Goal: Task Accomplishment & Management: Use online tool/utility

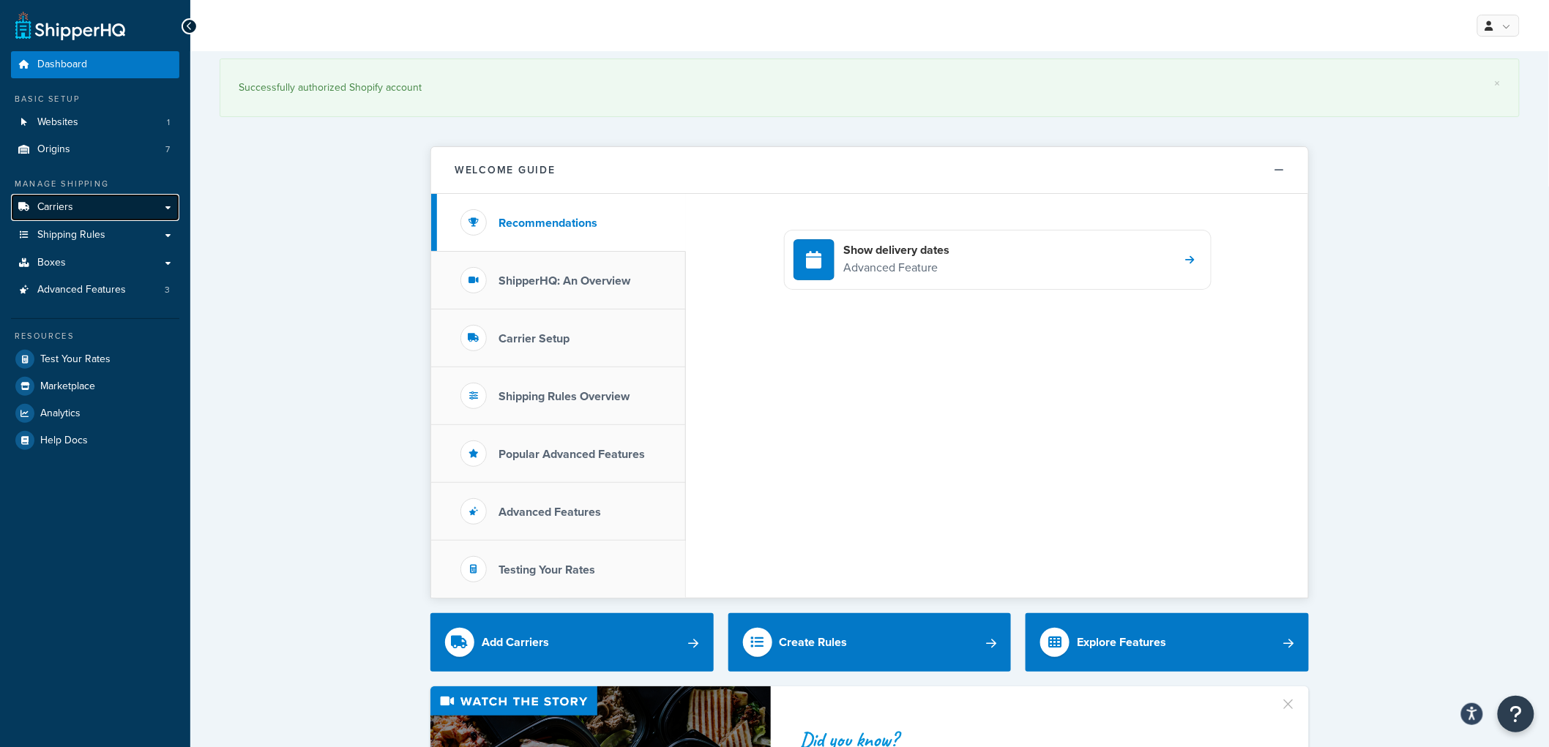
click at [83, 211] on link "Carriers" at bounding box center [95, 207] width 168 height 27
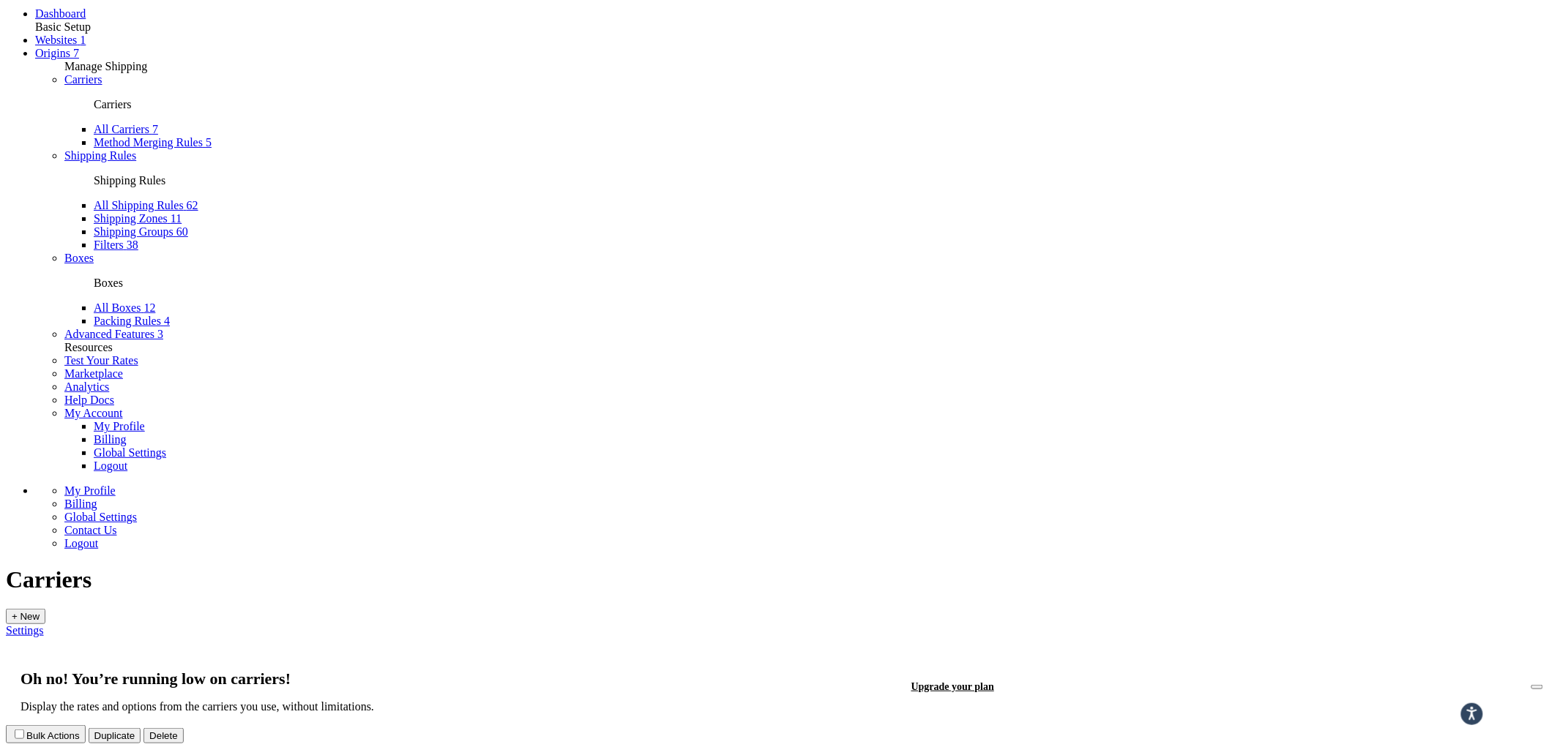
scroll to position [163, 0]
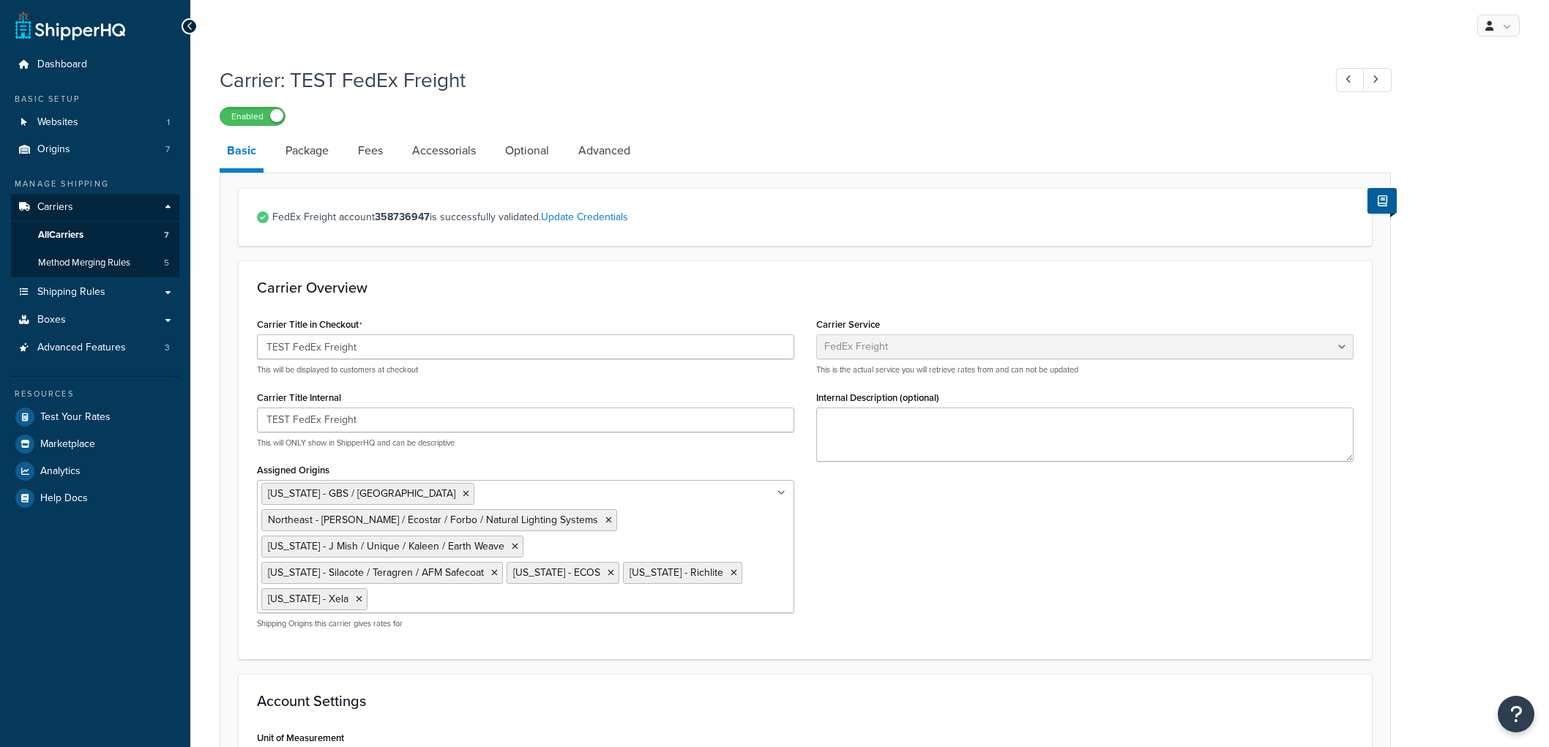
select select "fedExFreight"
click at [556, 215] on link "Update Credentials" at bounding box center [584, 216] width 87 height 15
select select "PALLET"
select select "US"
select select "IA"
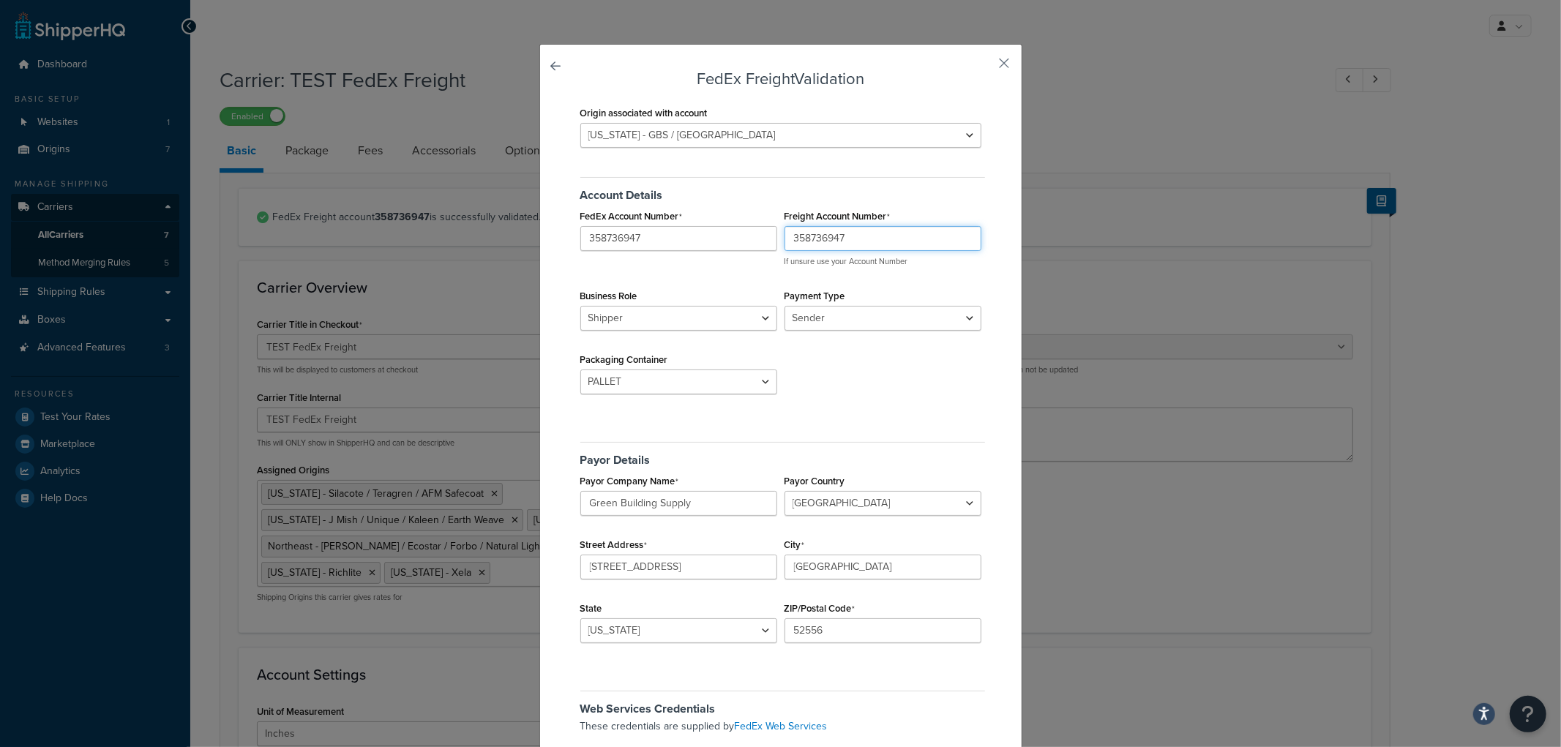
click at [855, 237] on input "358736947" at bounding box center [883, 238] width 197 height 25
paste input "530996158"
type input "530996158"
click at [940, 275] on div "Account Details FedEx Account Number 358736947 Freight Account Number 530996158…" at bounding box center [781, 289] width 408 height 247
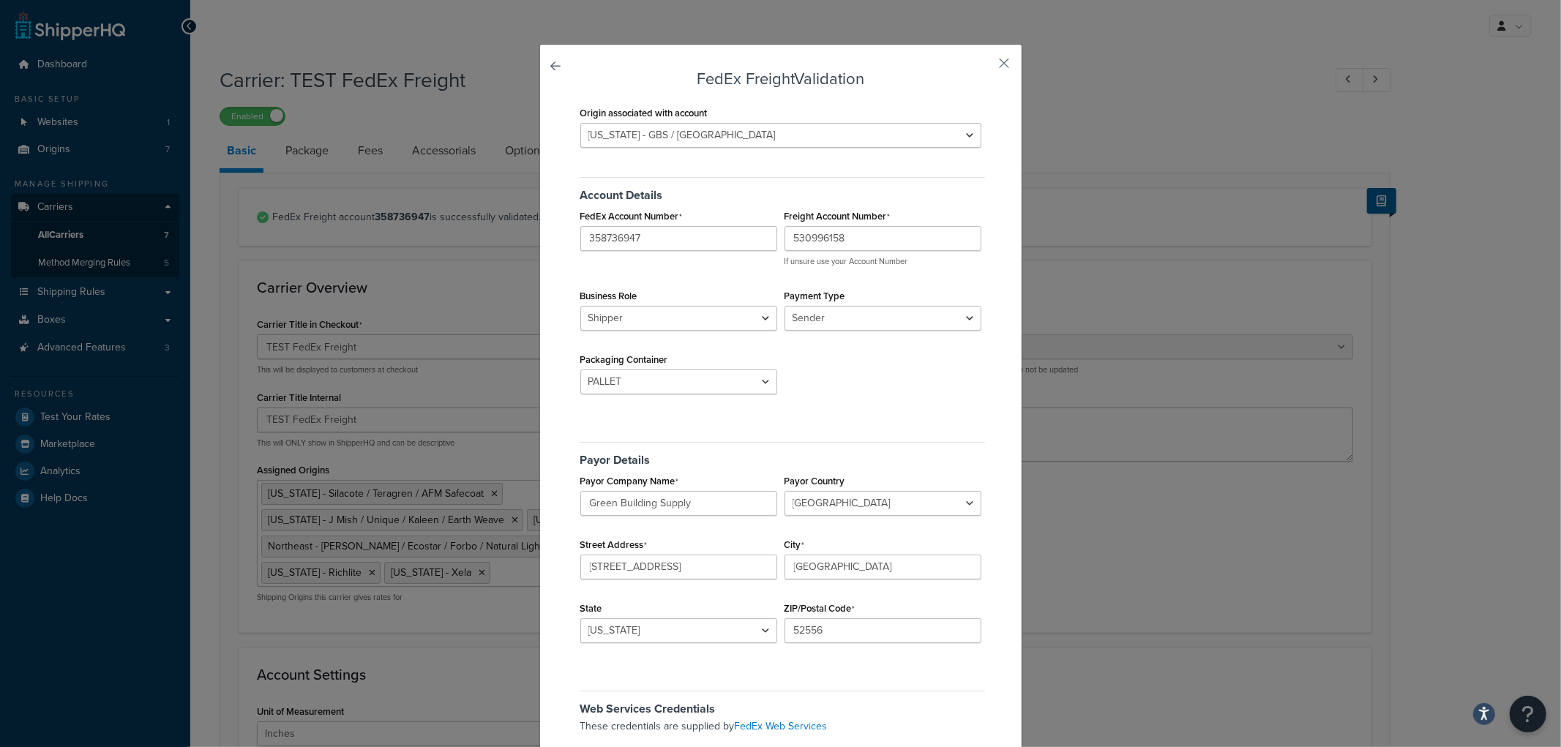
click at [884, 384] on div "Account Details FedEx Account Number 358736947 Freight Account Number 530996158…" at bounding box center [781, 289] width 408 height 247
click at [832, 319] on select "Sender Third Party" at bounding box center [883, 318] width 197 height 25
click at [859, 396] on div "Account Details FedEx Account Number 358736947 Freight Account Number 530996158…" at bounding box center [781, 289] width 408 height 247
drag, startPoint x: 842, startPoint y: 318, endPoint x: 843, endPoint y: 328, distance: 10.3
click at [842, 318] on select "Sender Third Party" at bounding box center [883, 318] width 197 height 25
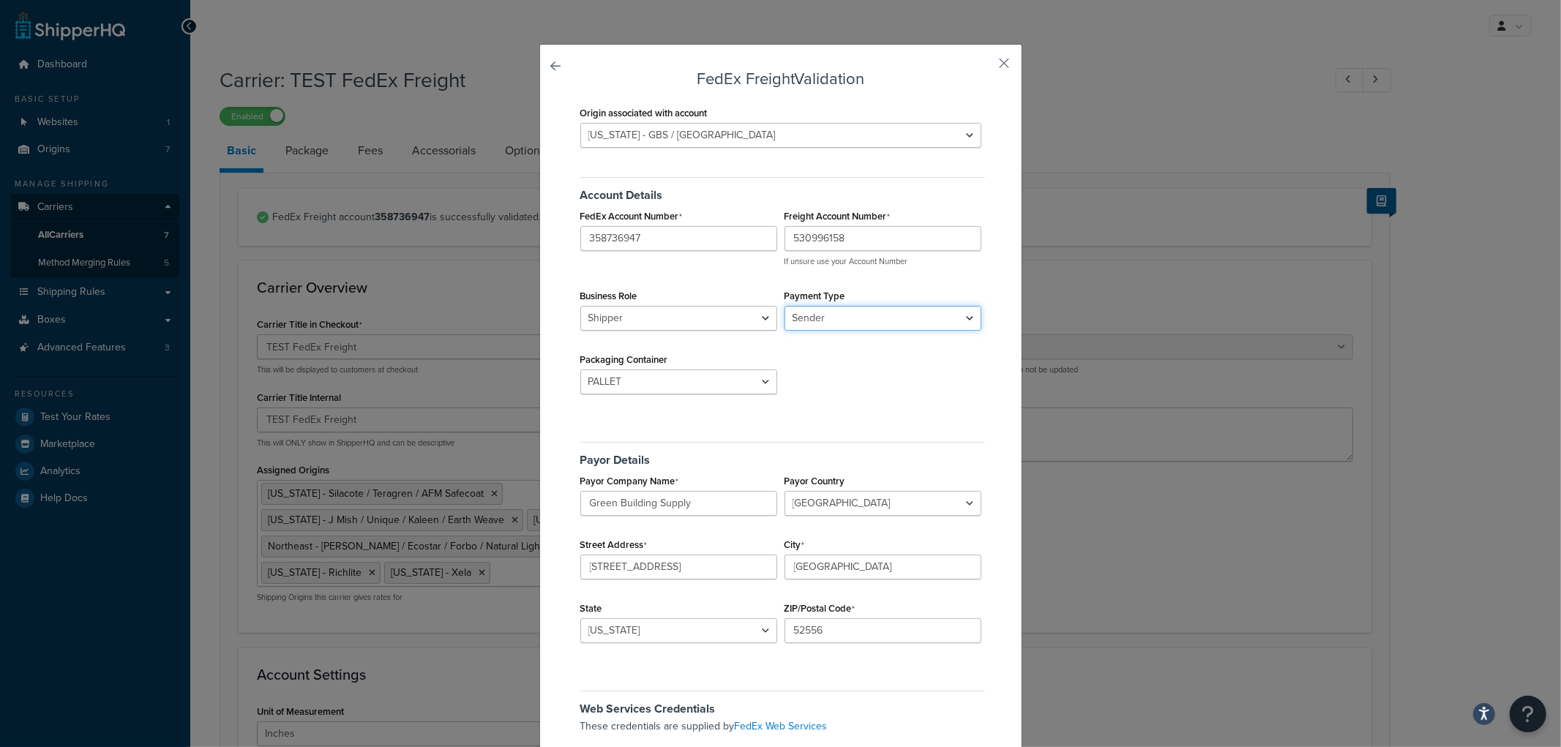
select select "THIRD_PARTY"
click at [785, 306] on select "Sender Third Party" at bounding box center [883, 318] width 197 height 25
click at [836, 399] on div "Account Details FedEx Account Number 358736947 Freight Account Number 530996158…" at bounding box center [781, 289] width 408 height 247
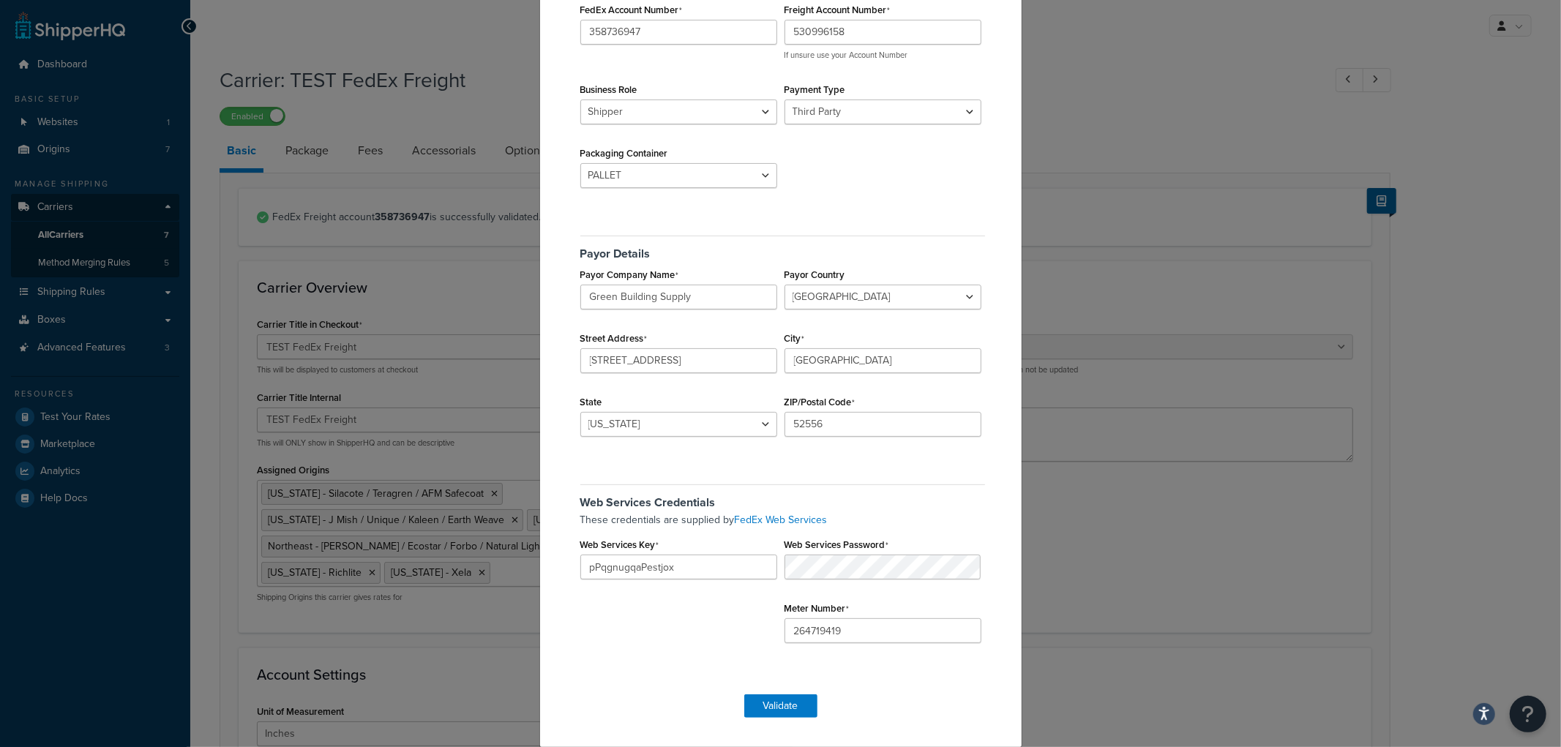
scroll to position [208, 0]
click at [771, 707] on button "Validate" at bounding box center [781, 705] width 73 height 23
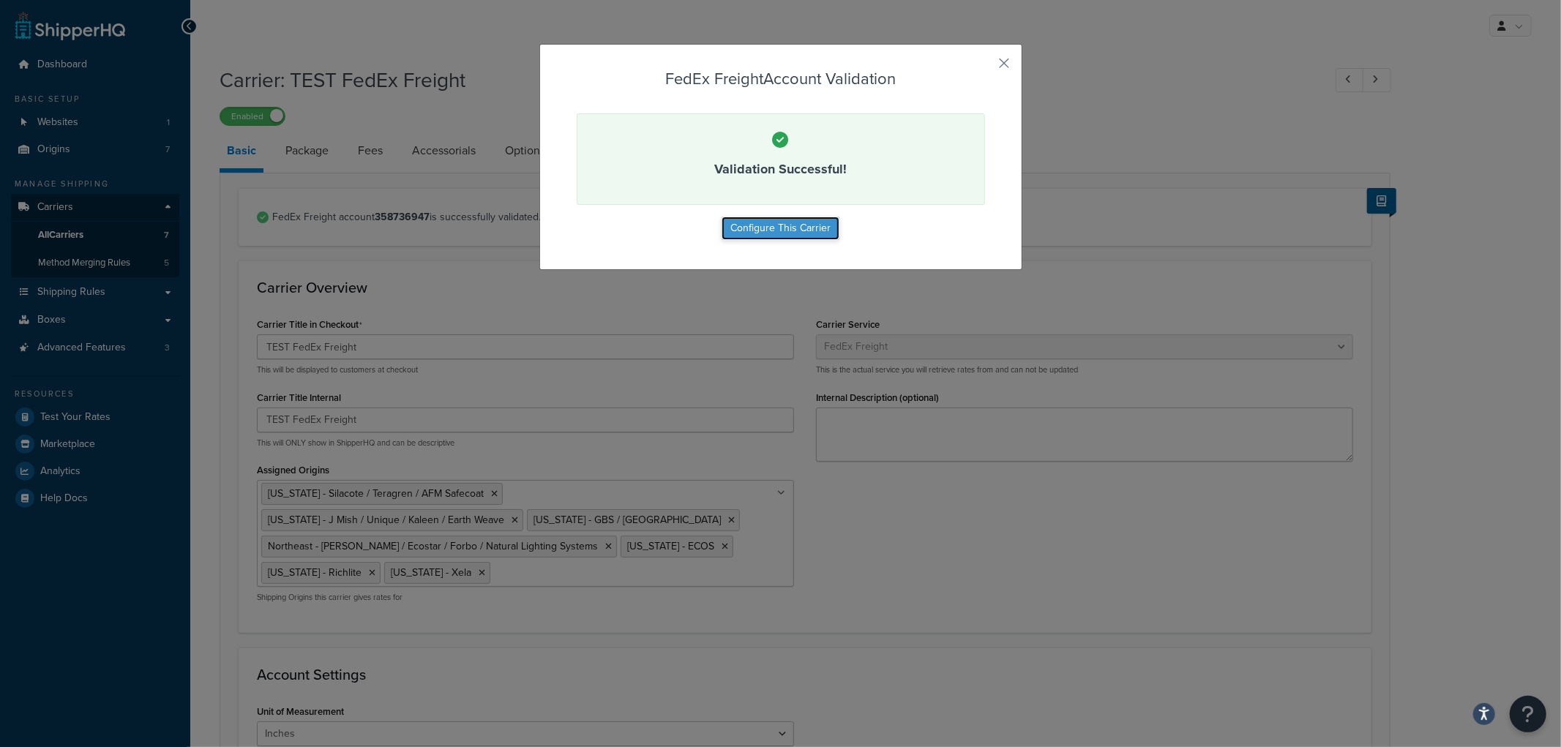
click at [766, 225] on button "Configure This Carrier" at bounding box center [781, 228] width 118 height 23
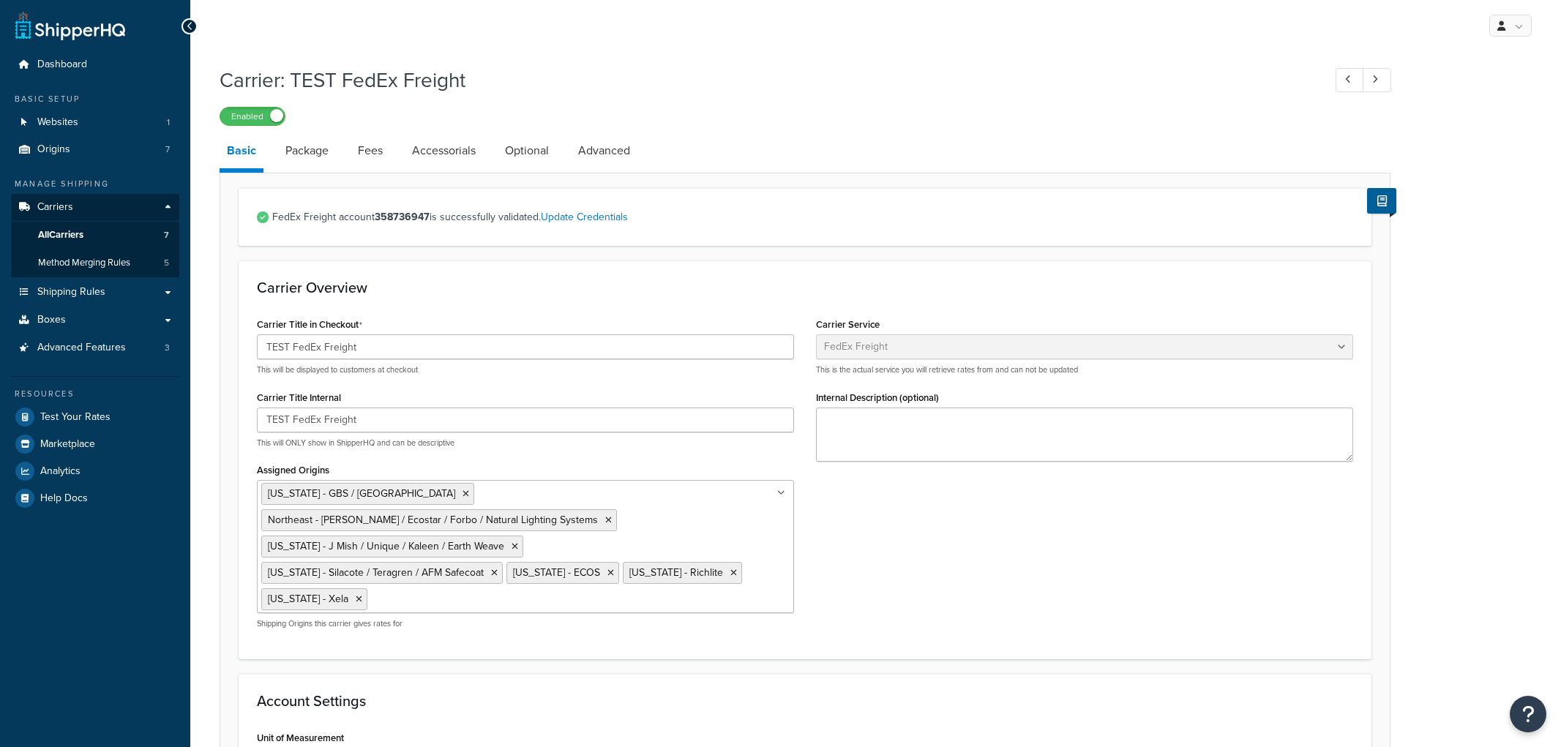
select select "fedExFreight"
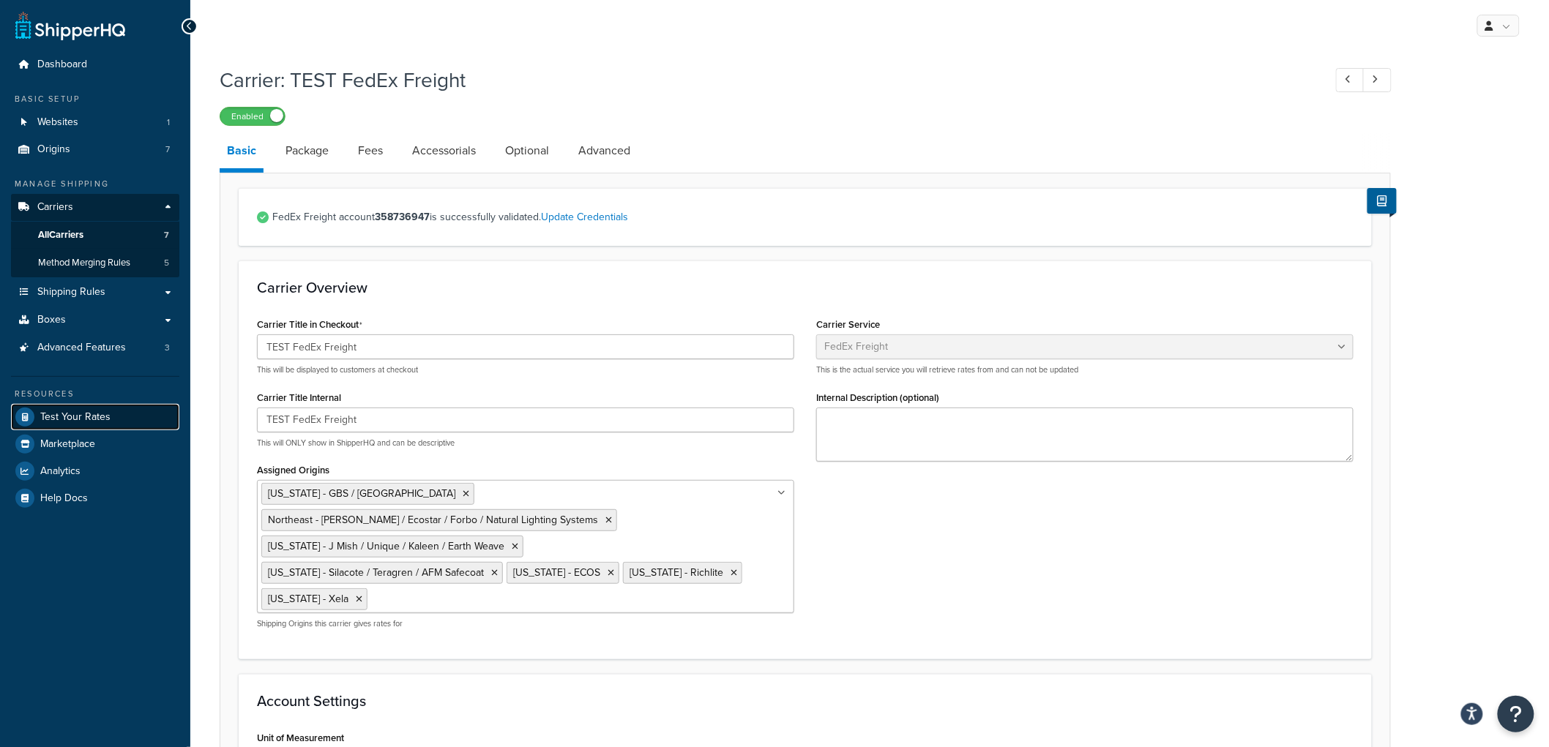
click at [64, 422] on span "Test Your Rates" at bounding box center [75, 417] width 70 height 12
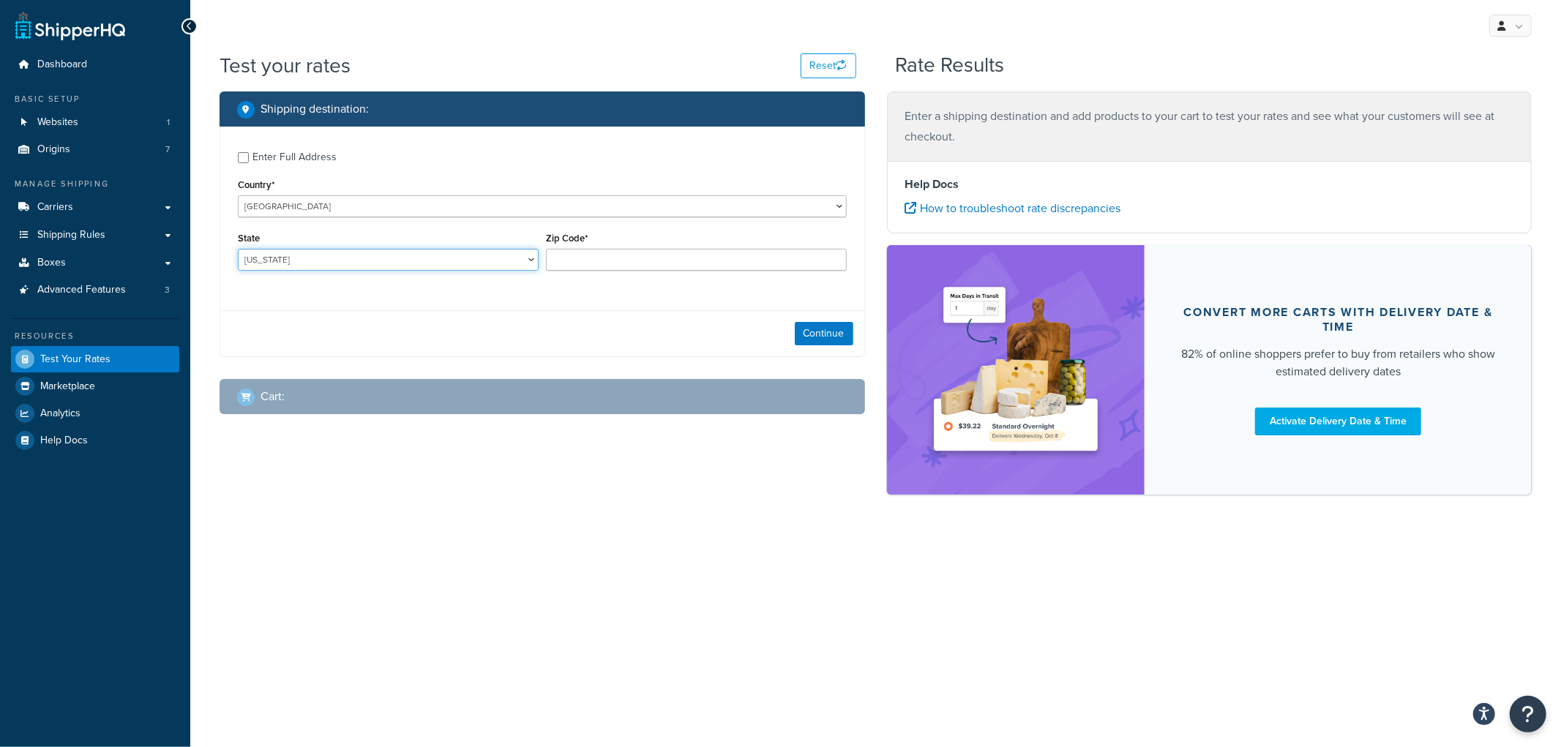
click at [506, 258] on select "Alabama Alaska American Samoa Arizona Arkansas Armed Forces Americas Armed Forc…" at bounding box center [388, 260] width 301 height 22
select select "NE"
click at [238, 250] on select "Alabama Alaska American Samoa Arizona Arkansas Armed Forces Americas Armed Forc…" at bounding box center [388, 260] width 301 height 22
click at [644, 264] on input "Zip Code*" at bounding box center [696, 260] width 301 height 22
type input "69331"
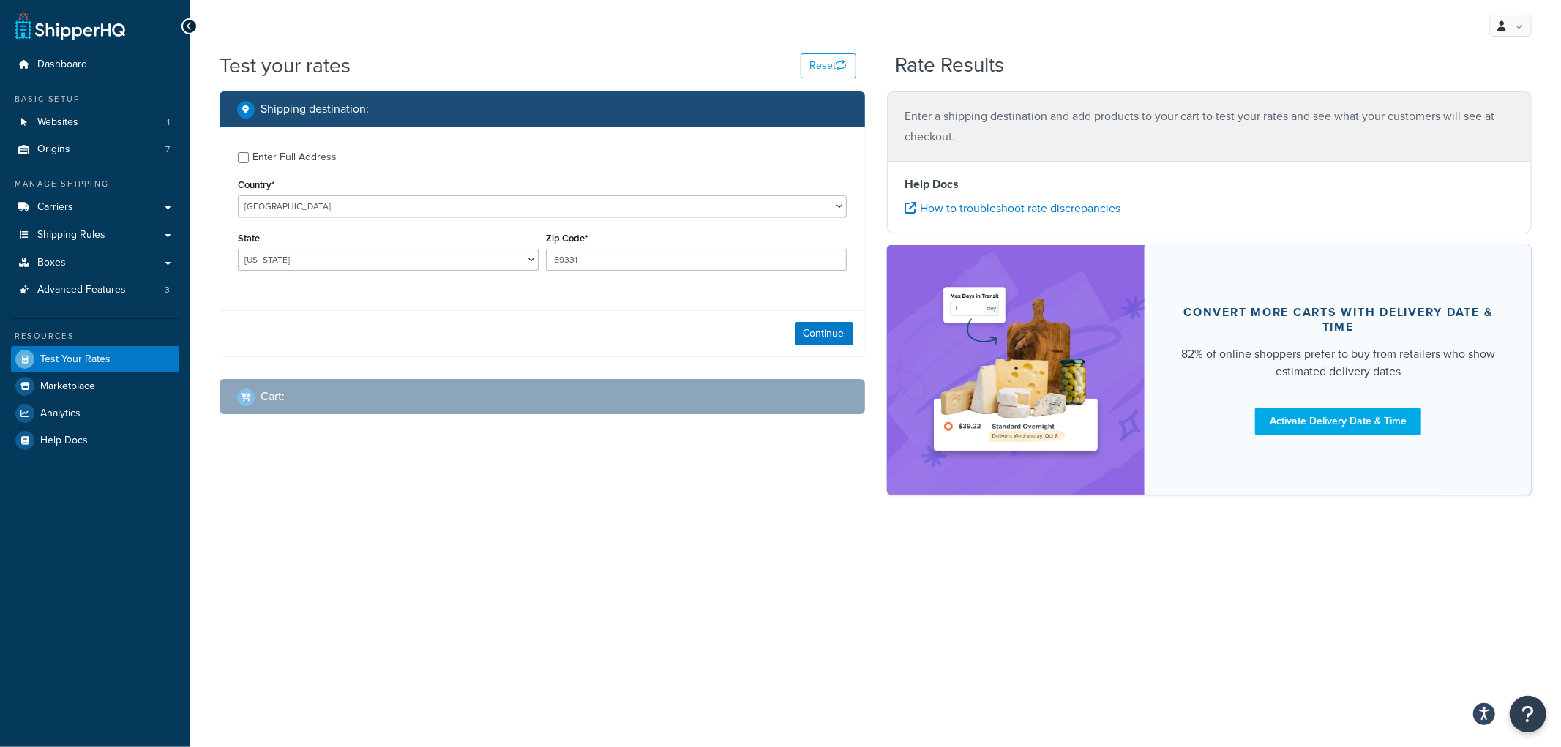
drag, startPoint x: 244, startPoint y: 170, endPoint x: 257, endPoint y: 167, distance: 13.5
click at [246, 168] on div "Enter Full Address Country* United States United Kingdom Afghanistan Åland Isla…" at bounding box center [542, 213] width 644 height 173
click at [258, 157] on div "Enter Full Address" at bounding box center [295, 157] width 84 height 20
click at [249, 157] on input "Enter Full Address" at bounding box center [243, 157] width 11 height 11
checkbox input "true"
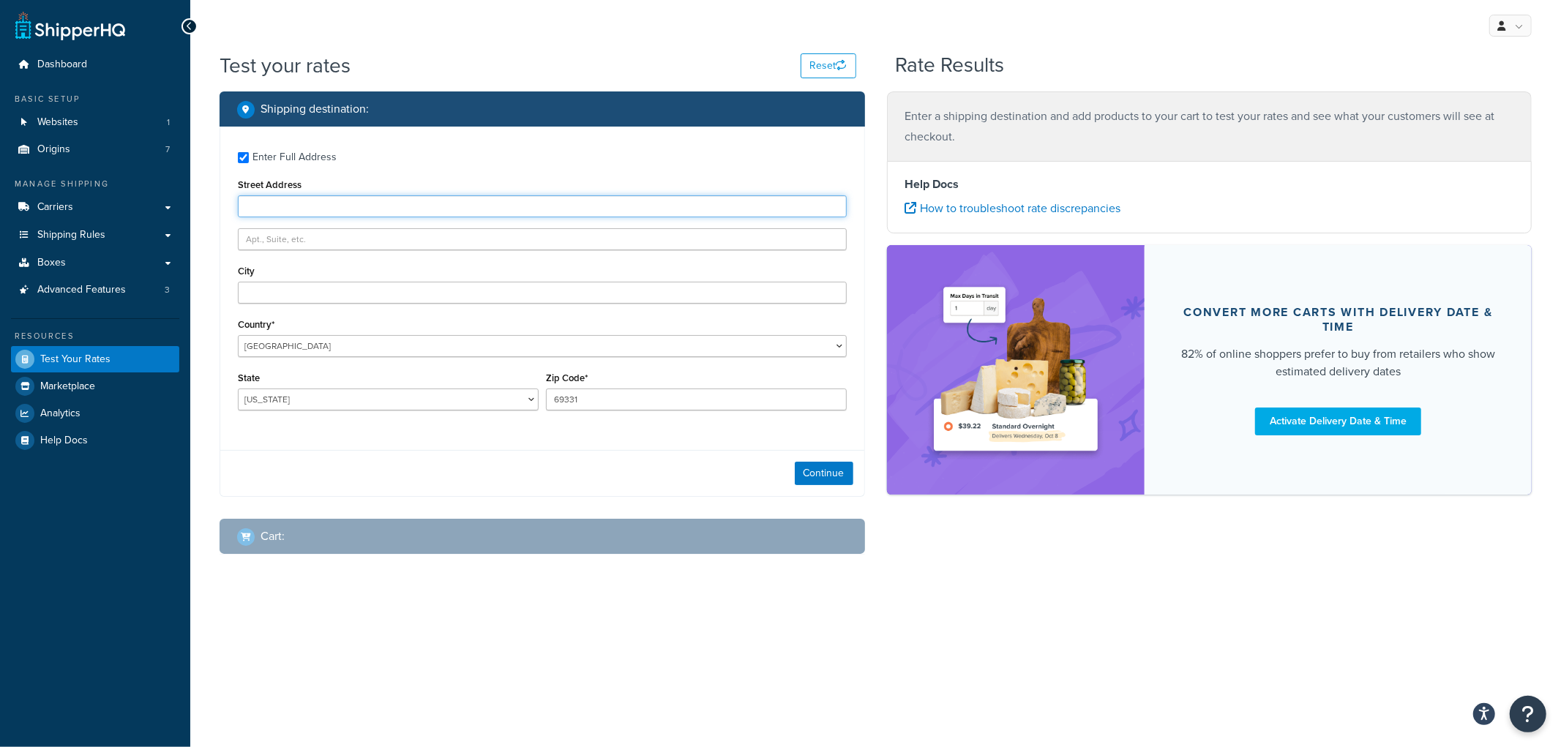
click at [264, 201] on input "Street Address" at bounding box center [542, 206] width 609 height 22
type input "100 Rd 118"
click at [350, 300] on input "City" at bounding box center [542, 293] width 609 height 22
type input "Angora"
click at [840, 485] on button "Continue" at bounding box center [824, 473] width 59 height 23
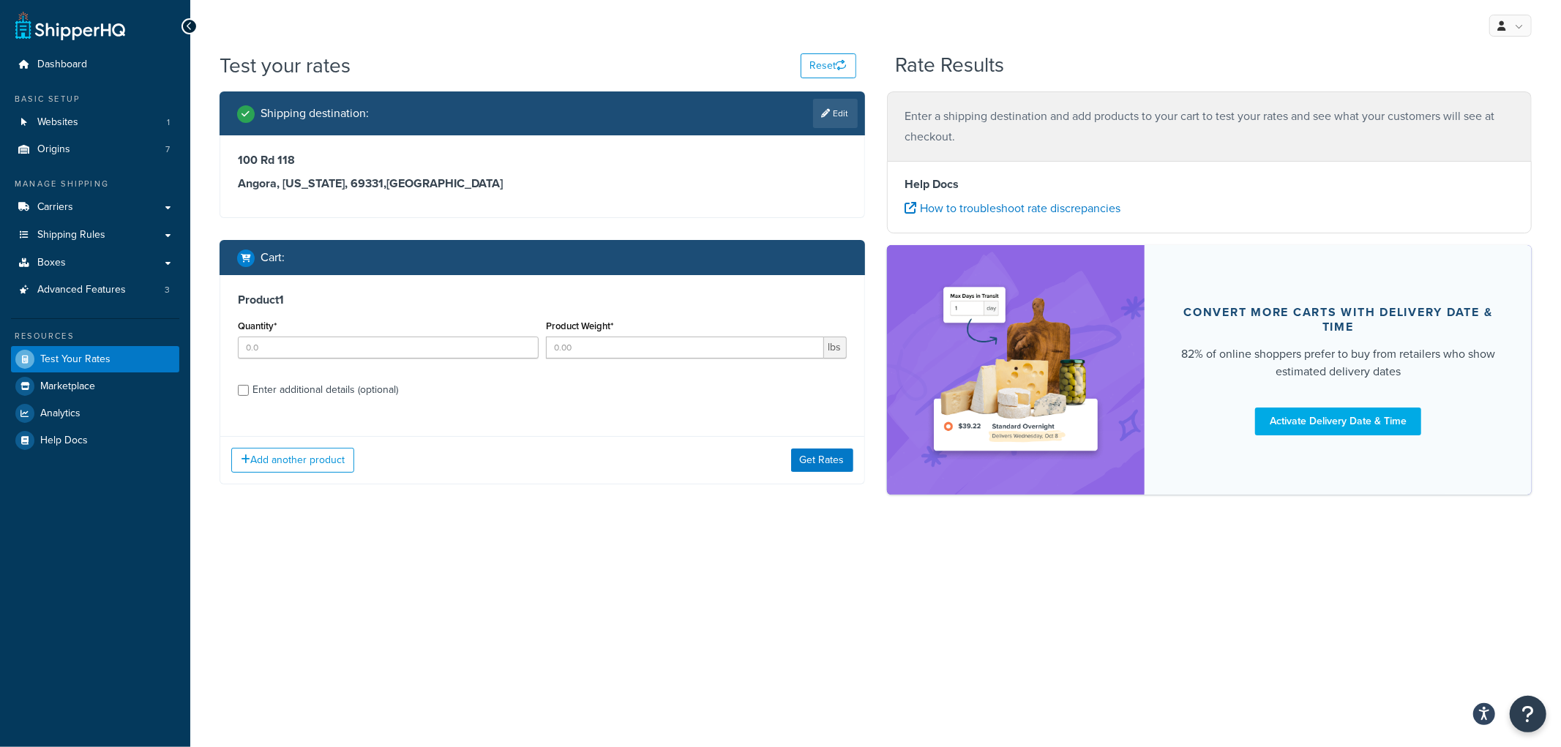
click at [293, 383] on div "Enter additional details (optional)" at bounding box center [326, 390] width 146 height 20
click at [249, 385] on input "Enter additional details (optional)" at bounding box center [243, 390] width 11 height 11
checkbox input "true"
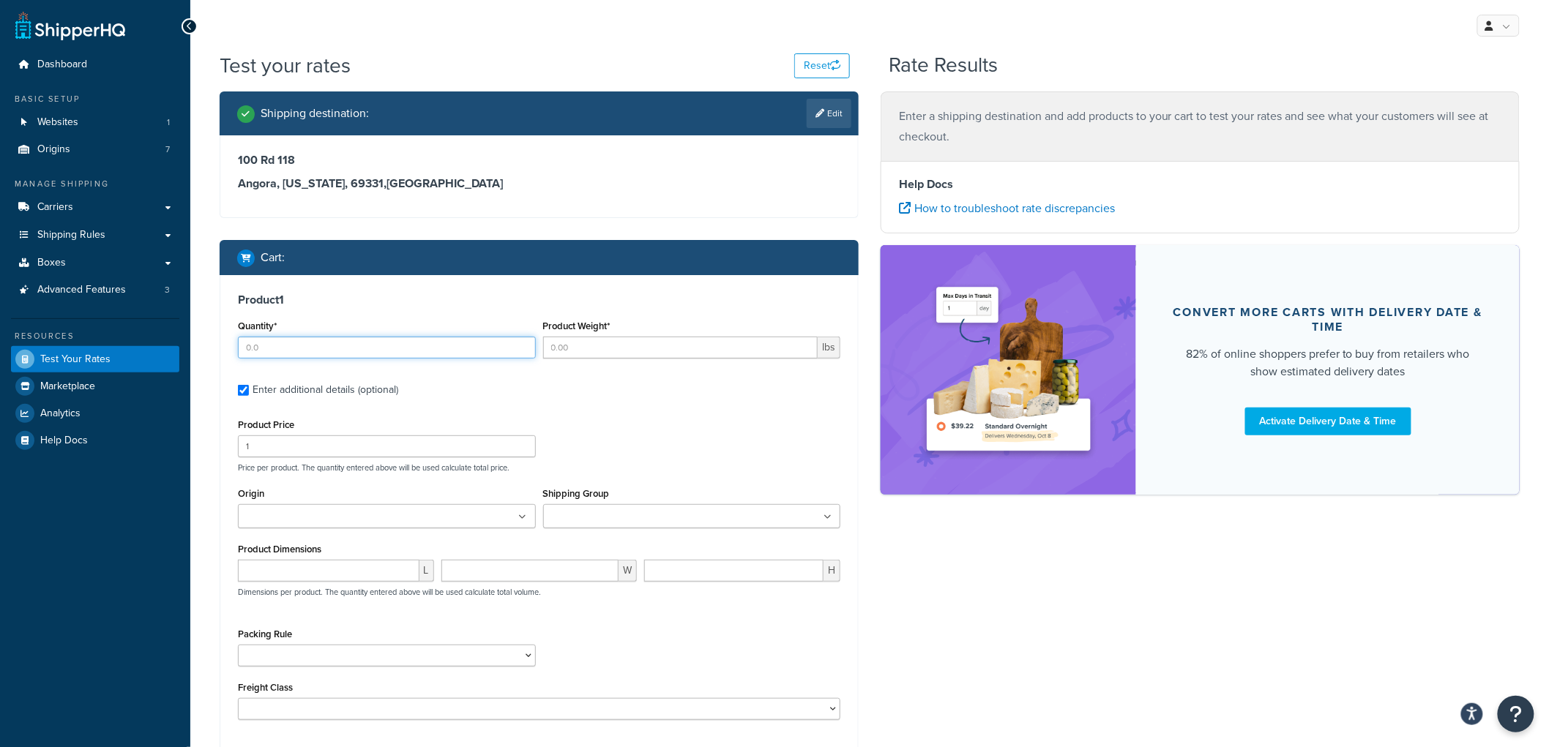
click at [318, 350] on input "Quantity*" at bounding box center [387, 348] width 298 height 22
type input "1"
click at [597, 342] on input "Product Weight*" at bounding box center [680, 348] width 275 height 22
type input "100"
click at [455, 441] on input "1" at bounding box center [387, 447] width 298 height 22
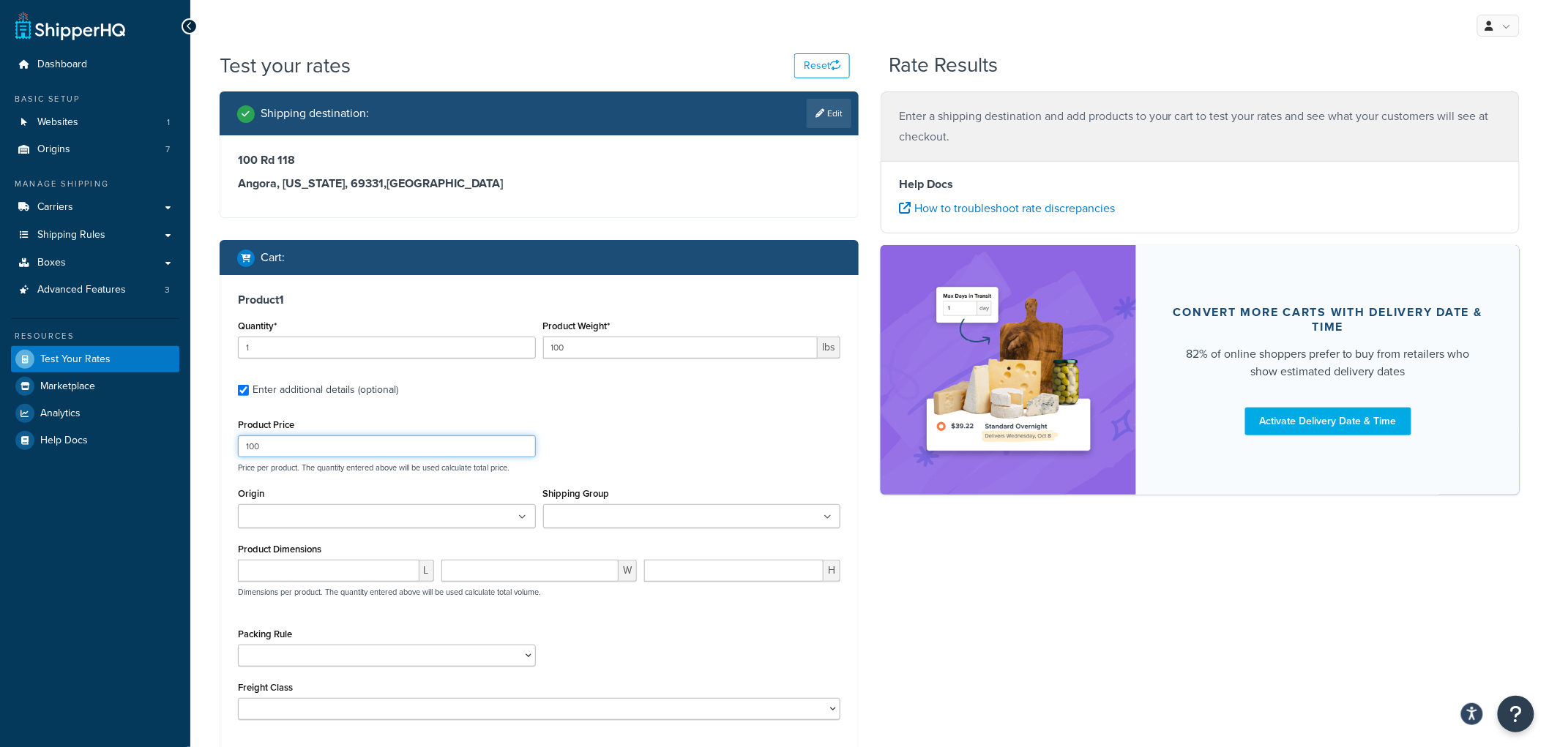
type input "100"
click at [717, 514] on ul at bounding box center [692, 516] width 298 height 24
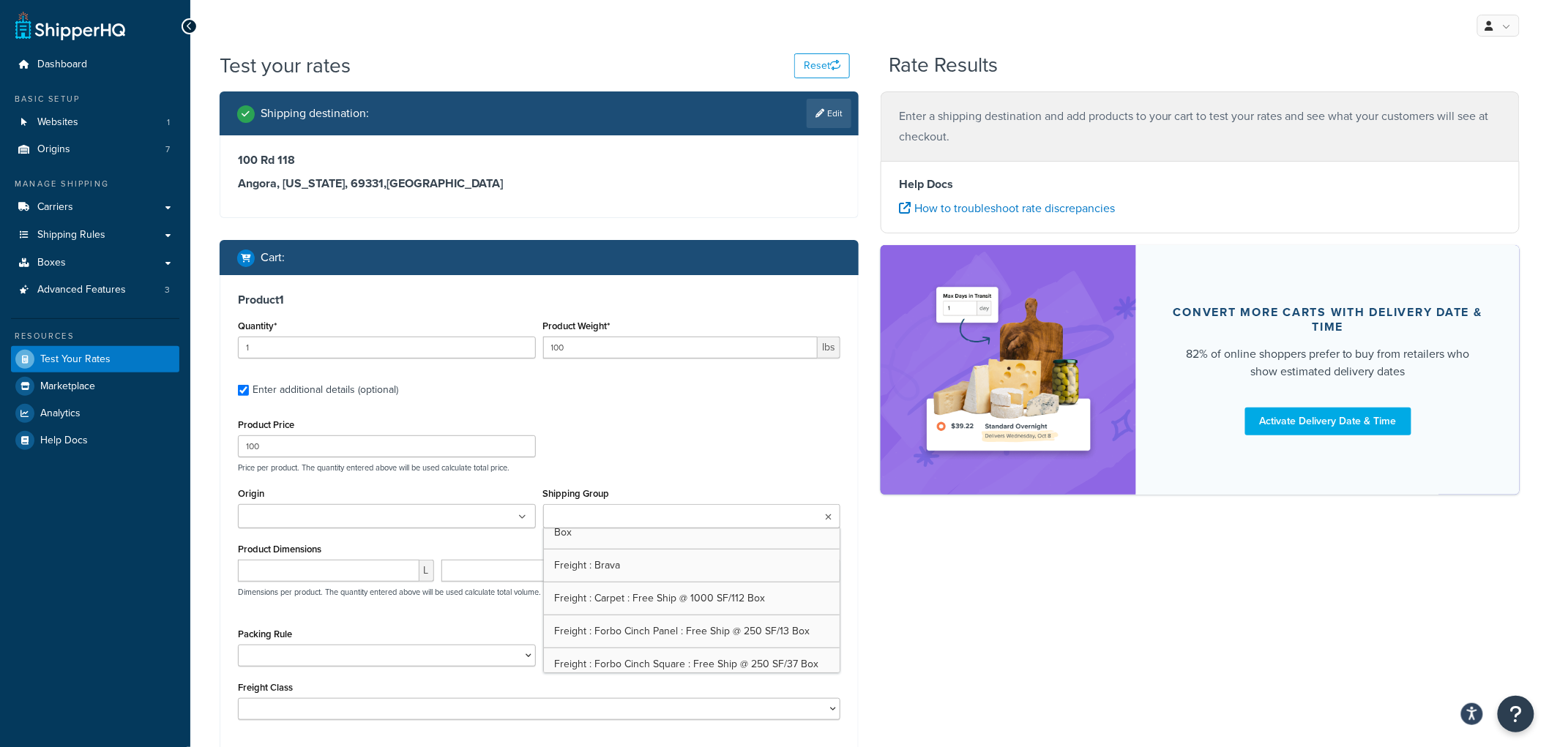
scroll to position [569, 0]
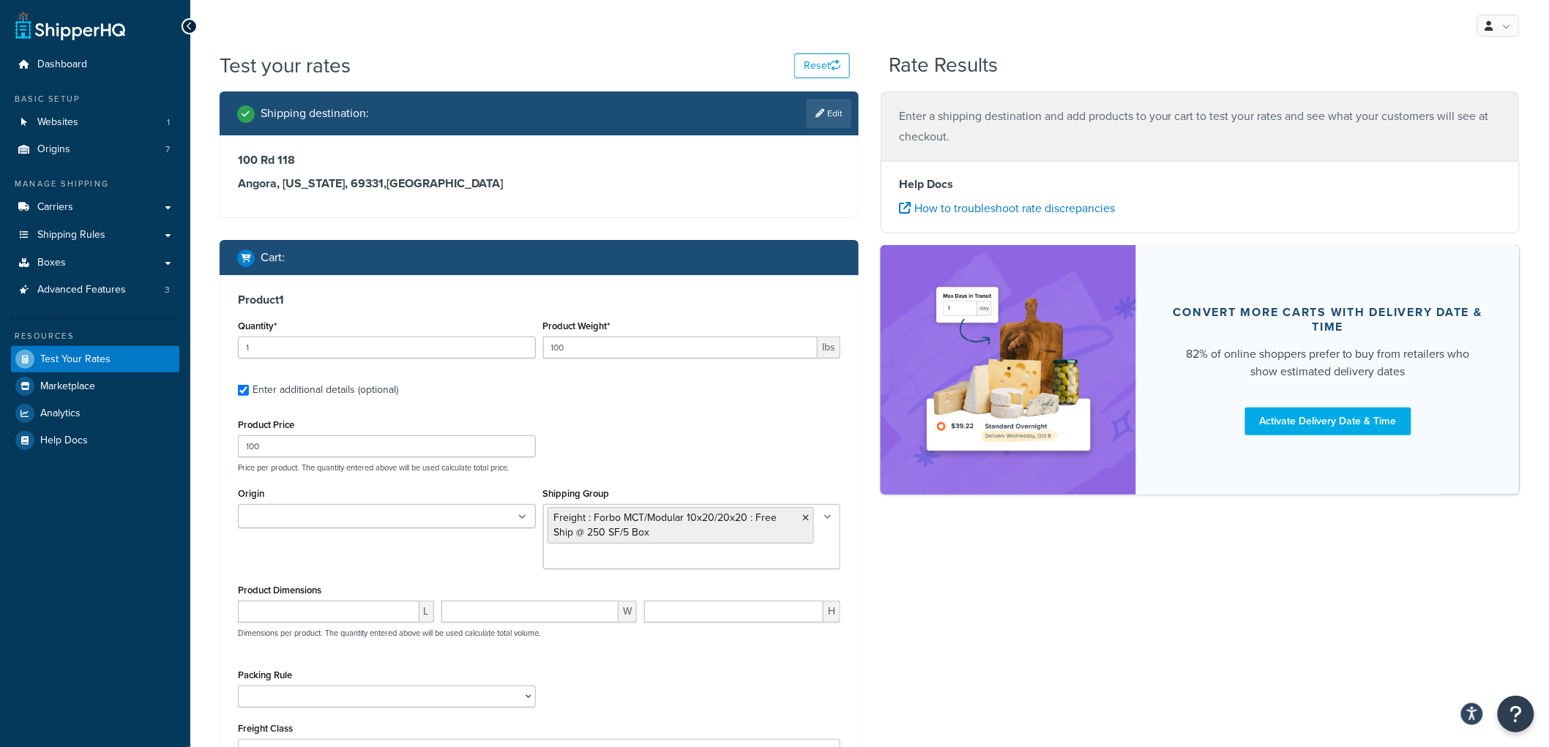
click at [734, 440] on div "Product Price 100 Price per product. The quantity entered above will be used ca…" at bounding box center [539, 444] width 610 height 58
click at [428, 529] on div "Origin California - Silacote / Teragren / AFM Safecoat Georgia - J Mish / Uniqu…" at bounding box center [386, 512] width 305 height 56
click at [427, 517] on ul at bounding box center [387, 516] width 298 height 24
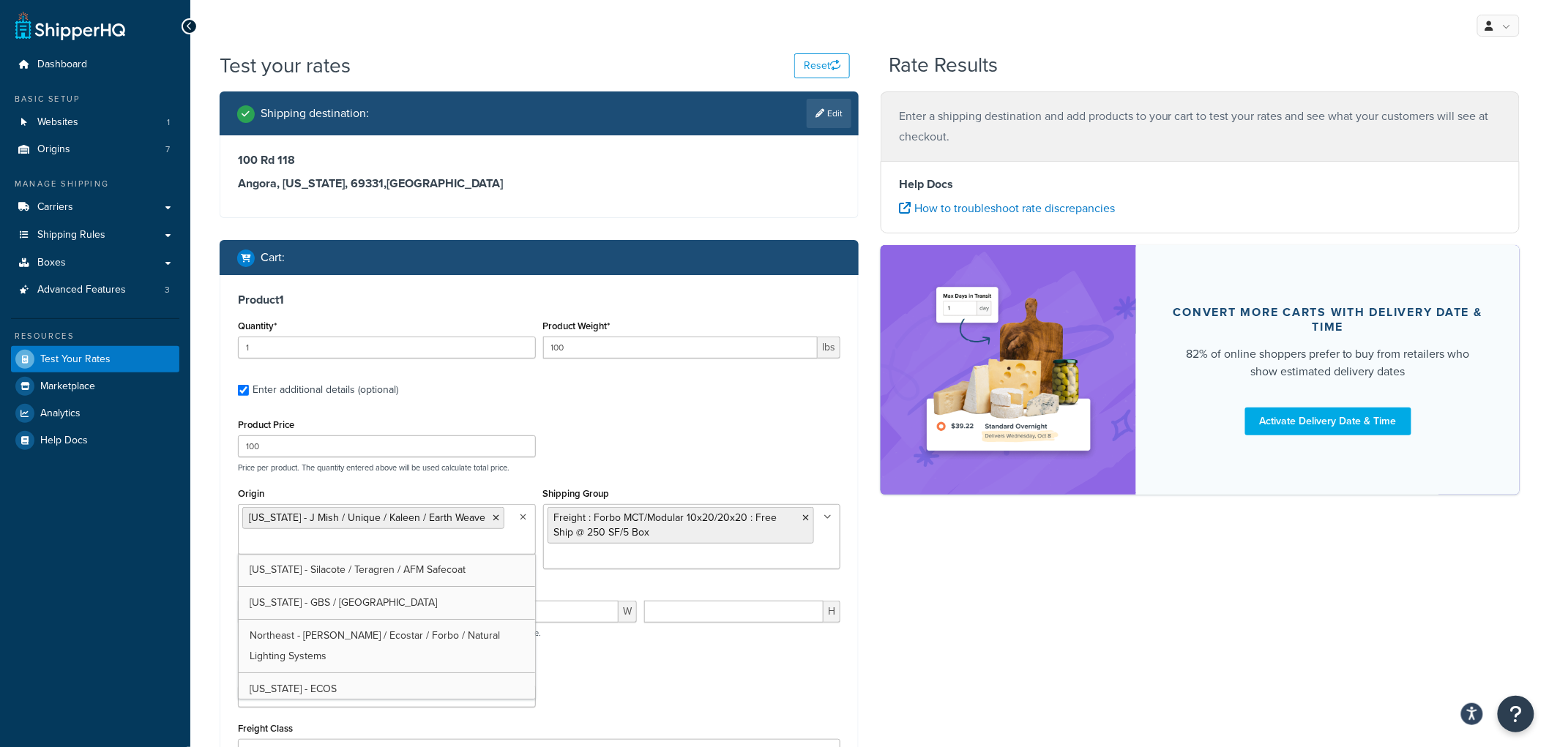
click at [596, 456] on div "Product Price 100 Price per product. The quantity entered above will be used ca…" at bounding box center [539, 444] width 610 height 58
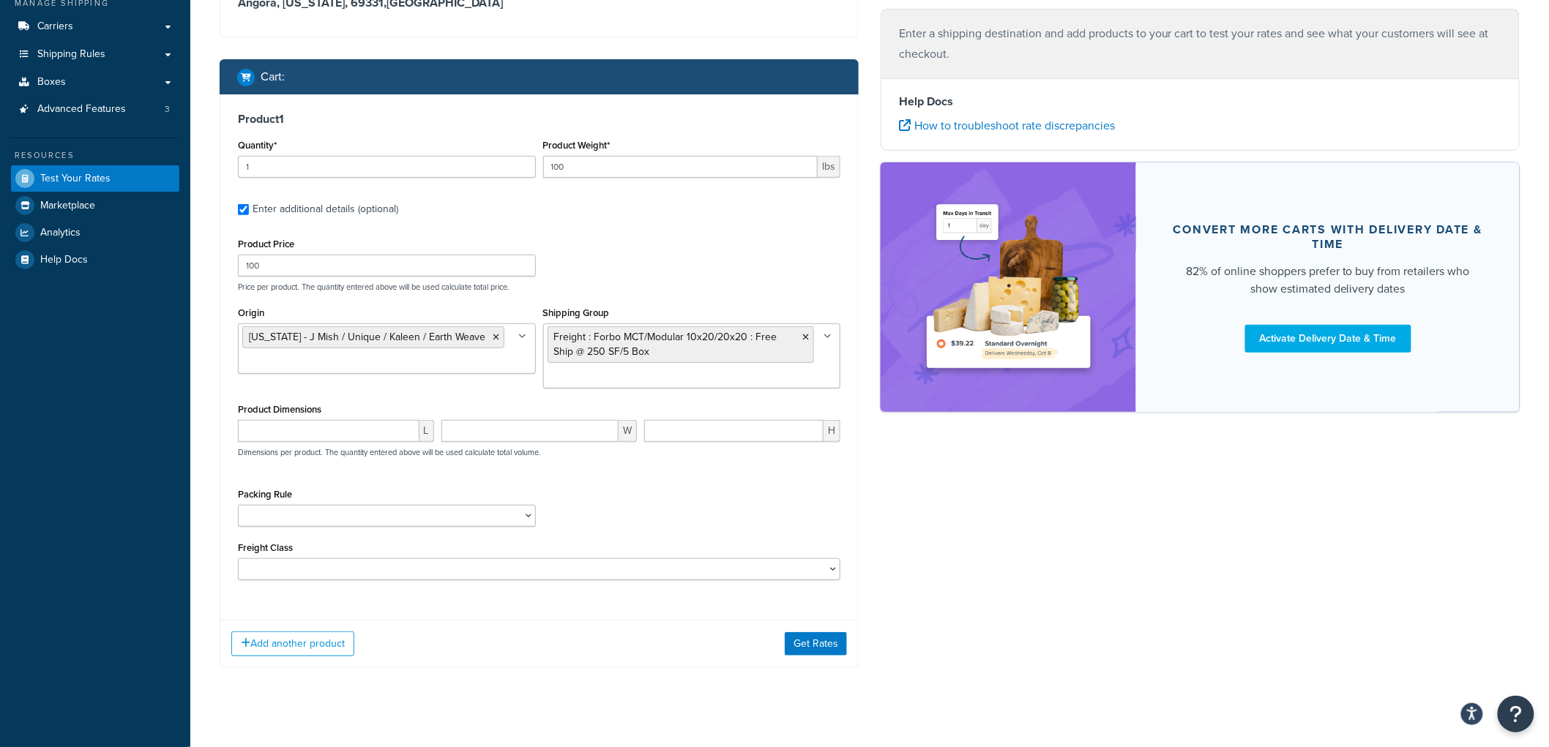
scroll to position [199, 0]
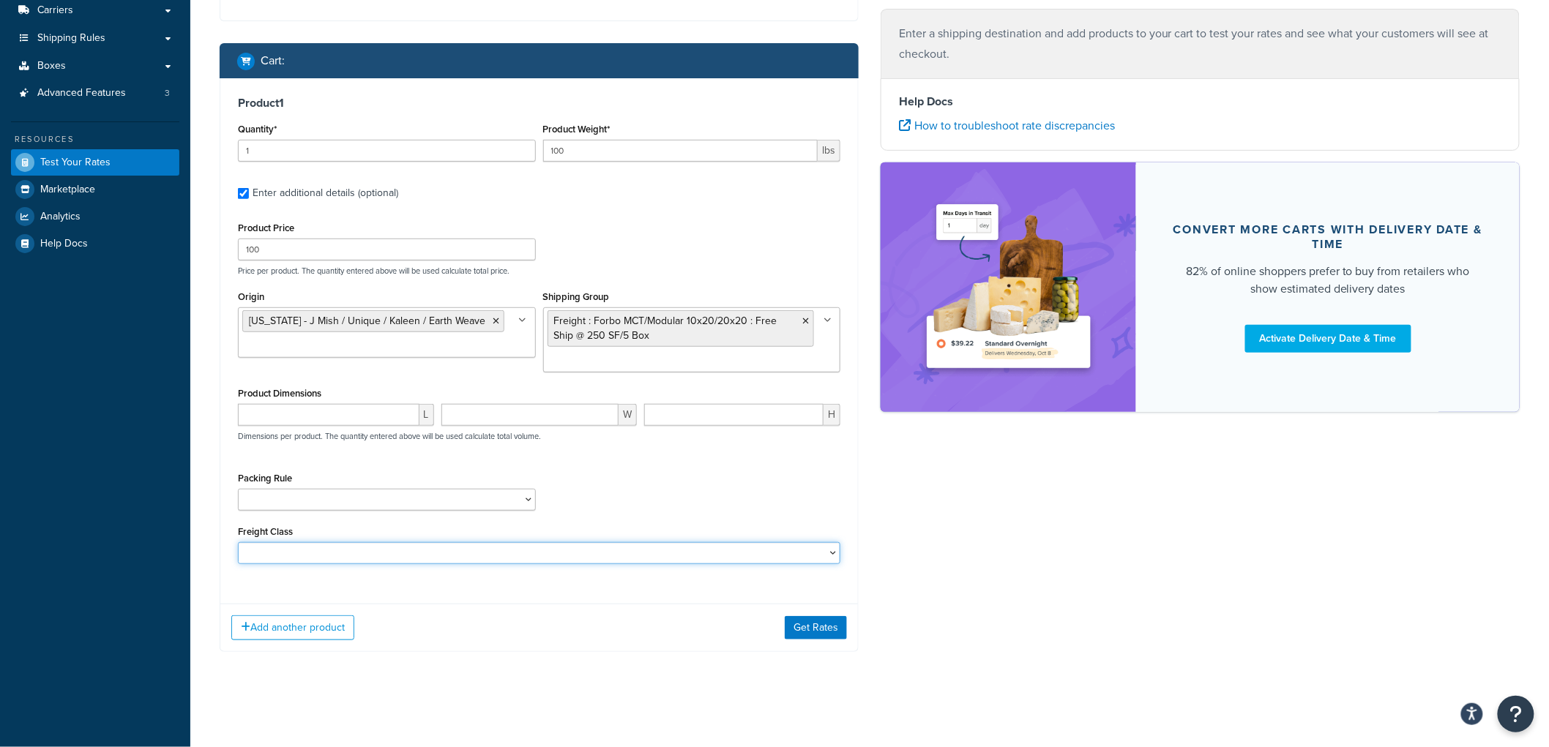
click at [319, 544] on select "50 55 60 65 70 77.5 85 92.5 100 110 125 150 175 200 250 300 400 500" at bounding box center [539, 553] width 602 height 22
select select "55"
click at [238, 542] on select "50 55 60 65 70 77.5 85 92.5 100 110 125 150 175 200 250 300 400 500" at bounding box center [539, 553] width 602 height 22
click at [821, 627] on button "Get Rates" at bounding box center [816, 627] width 62 height 23
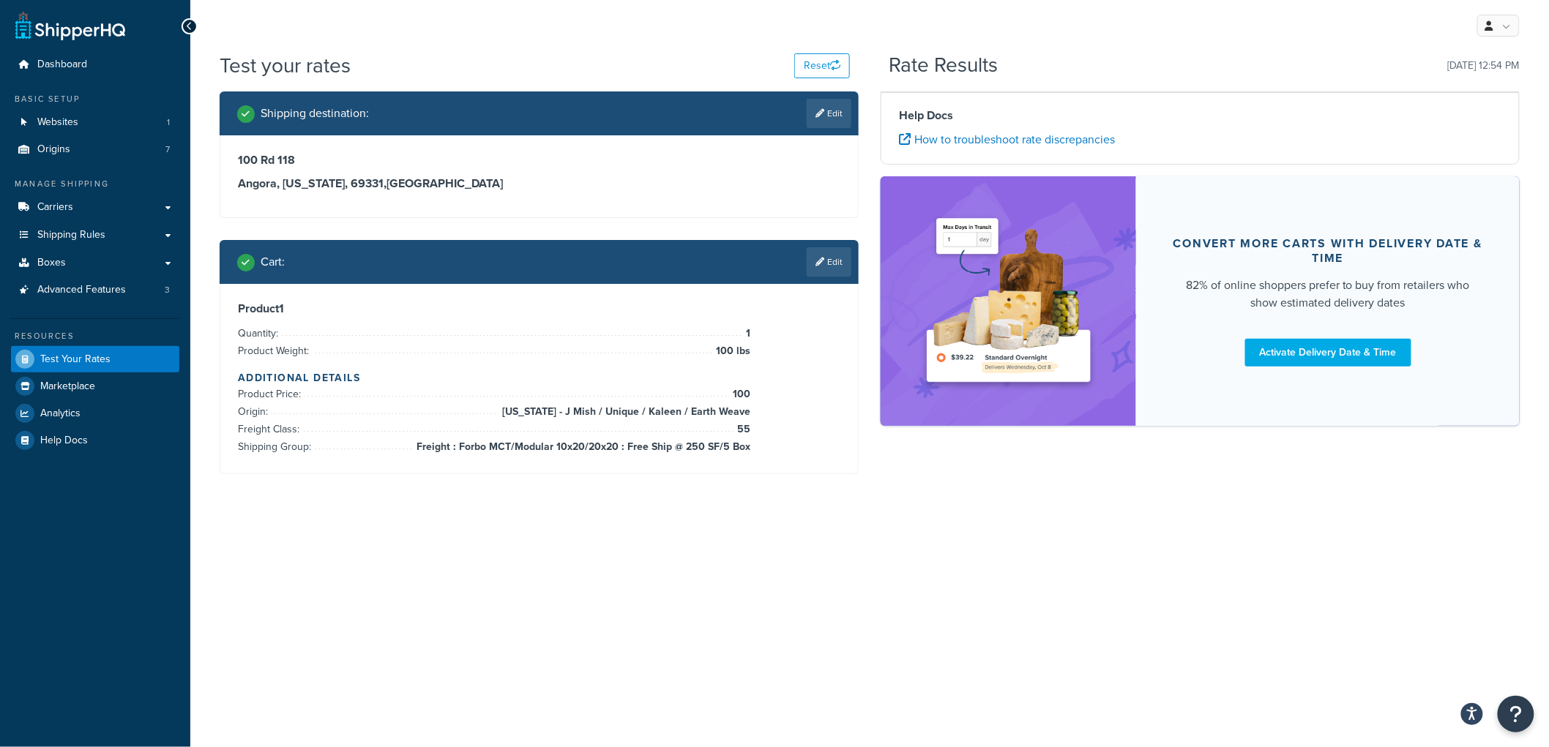
scroll to position [0, 0]
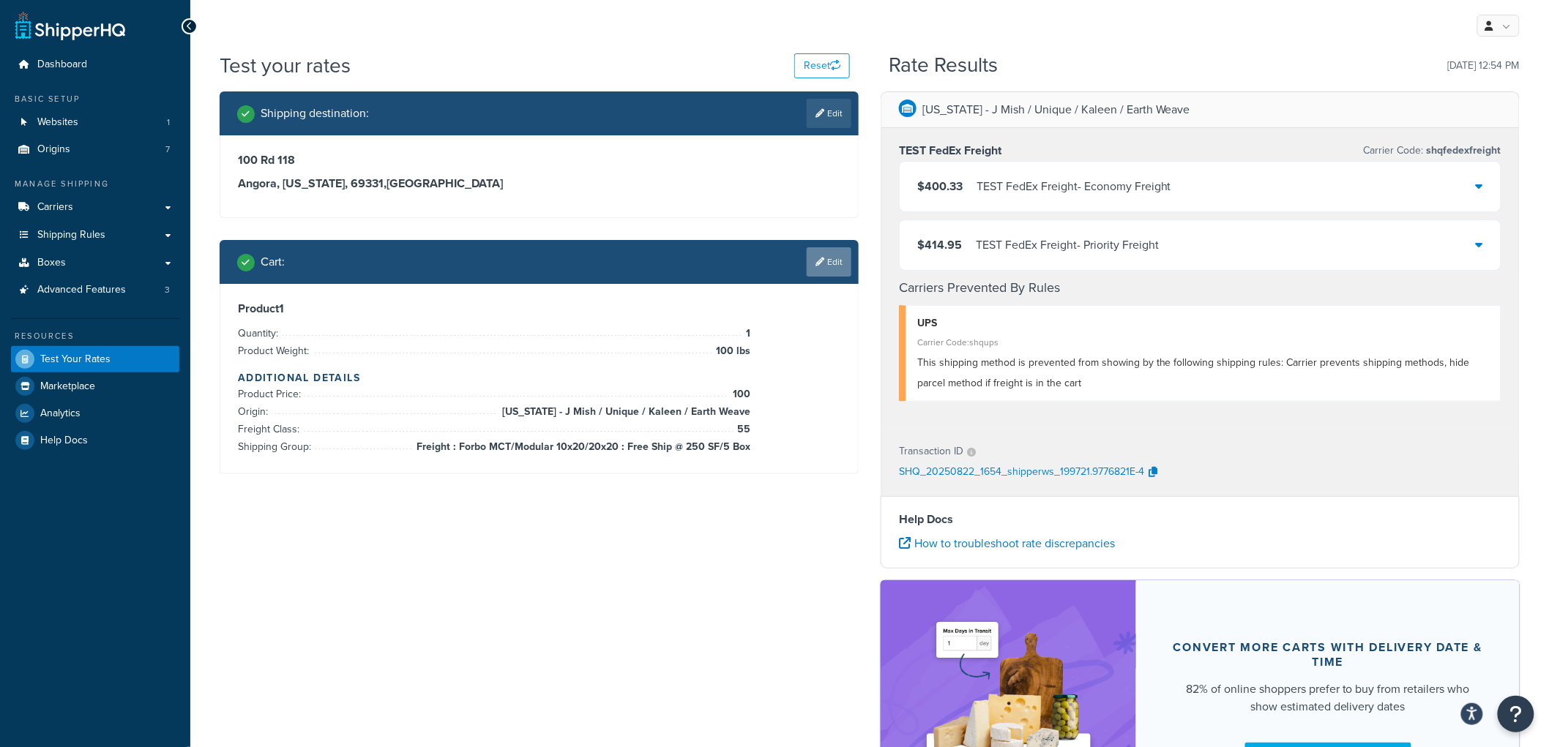
click at [829, 258] on link "Edit" at bounding box center [829, 261] width 45 height 29
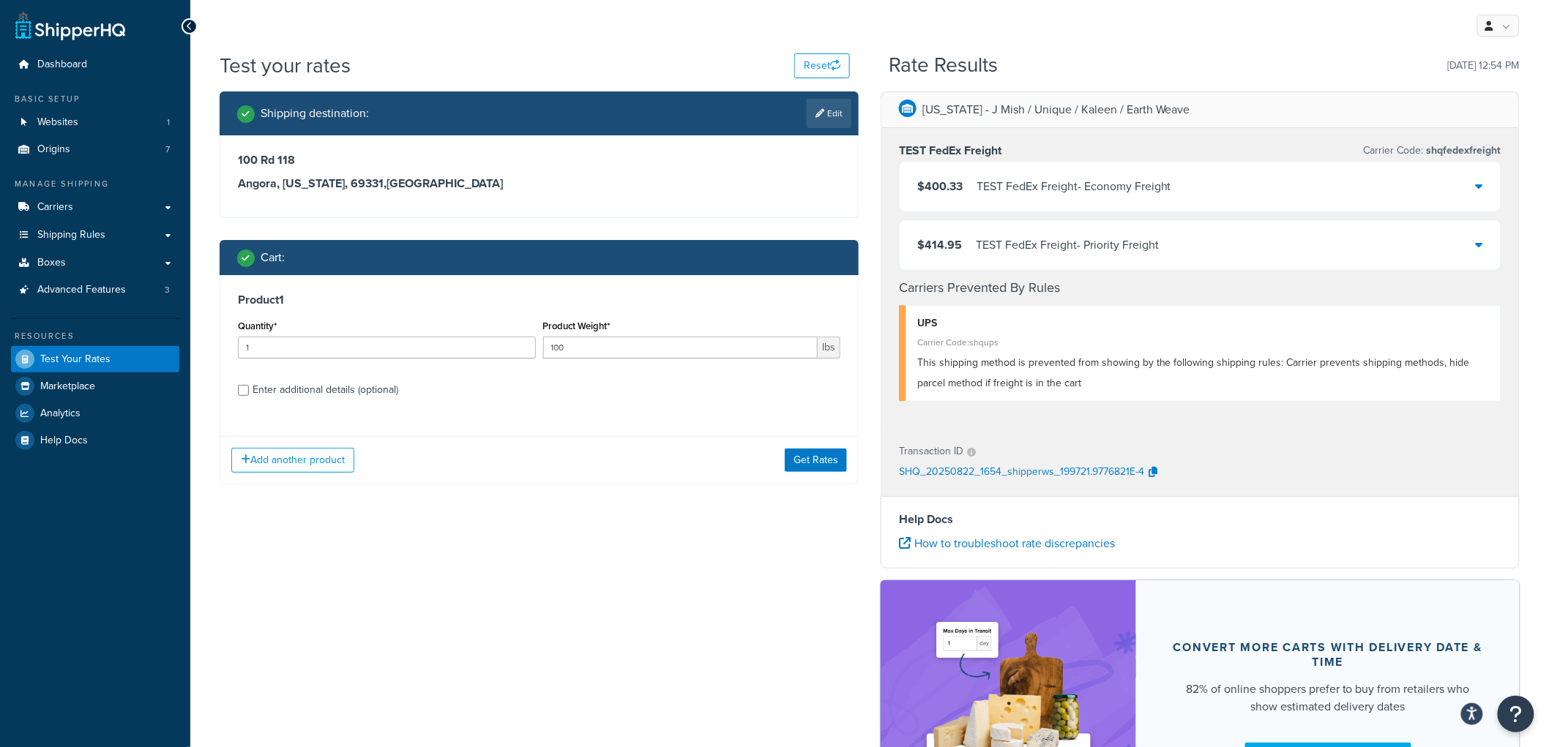
click at [376, 387] on div "Enter additional details (optional)" at bounding box center [326, 390] width 146 height 20
click at [249, 387] on input "Enter additional details (optional)" at bounding box center [243, 390] width 11 height 11
checkbox input "true"
select select "55"
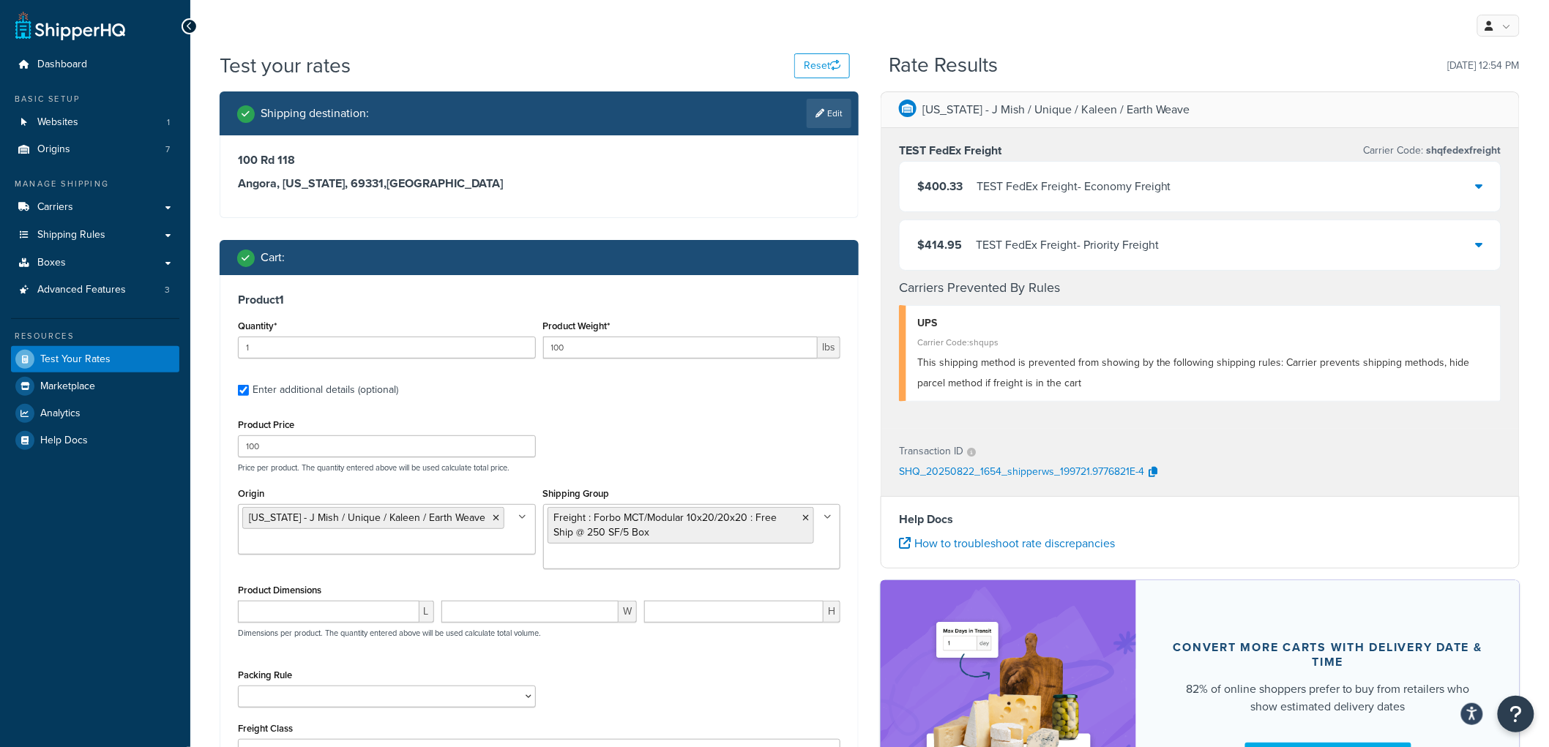
click at [1454, 196] on div "$400.33 TEST FedEx Freight - Economy Freight" at bounding box center [1200, 187] width 601 height 50
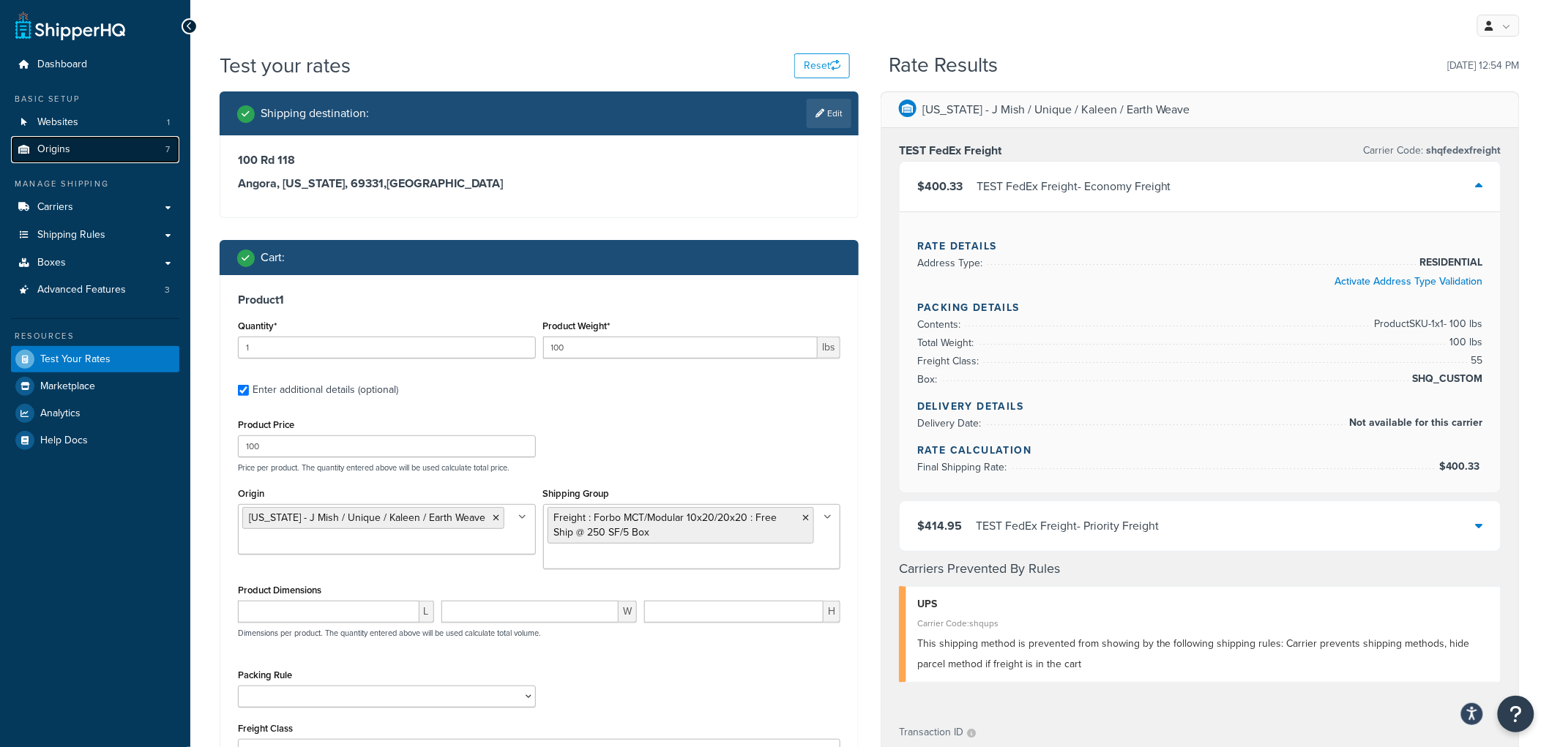
click at [56, 146] on span "Origins" at bounding box center [53, 149] width 33 height 12
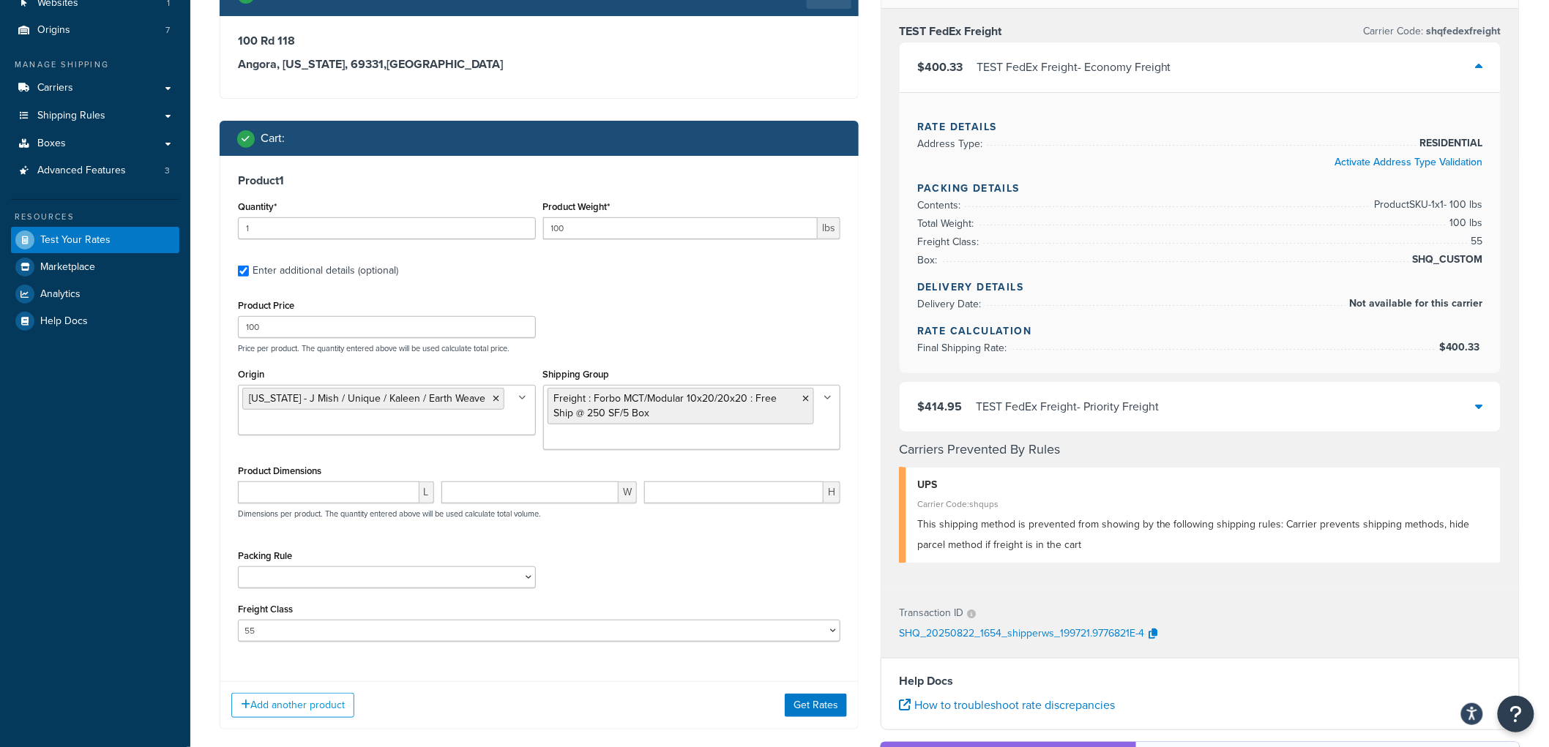
scroll to position [81, 0]
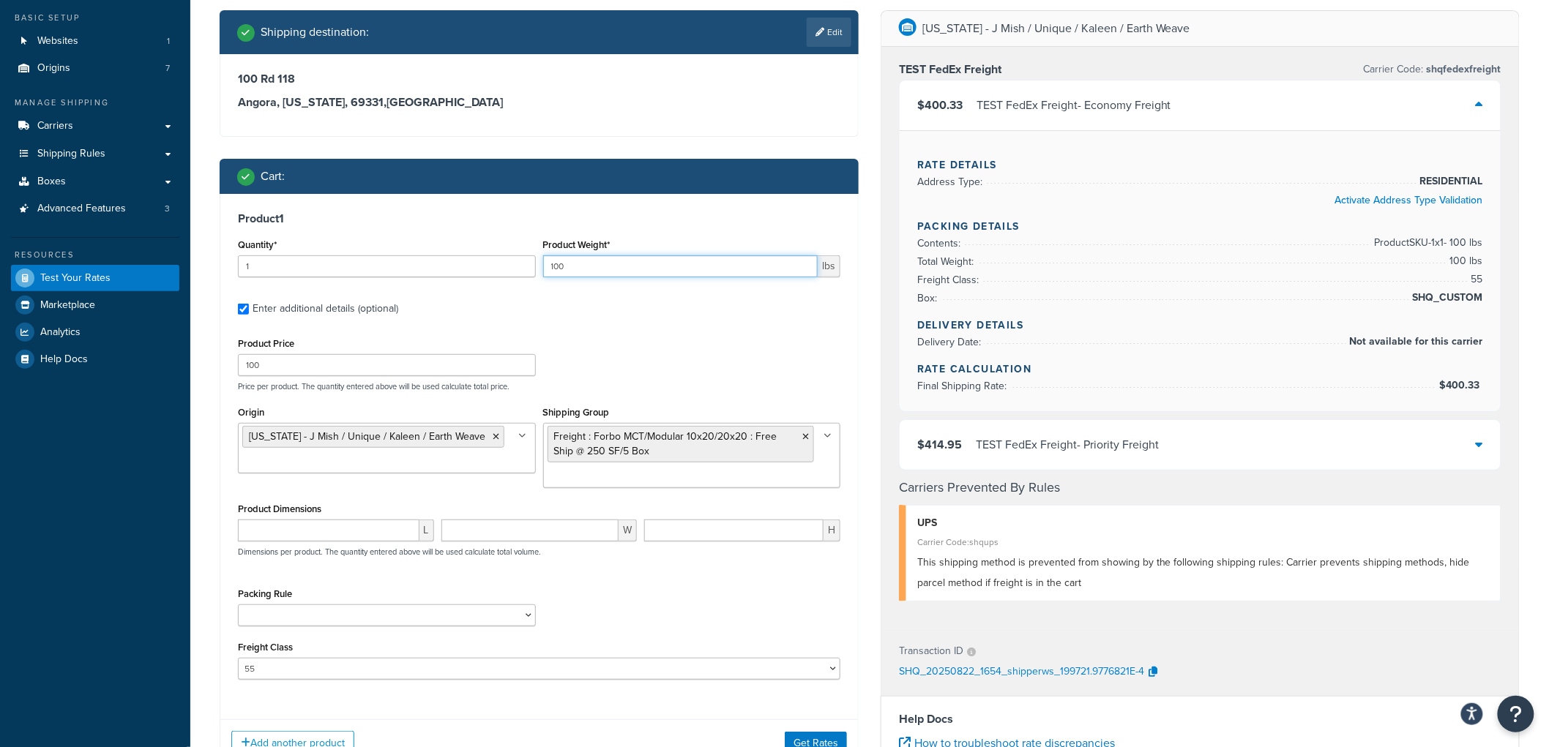
drag, startPoint x: 586, startPoint y: 267, endPoint x: 524, endPoint y: 264, distance: 62.3
click at [538, 264] on div "Quantity* 1 Product Weight* 100 lbs" at bounding box center [539, 261] width 610 height 53
type input "2000"
click at [582, 329] on div "Product 1 Quantity* 1 Product Weight* 2000 lbs Enter additional details (option…" at bounding box center [539, 451] width 638 height 515
click at [337, 529] on input "number" at bounding box center [329, 531] width 182 height 22
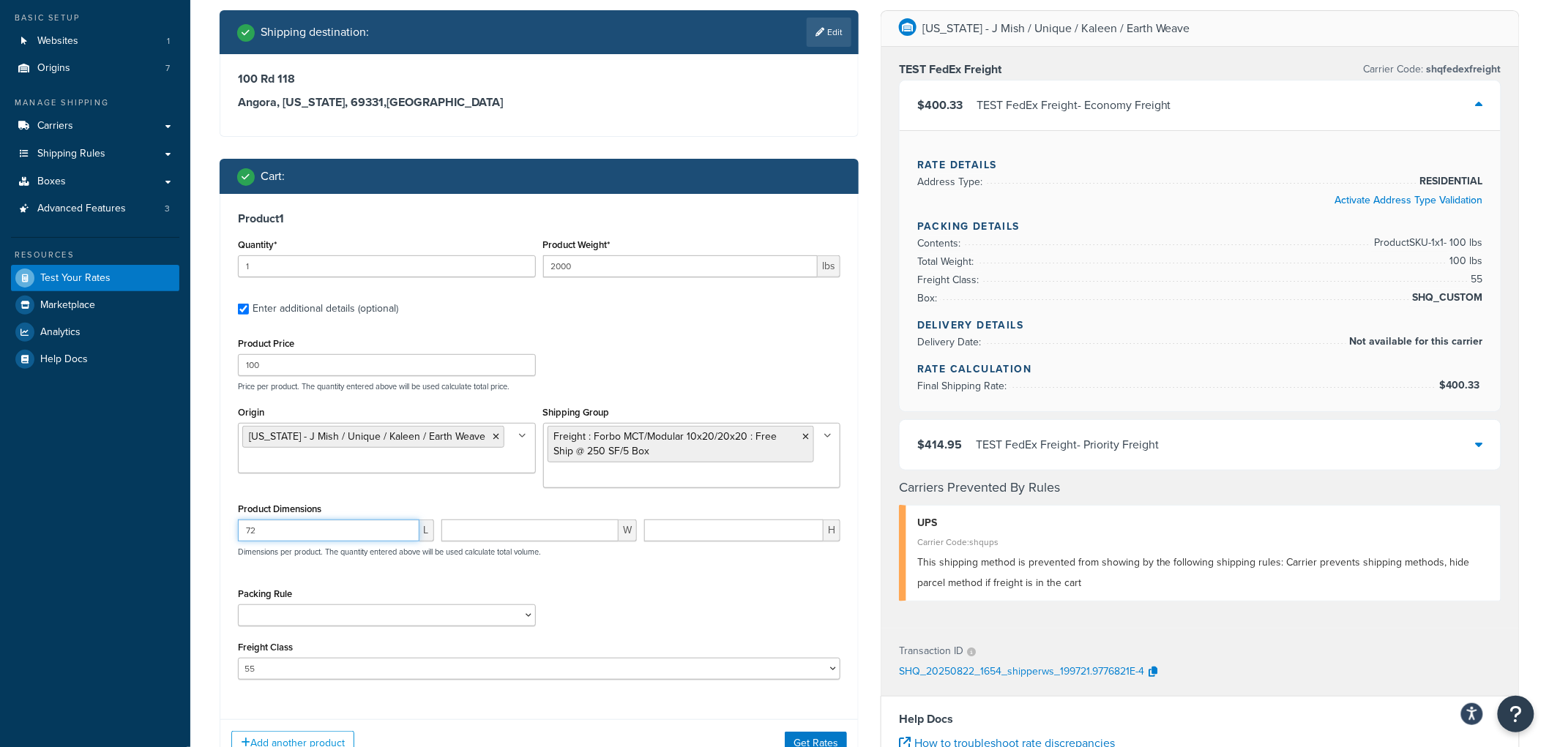
type input "72"
type input "48"
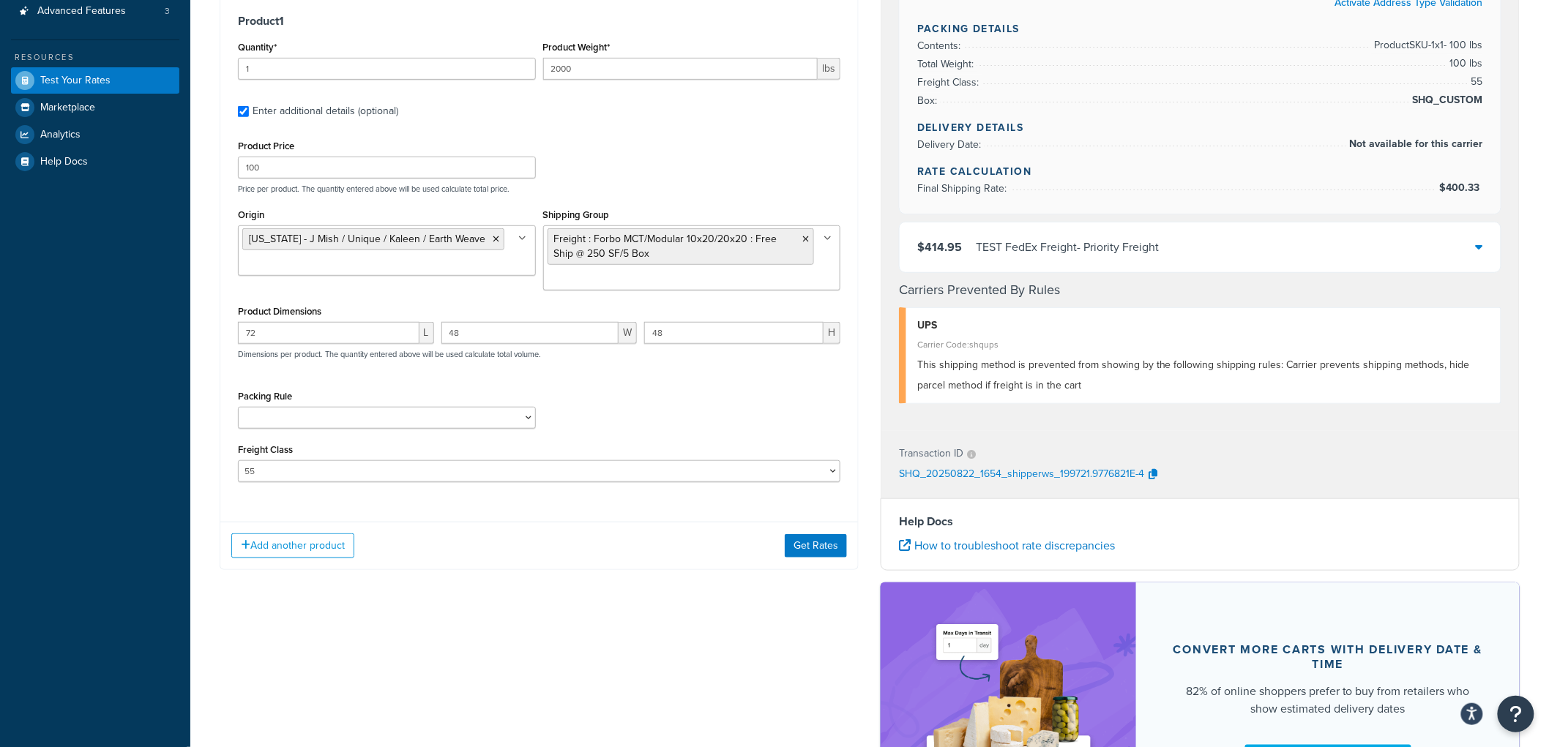
scroll to position [325, 0]
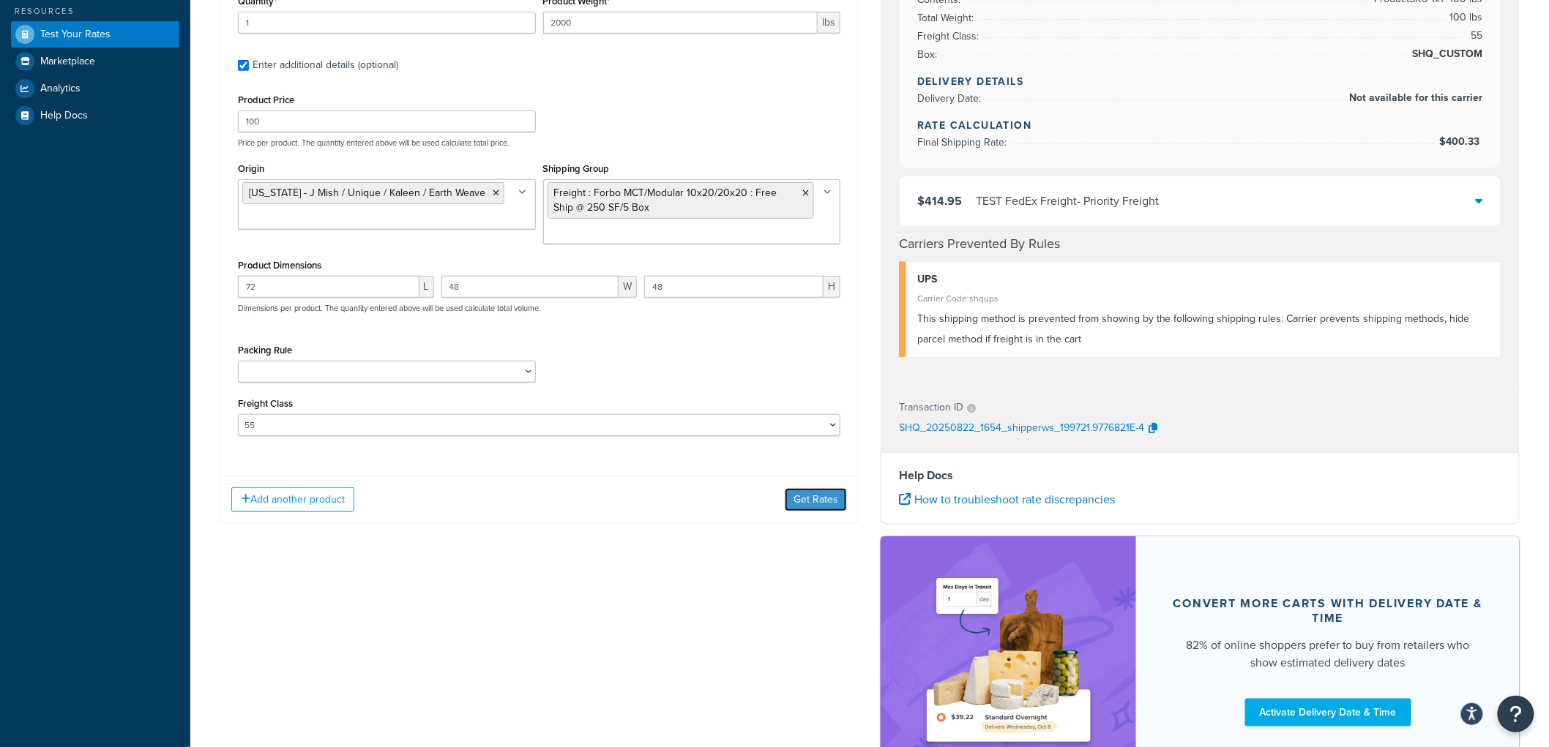
drag, startPoint x: 831, startPoint y: 496, endPoint x: 858, endPoint y: 496, distance: 27.1
click at [831, 496] on button "Get Rates" at bounding box center [816, 499] width 62 height 23
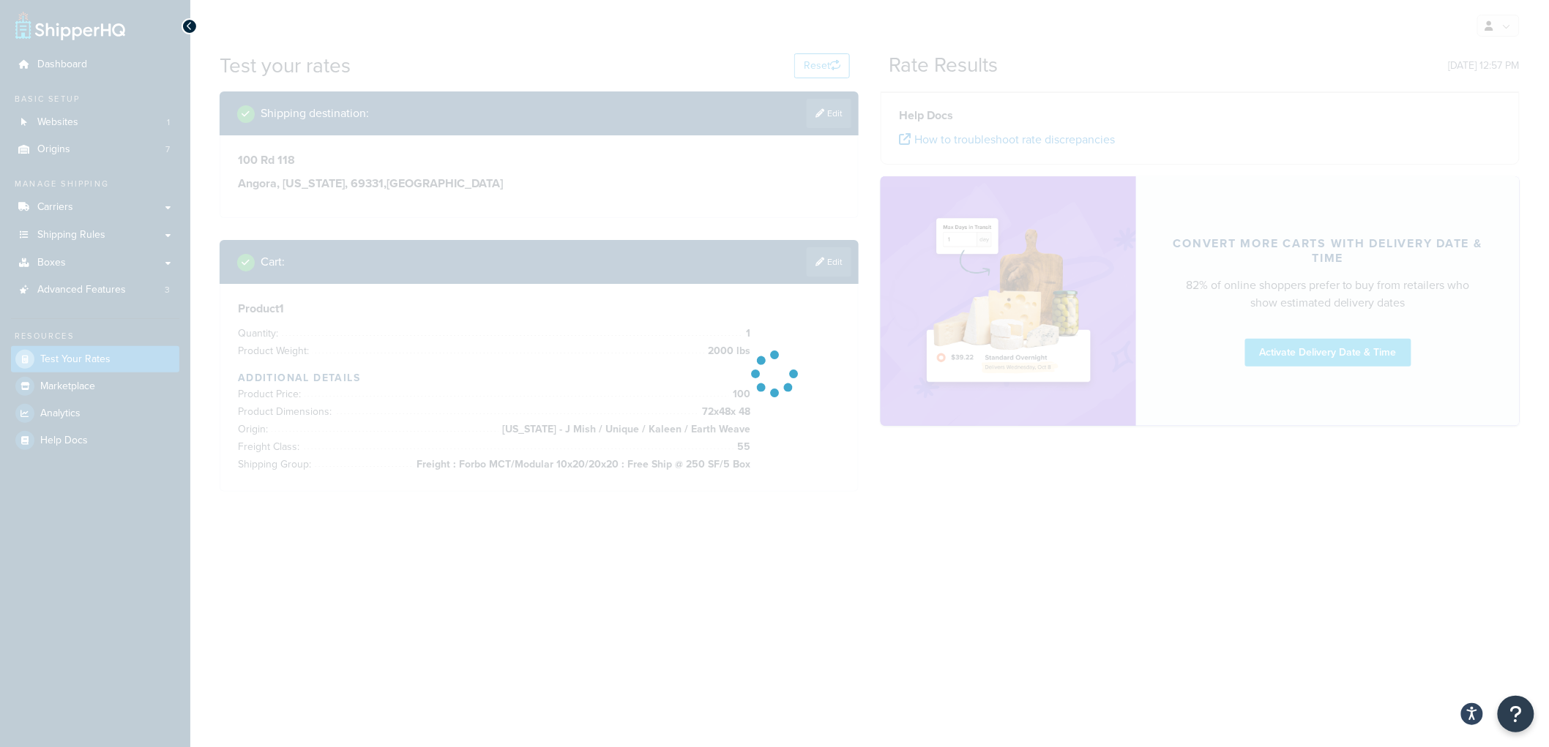
scroll to position [0, 0]
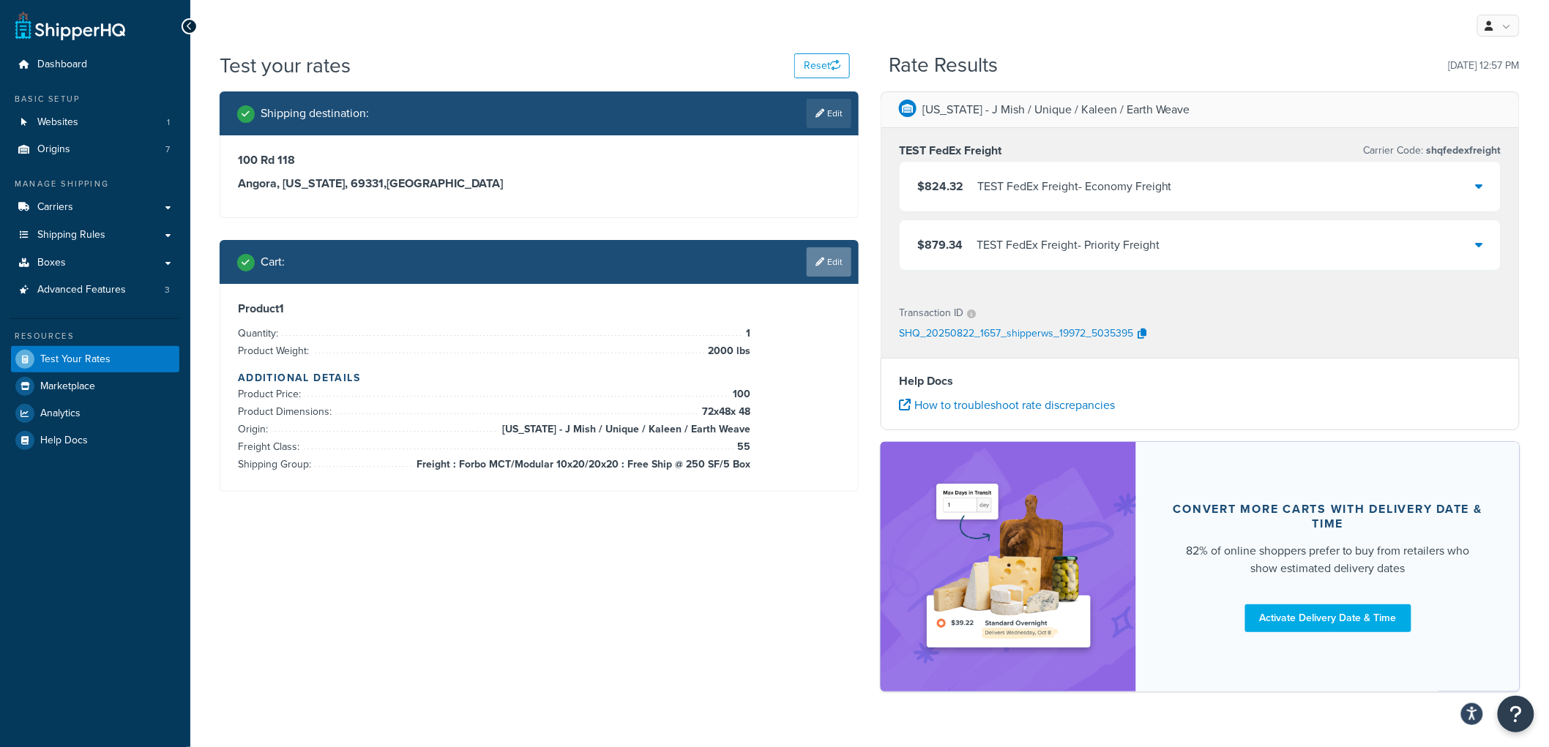
click at [833, 267] on link "Edit" at bounding box center [829, 261] width 45 height 29
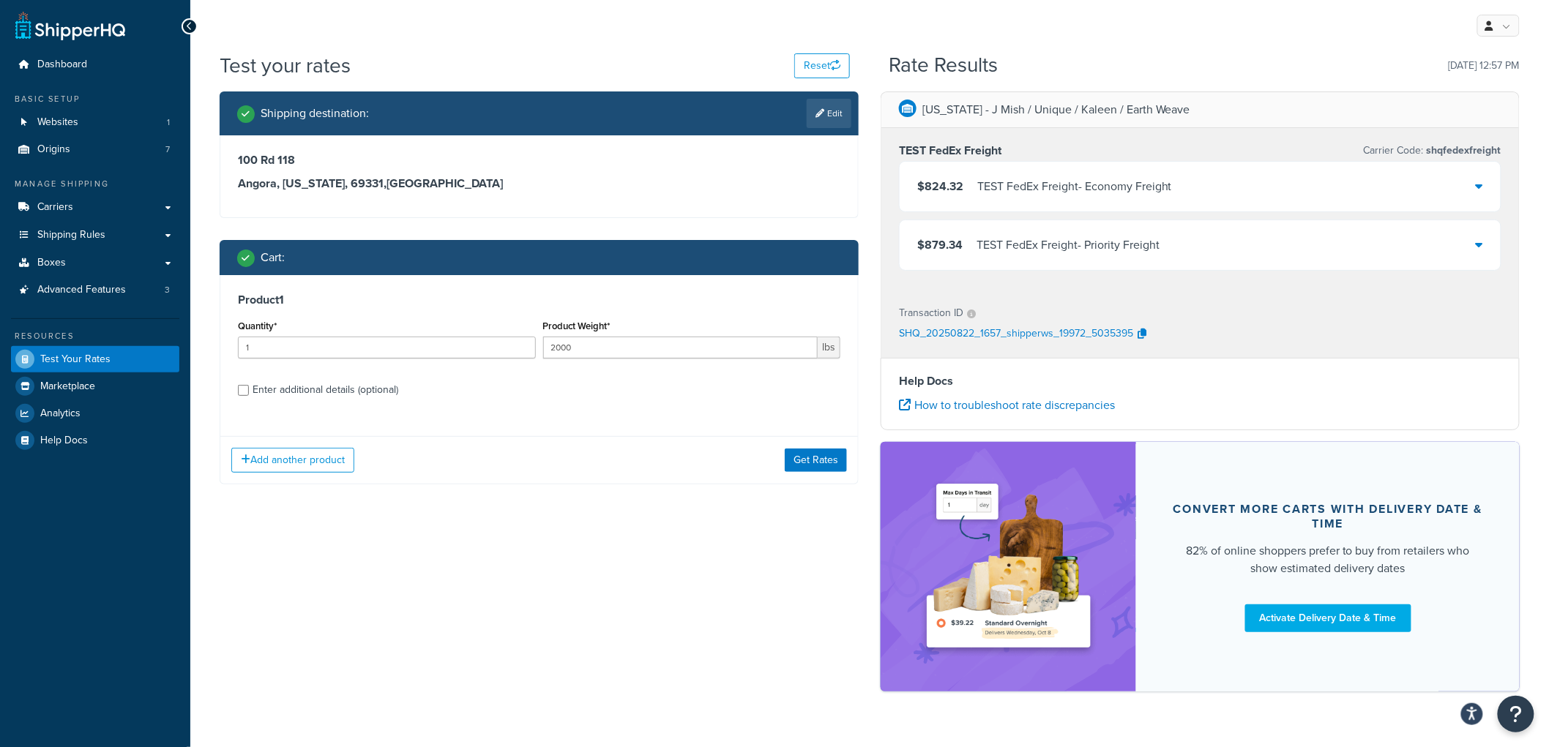
click at [338, 384] on div "Enter additional details (optional)" at bounding box center [326, 390] width 146 height 20
click at [249, 385] on input "Enter additional details (optional)" at bounding box center [243, 390] width 11 height 11
checkbox input "true"
select select "55"
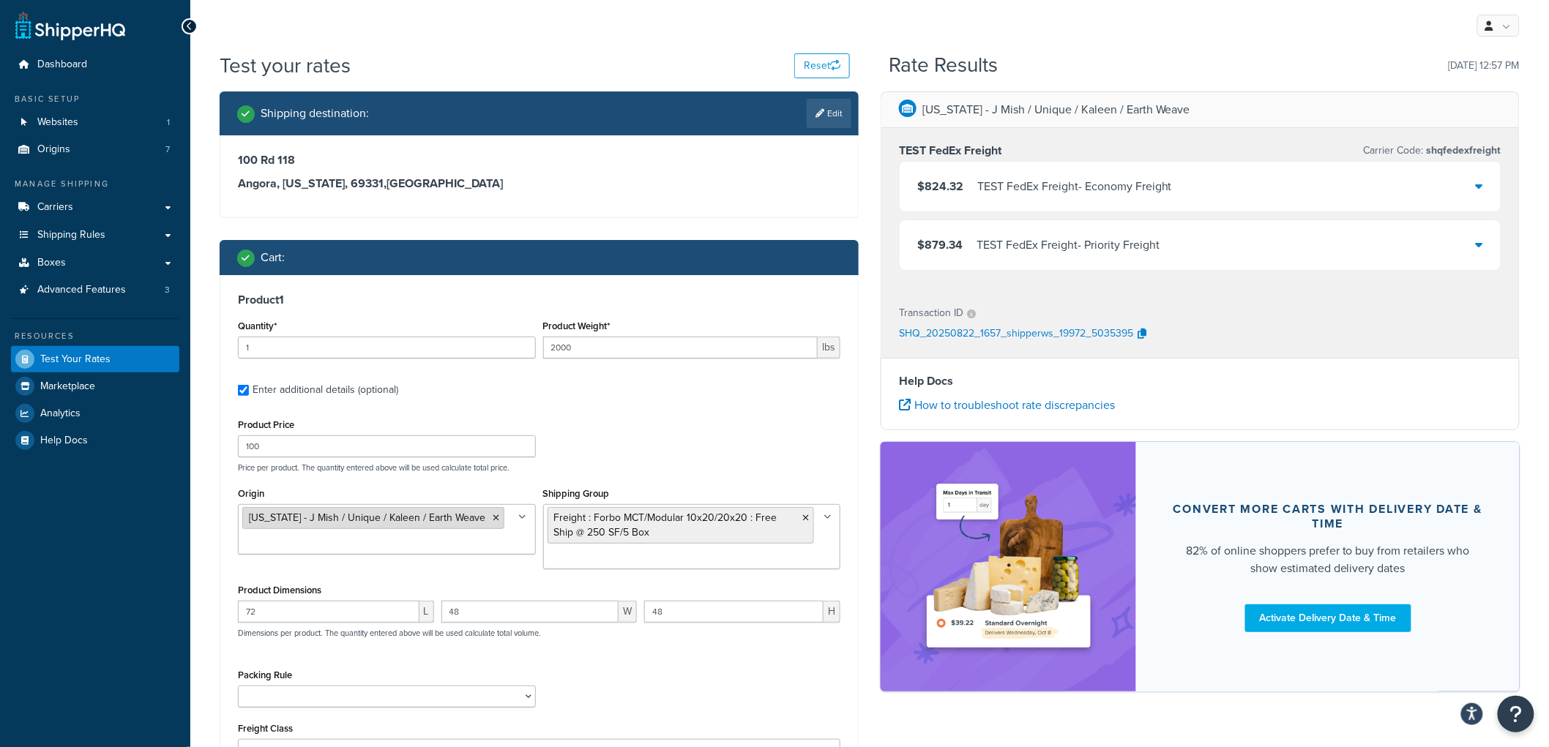
click at [493, 517] on icon at bounding box center [496, 518] width 7 height 9
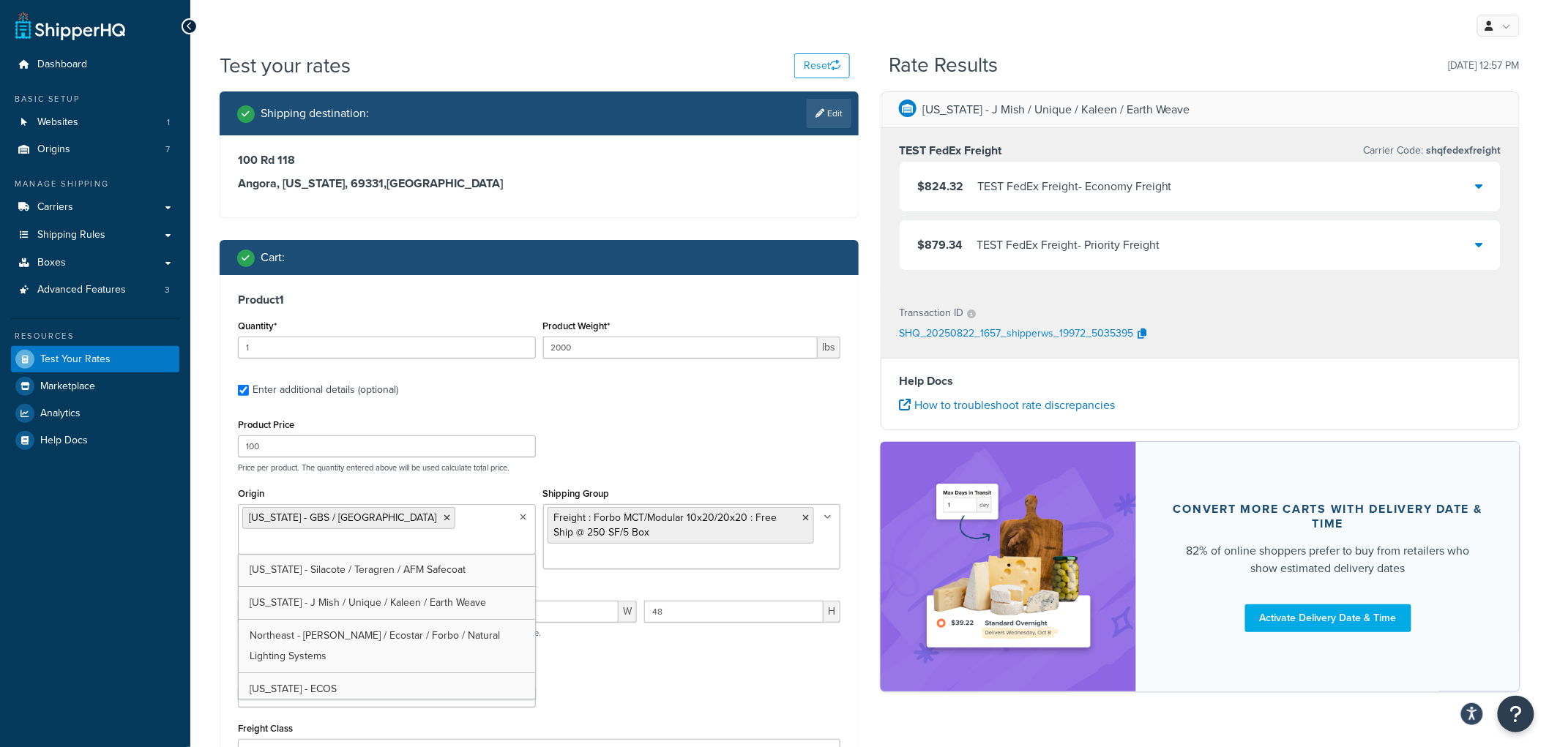
click at [820, 436] on div "Product Price 100 Price per product. The quantity entered above will be used ca…" at bounding box center [539, 444] width 610 height 58
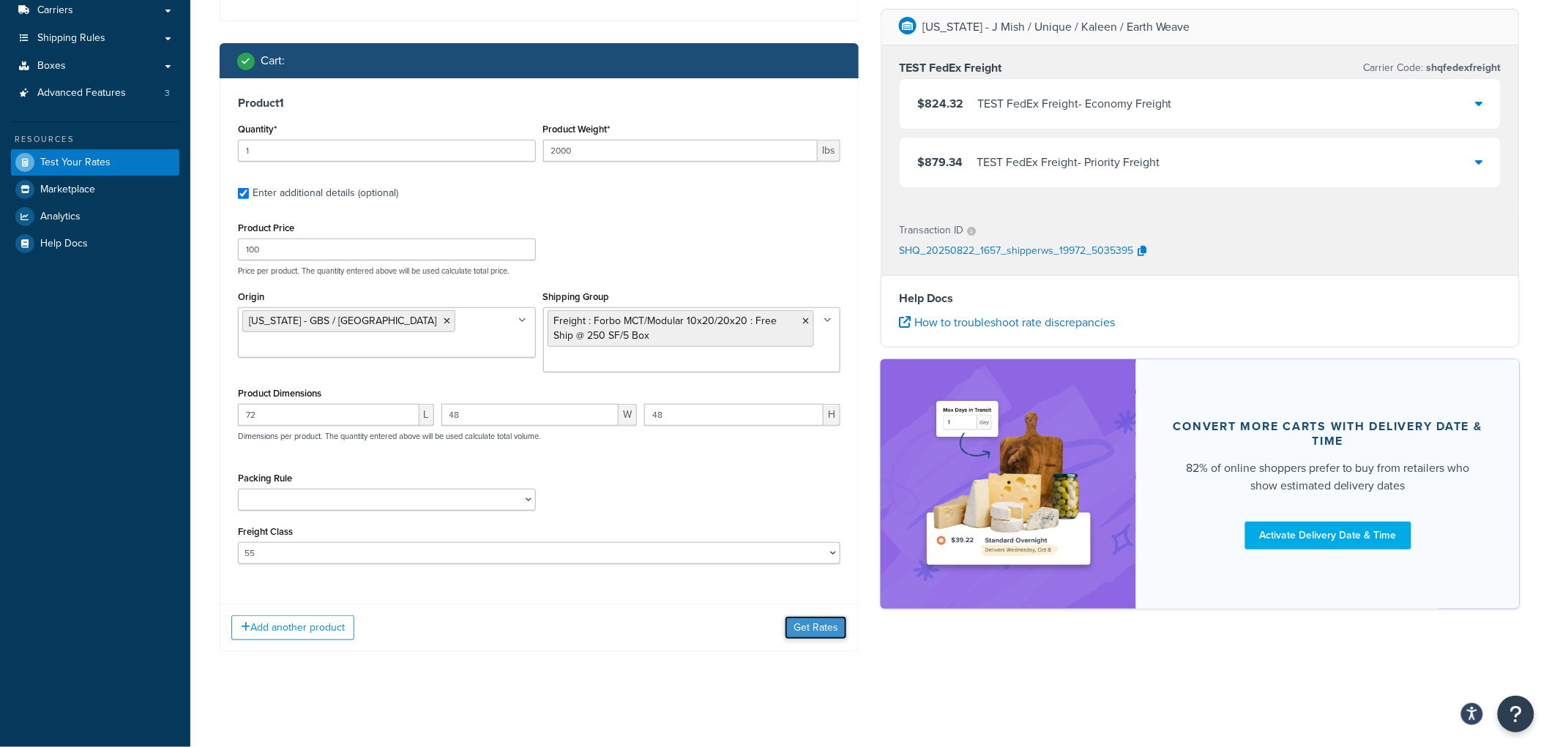
click at [831, 618] on button "Get Rates" at bounding box center [816, 627] width 62 height 23
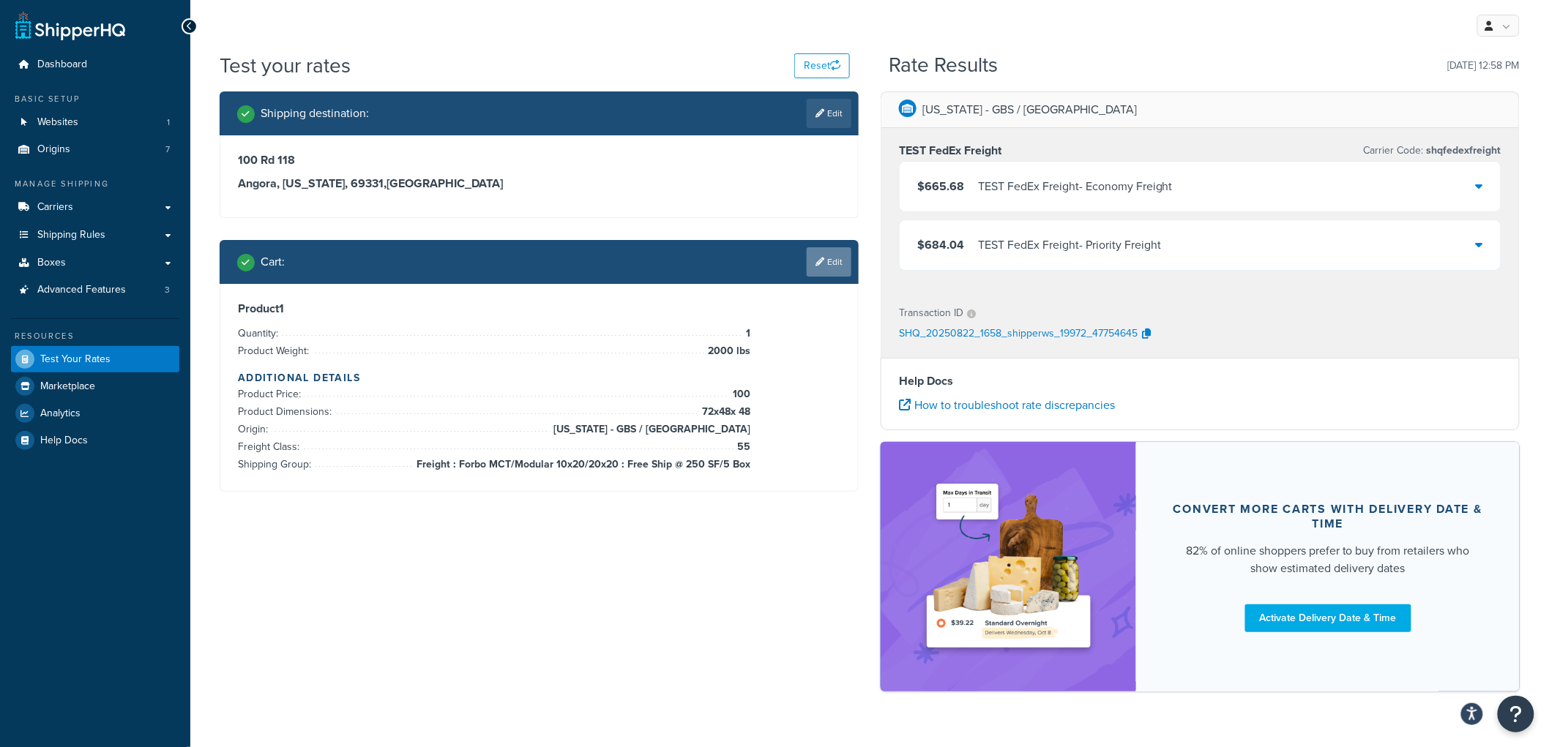
click at [825, 258] on link "Edit" at bounding box center [829, 261] width 45 height 29
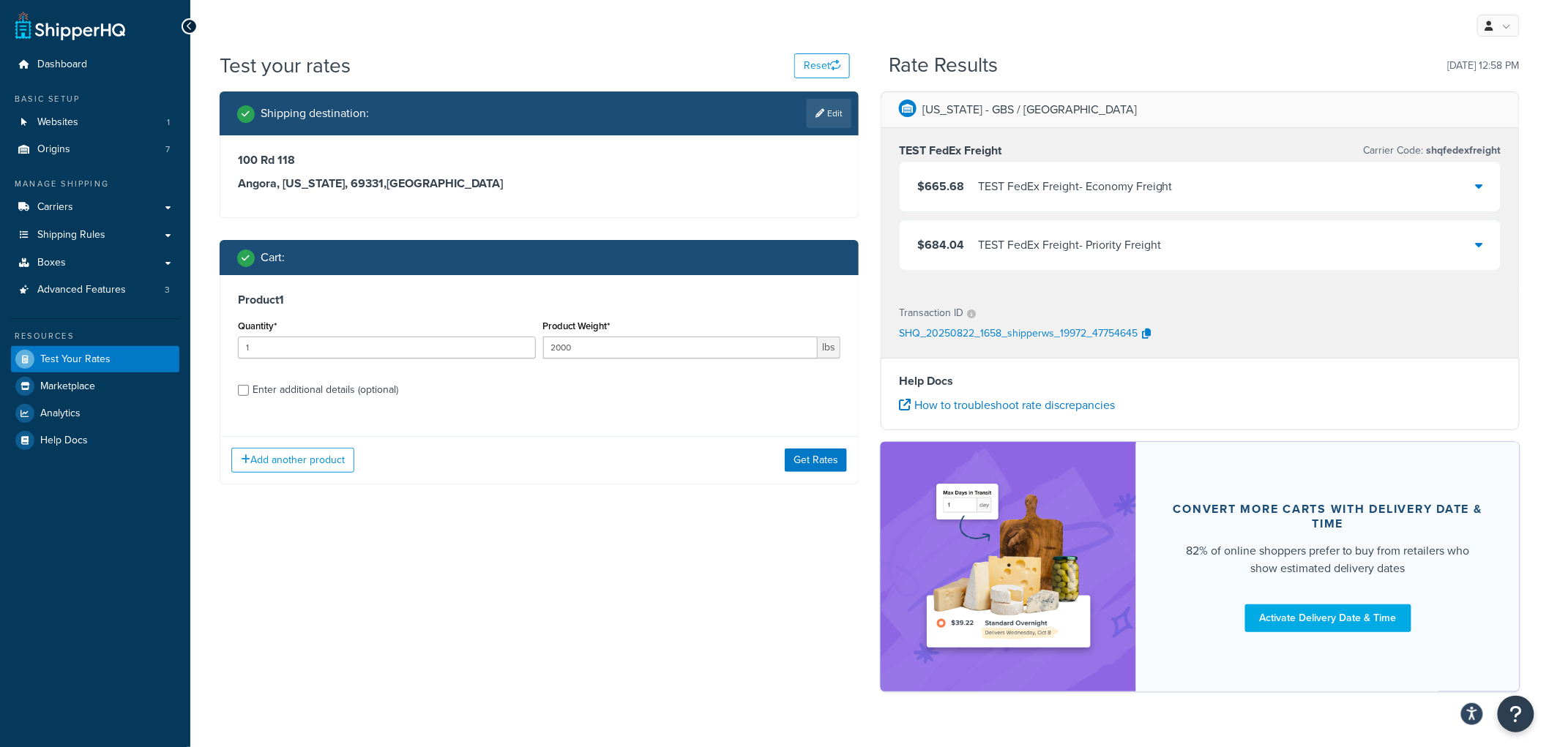
click at [316, 389] on div "Enter additional details (optional)" at bounding box center [326, 390] width 146 height 20
click at [249, 389] on input "Enter additional details (optional)" at bounding box center [243, 390] width 11 height 11
checkbox input "true"
select select "55"
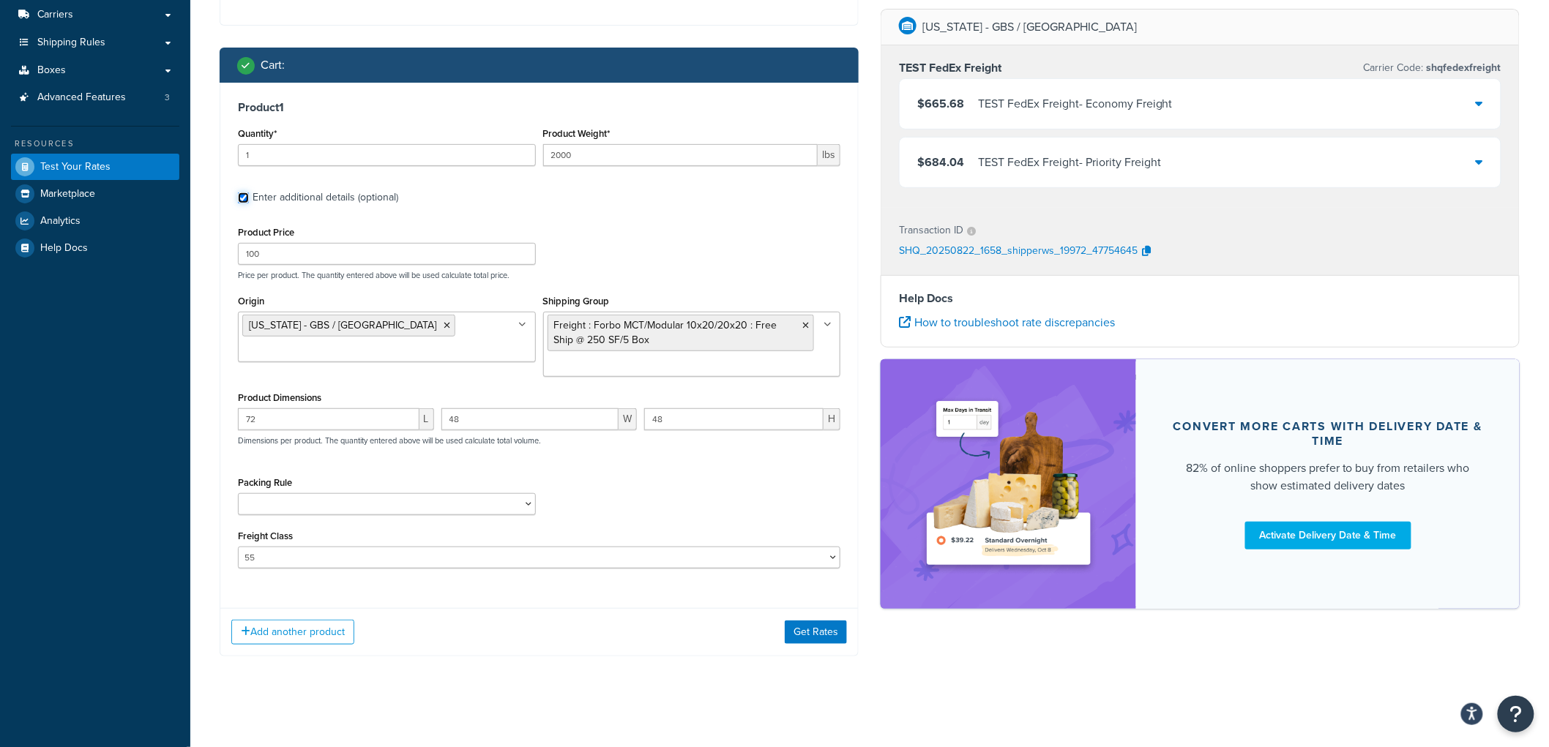
scroll to position [194, 0]
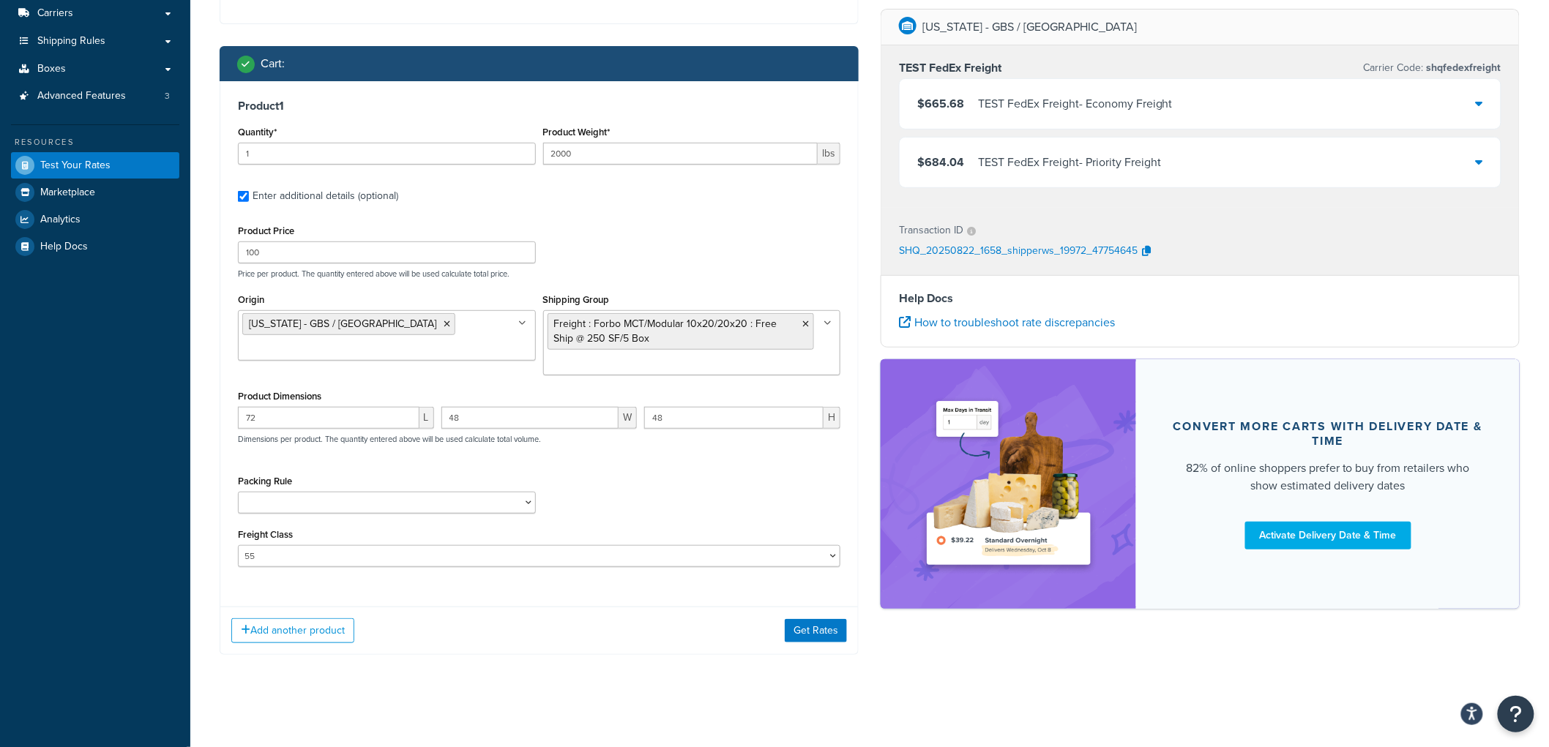
click at [370, 342] on input "Origin" at bounding box center [307, 350] width 130 height 16
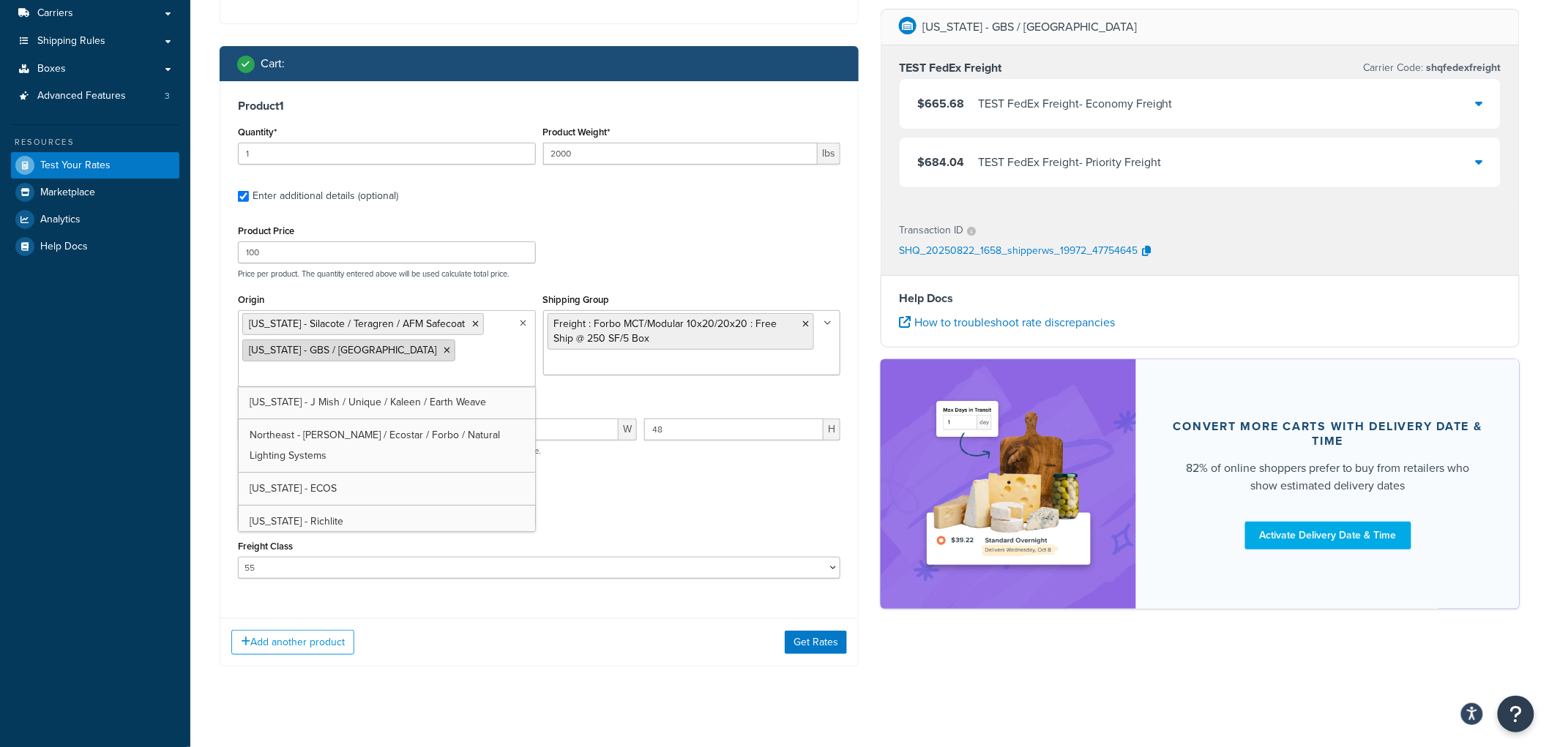
click at [444, 348] on icon at bounding box center [447, 350] width 7 height 9
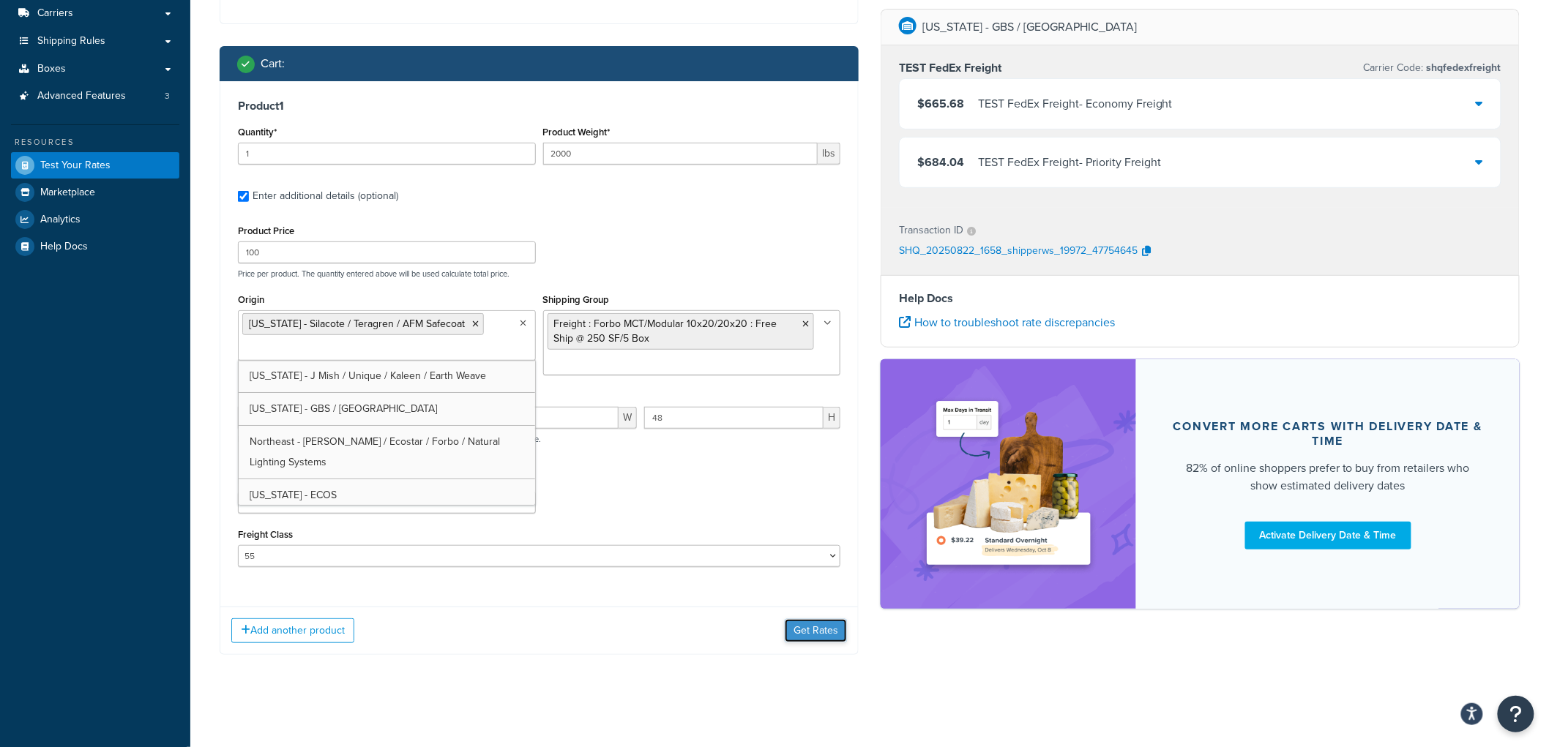
click at [803, 633] on button "Get Rates" at bounding box center [816, 630] width 62 height 23
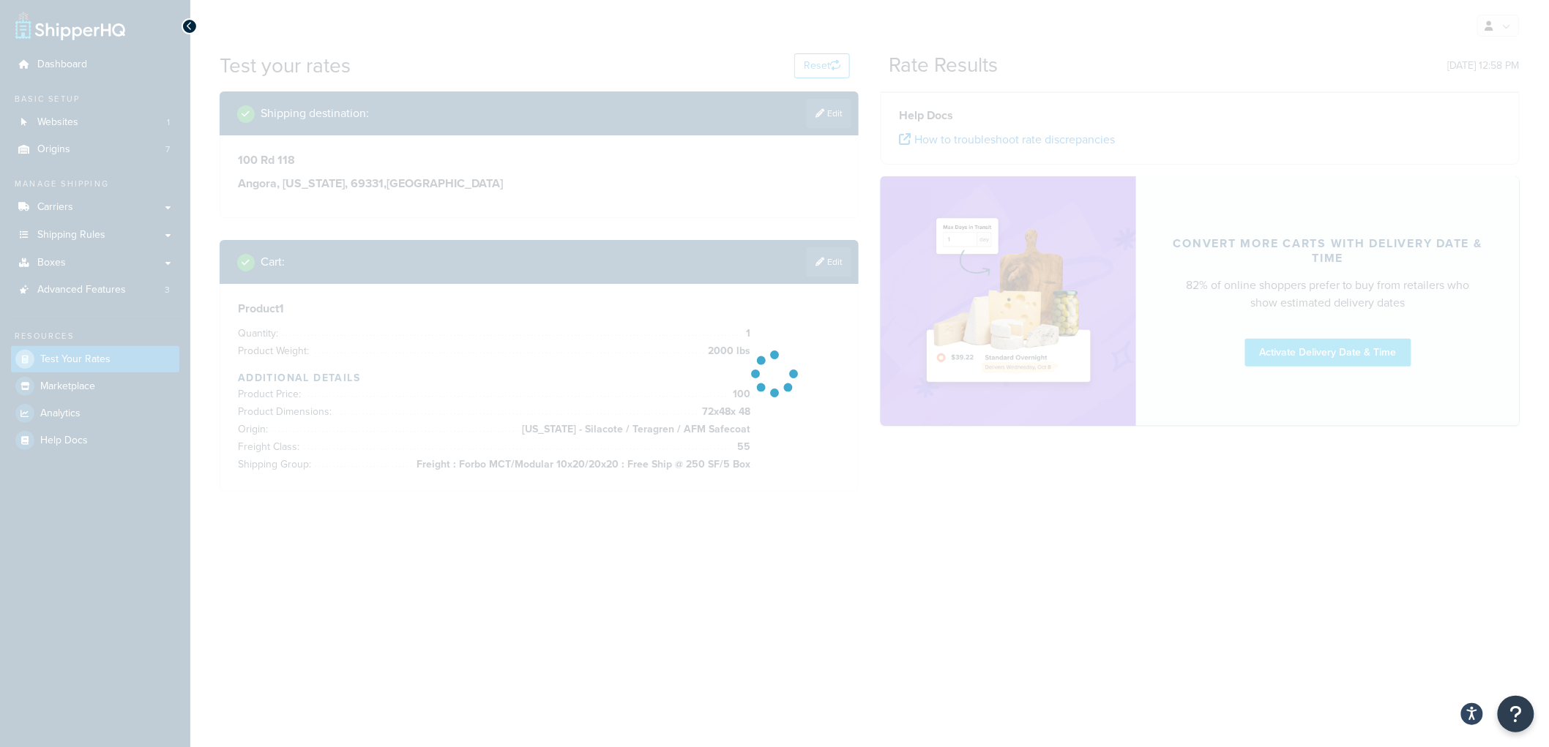
scroll to position [0, 0]
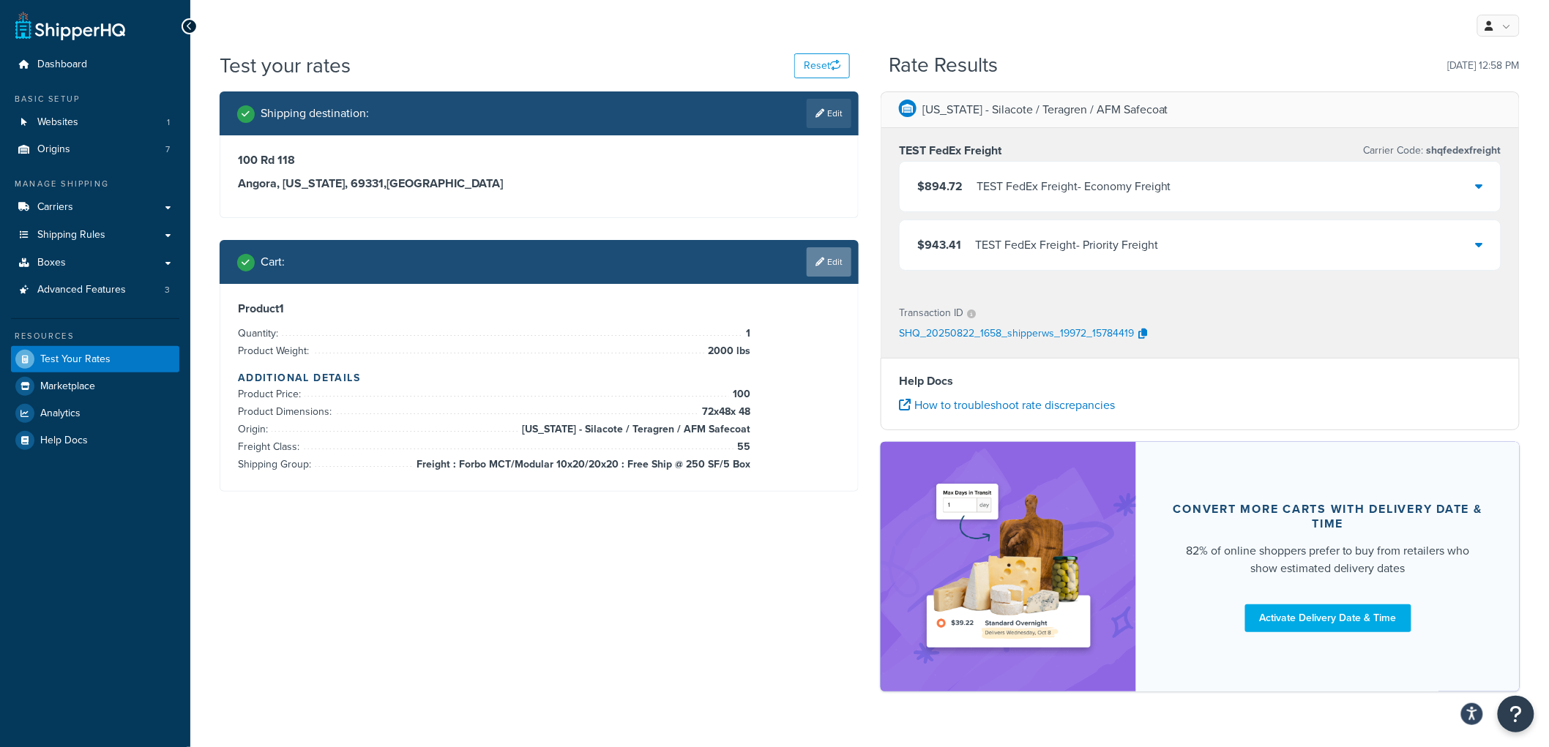
click at [833, 269] on link "Edit" at bounding box center [829, 261] width 45 height 29
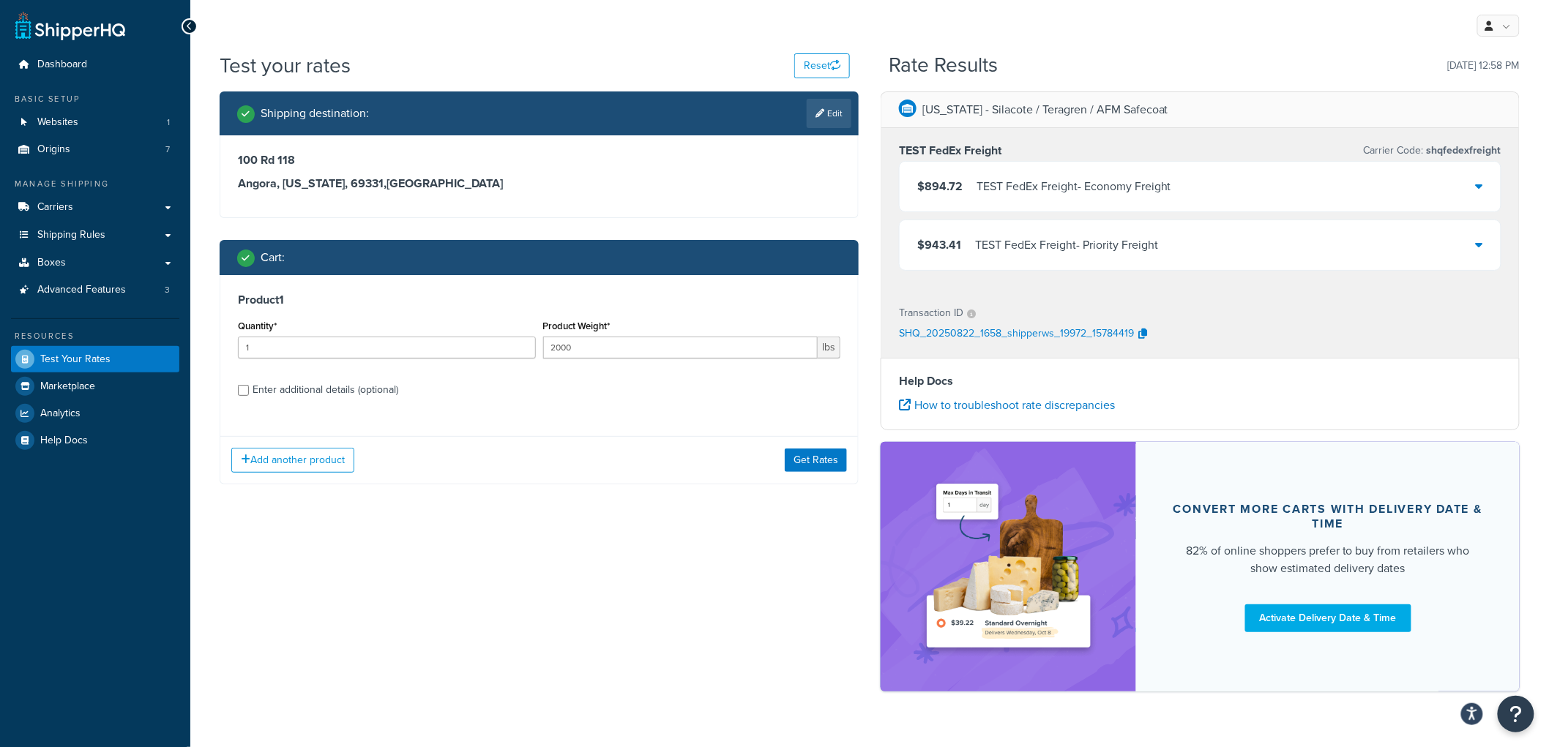
click at [353, 392] on div "Enter additional details (optional)" at bounding box center [326, 390] width 146 height 20
click at [249, 392] on input "Enter additional details (optional)" at bounding box center [243, 390] width 11 height 11
checkbox input "true"
select select "55"
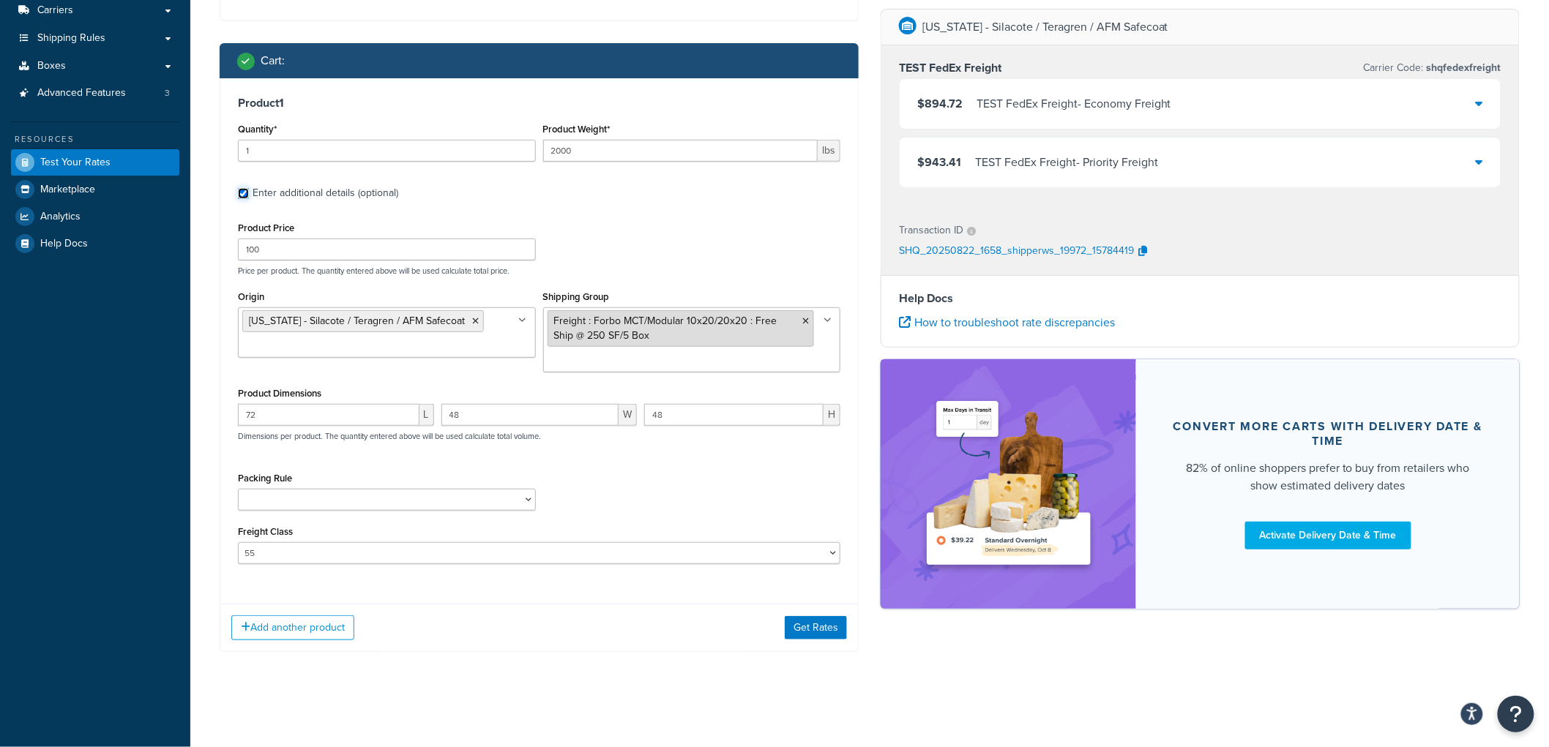
scroll to position [199, 0]
click at [330, 621] on button "Add another product" at bounding box center [292, 628] width 123 height 25
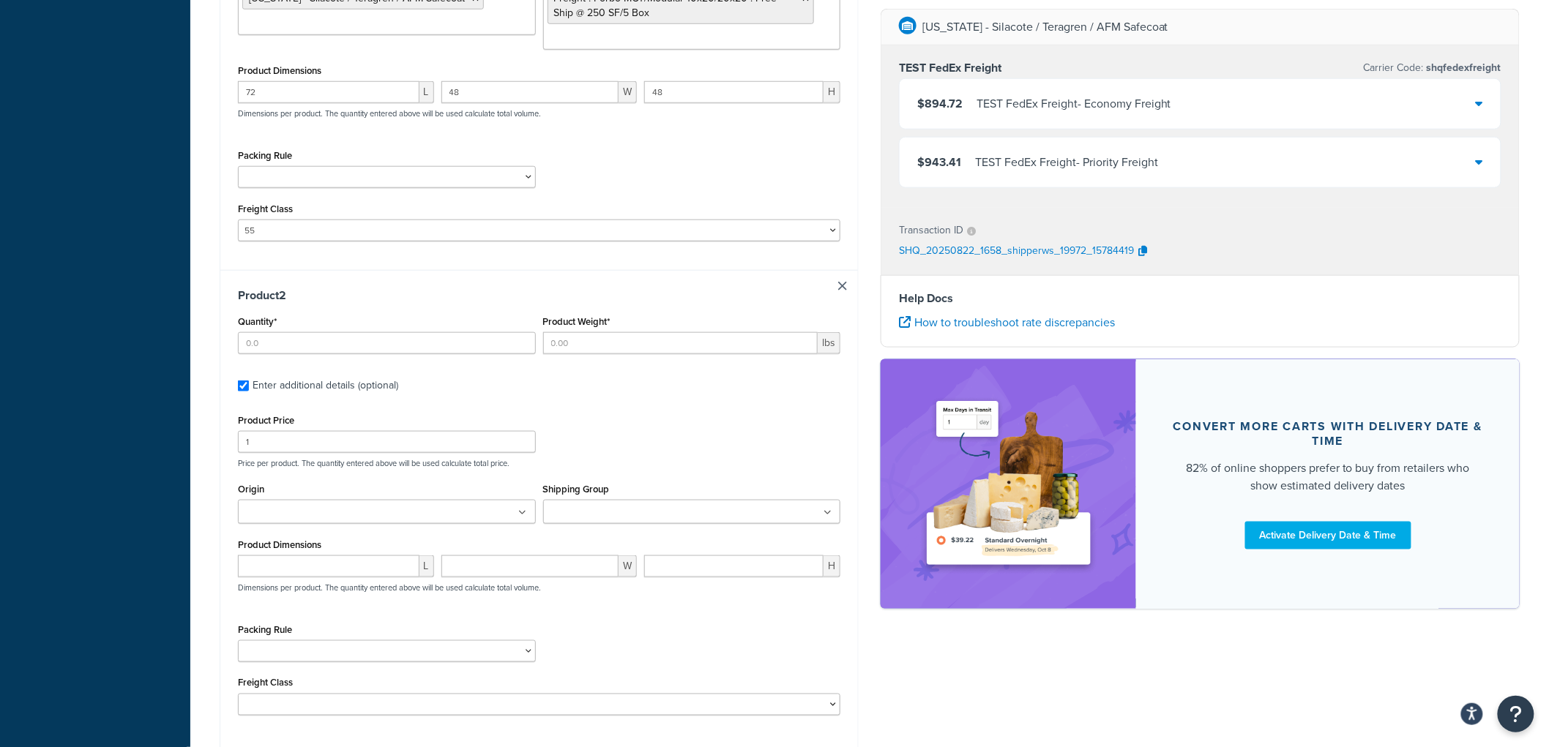
scroll to position [524, 0]
click at [354, 342] on input "Quantity*" at bounding box center [387, 339] width 298 height 22
type input "1"
type input "500"
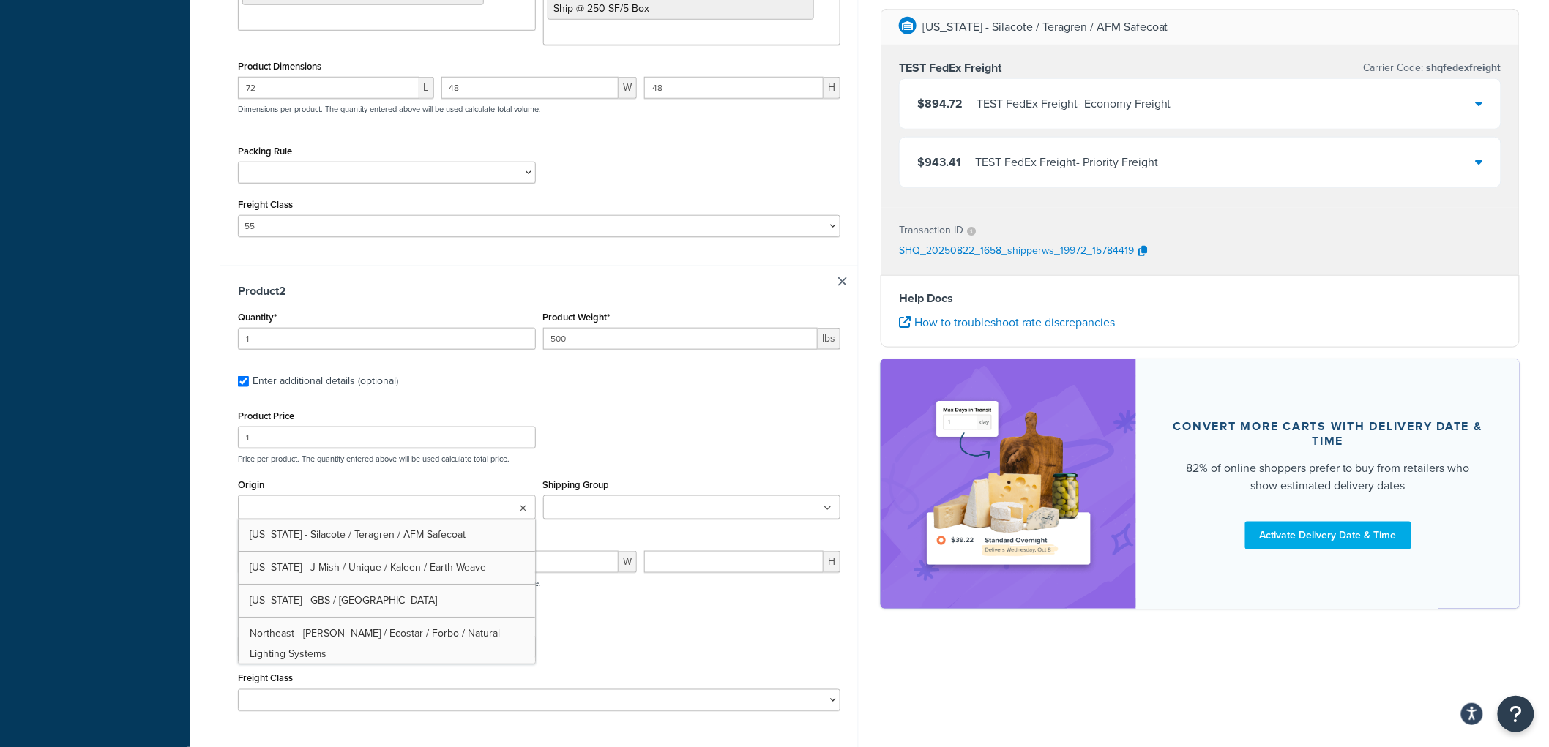
click at [323, 506] on input "Origin" at bounding box center [307, 509] width 130 height 16
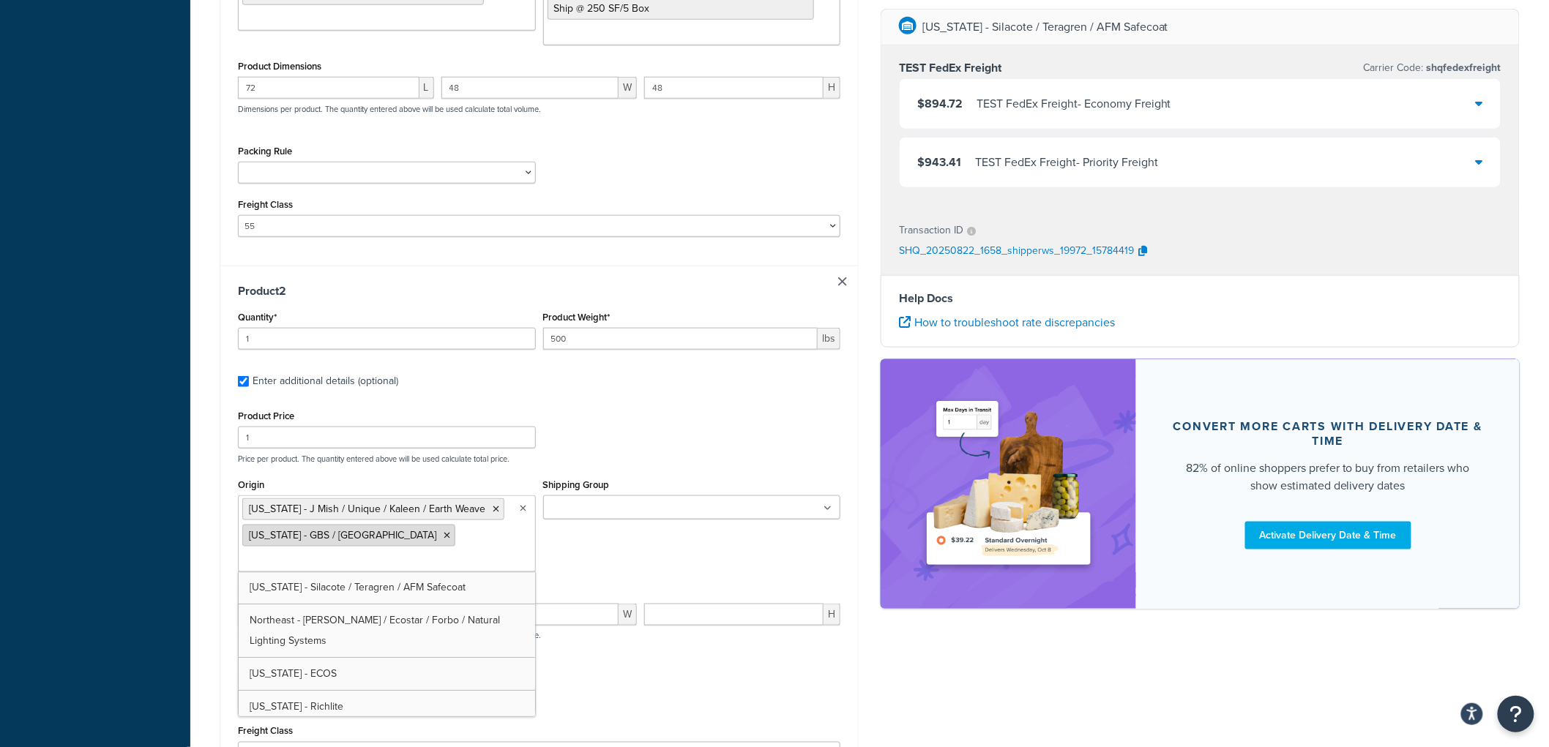
click at [444, 538] on icon at bounding box center [447, 535] width 7 height 9
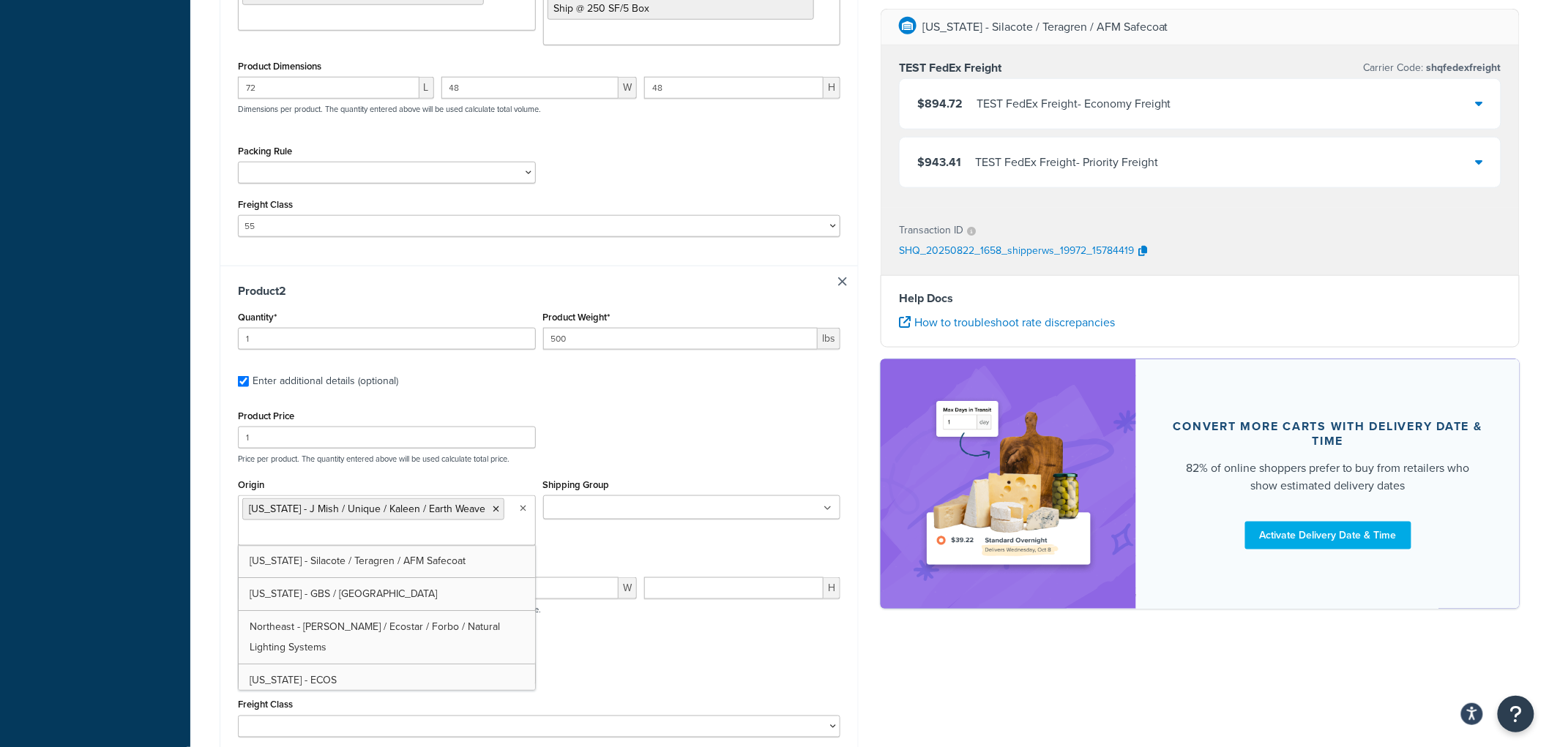
click at [605, 509] on input "Shipping Group" at bounding box center [613, 509] width 130 height 16
click at [644, 447] on div "Product Price 1 Price per product. The quantity entered above will be used calc…" at bounding box center [539, 435] width 610 height 58
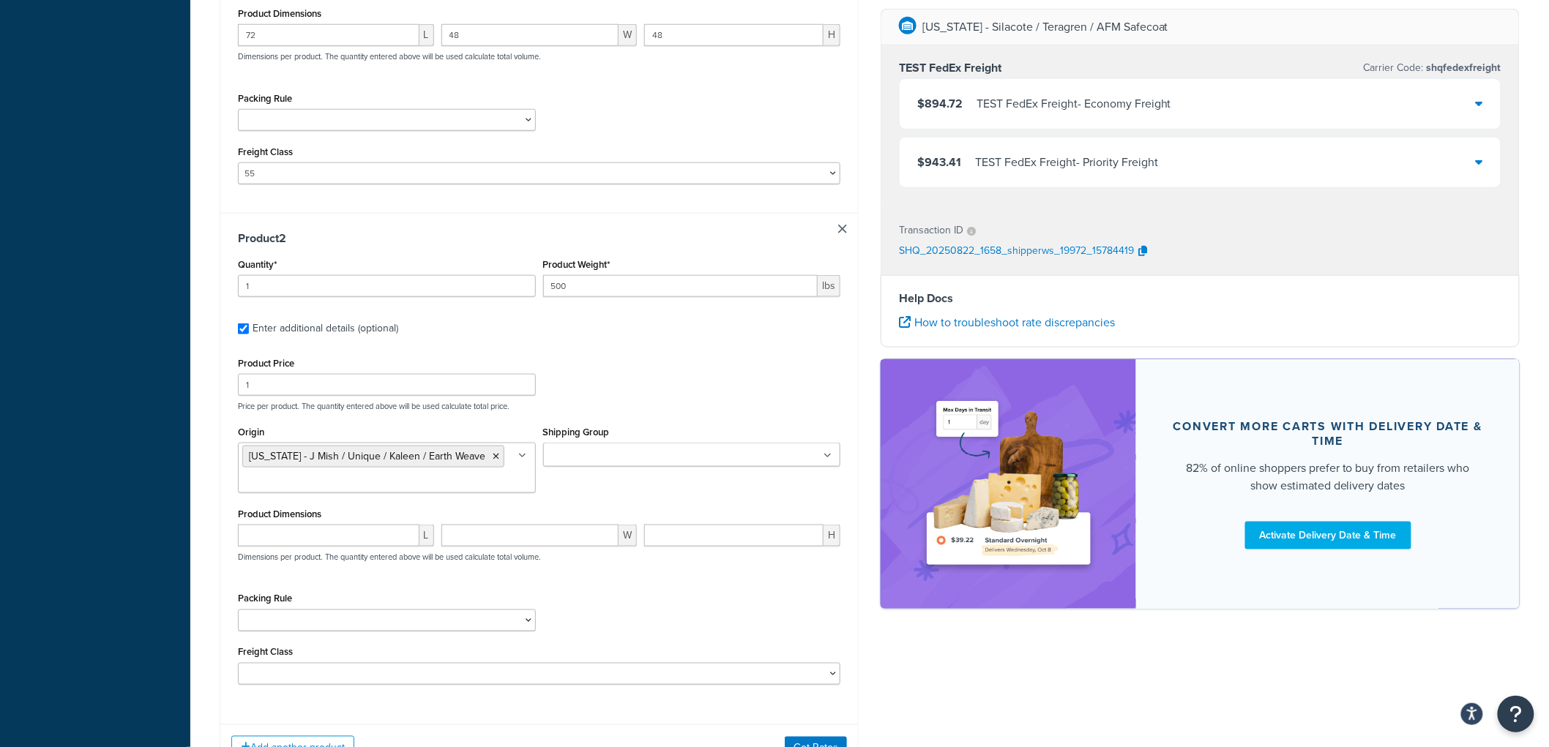
scroll to position [605, 0]
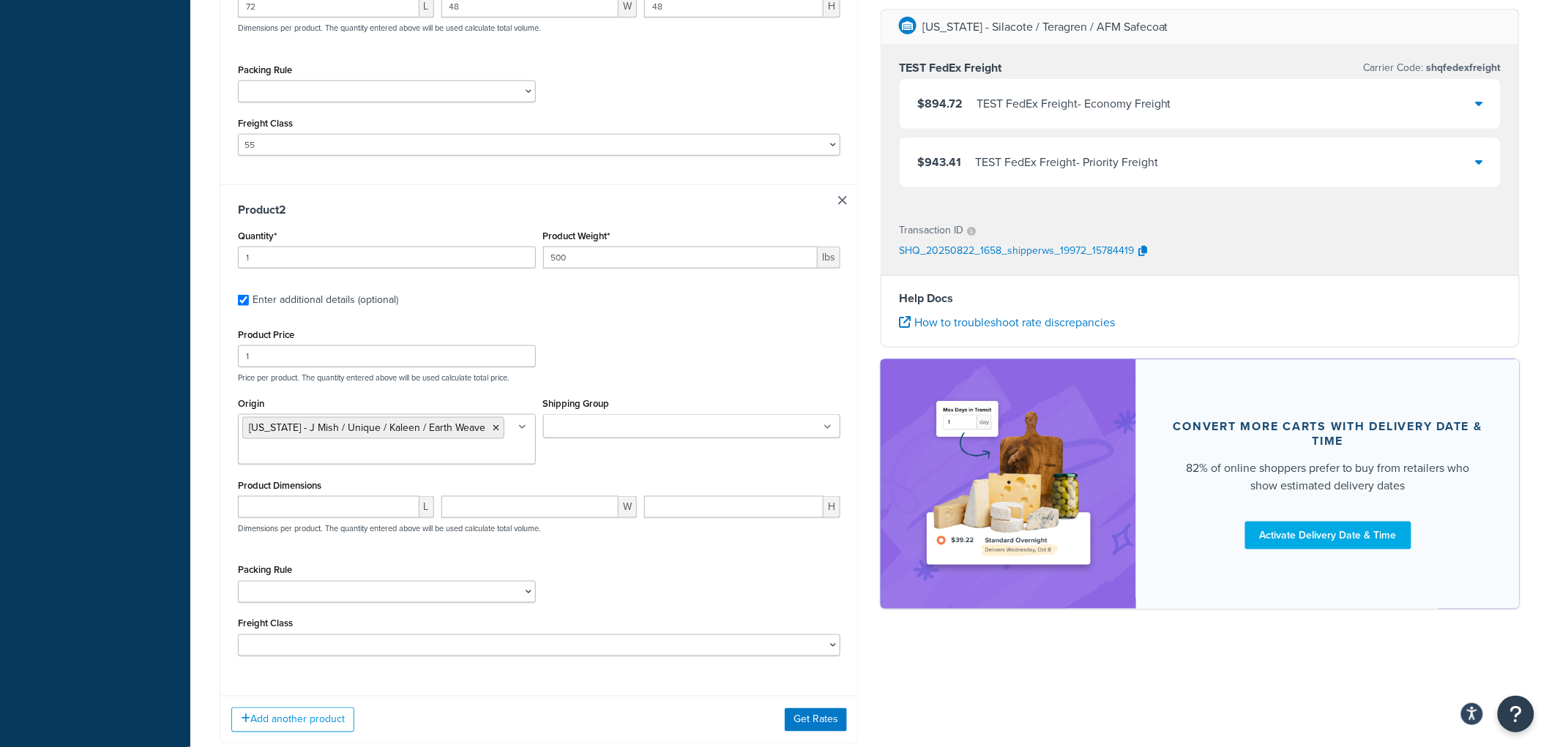
drag, startPoint x: 333, startPoint y: 522, endPoint x: 338, endPoint y: 514, distance: 9.5
click at [337, 517] on div "L" at bounding box center [336, 512] width 204 height 33
click at [339, 512] on input "number" at bounding box center [329, 507] width 182 height 22
type input "48"
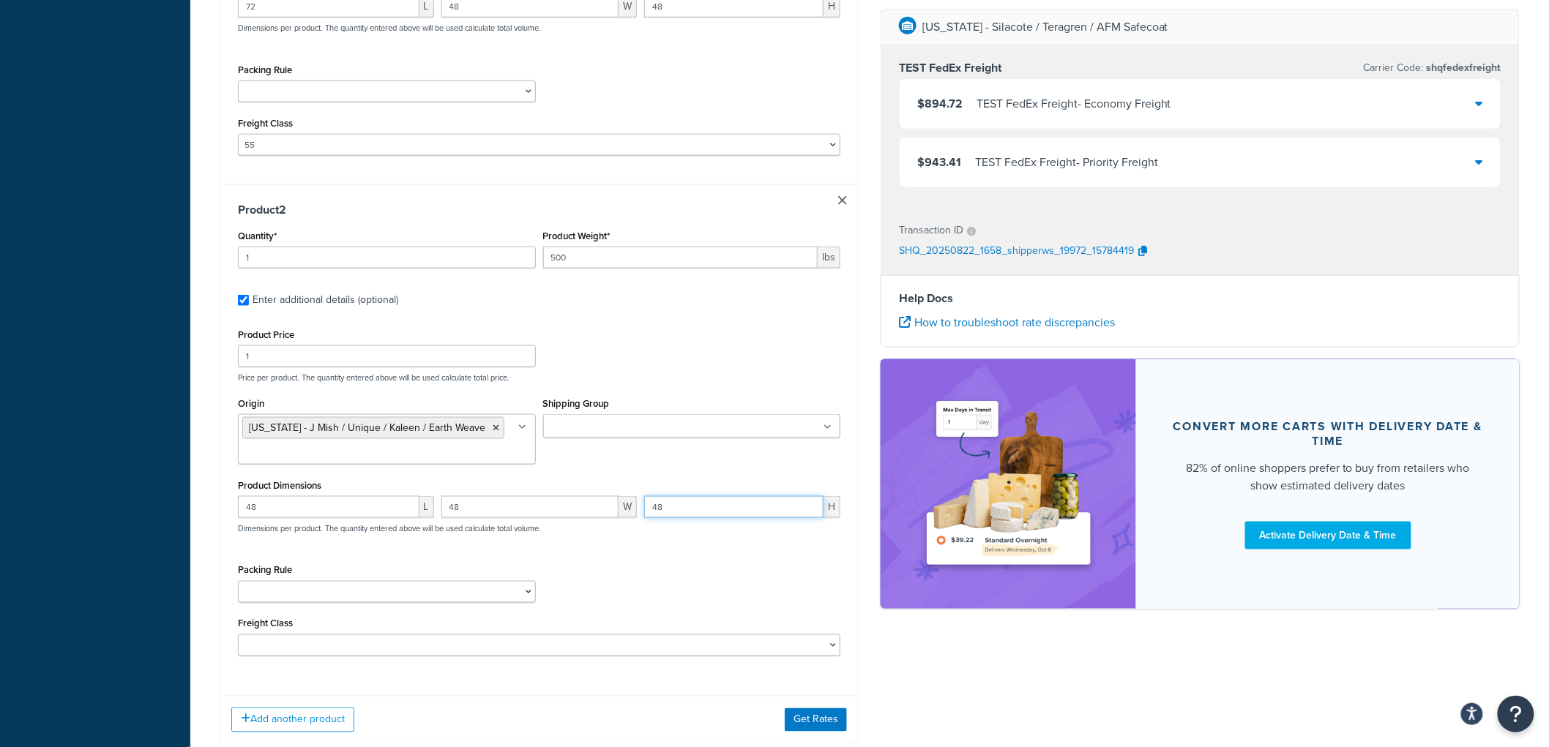
type input "48"
click at [291, 650] on select "50 55 60 65 70 77.5 85 92.5 100 110 125 150 175 200 250 300 400 500" at bounding box center [539, 646] width 602 height 22
select select "55"
click at [238, 638] on select "50 55 60 65 70 77.5 85 92.5 100 110 125 150 175 200 250 300 400 500" at bounding box center [539, 646] width 602 height 22
click at [647, 561] on div "Product Price 1 Price per product. The quantity entered above will be used calc…" at bounding box center [539, 491] width 602 height 332
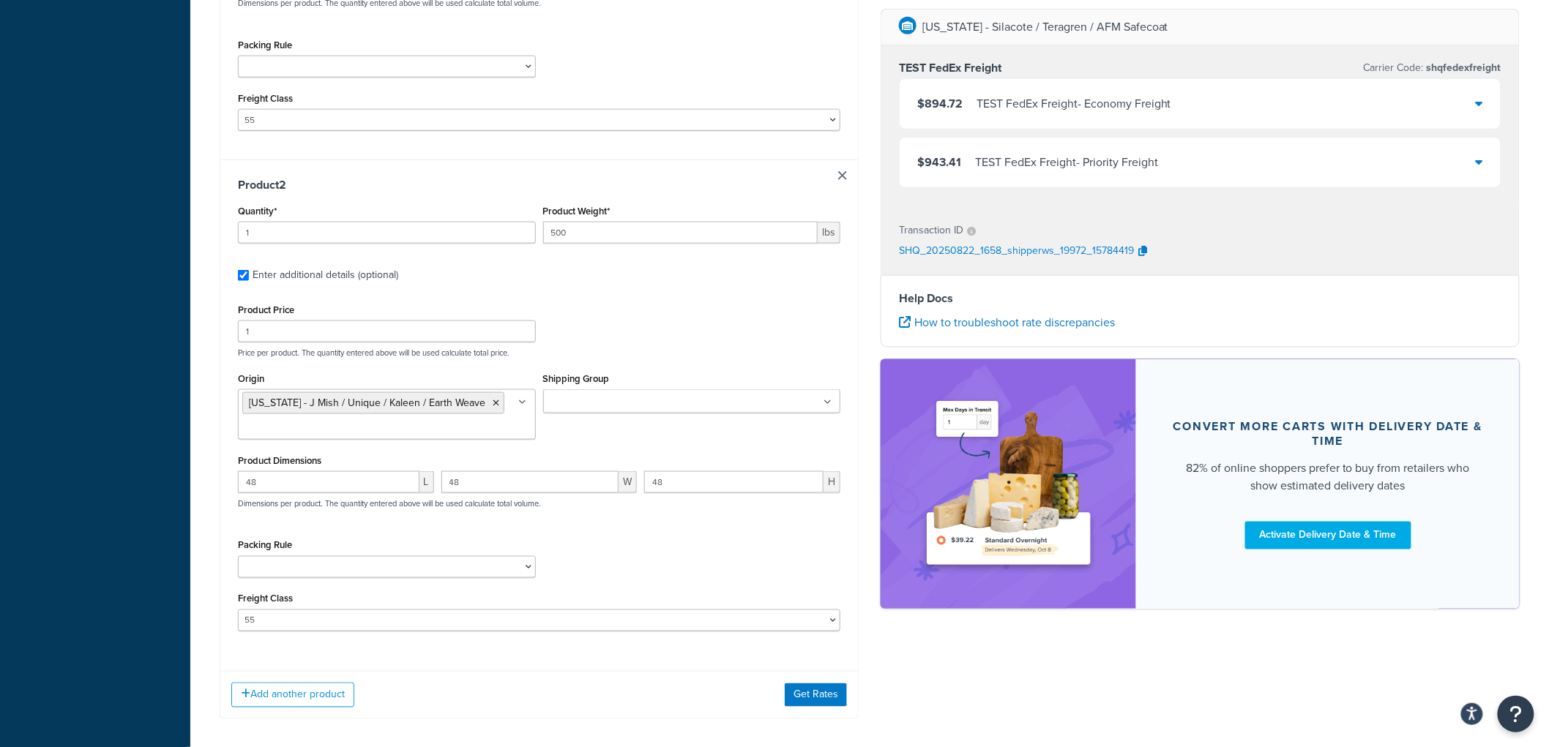
scroll to position [687, 0]
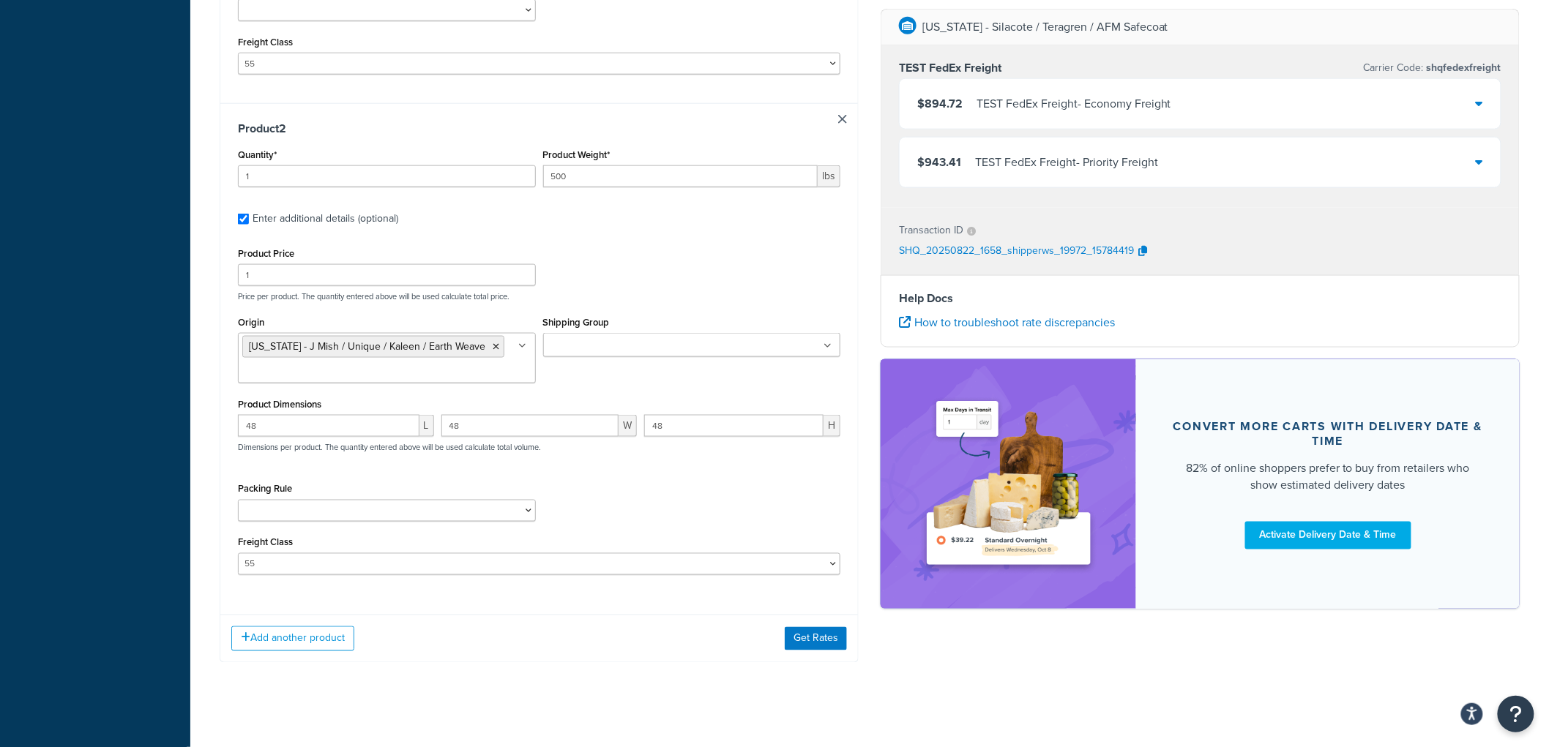
click at [597, 345] on input "Shipping Group" at bounding box center [613, 346] width 130 height 16
type input "freig"
drag, startPoint x: 699, startPoint y: 296, endPoint x: 682, endPoint y: 317, distance: 27.0
click at [700, 296] on p "Price per product. The quantity entered above will be used calculate total pric…" at bounding box center [539, 296] width 610 height 10
drag, startPoint x: 1052, startPoint y: 660, endPoint x: 824, endPoint y: 654, distance: 228.5
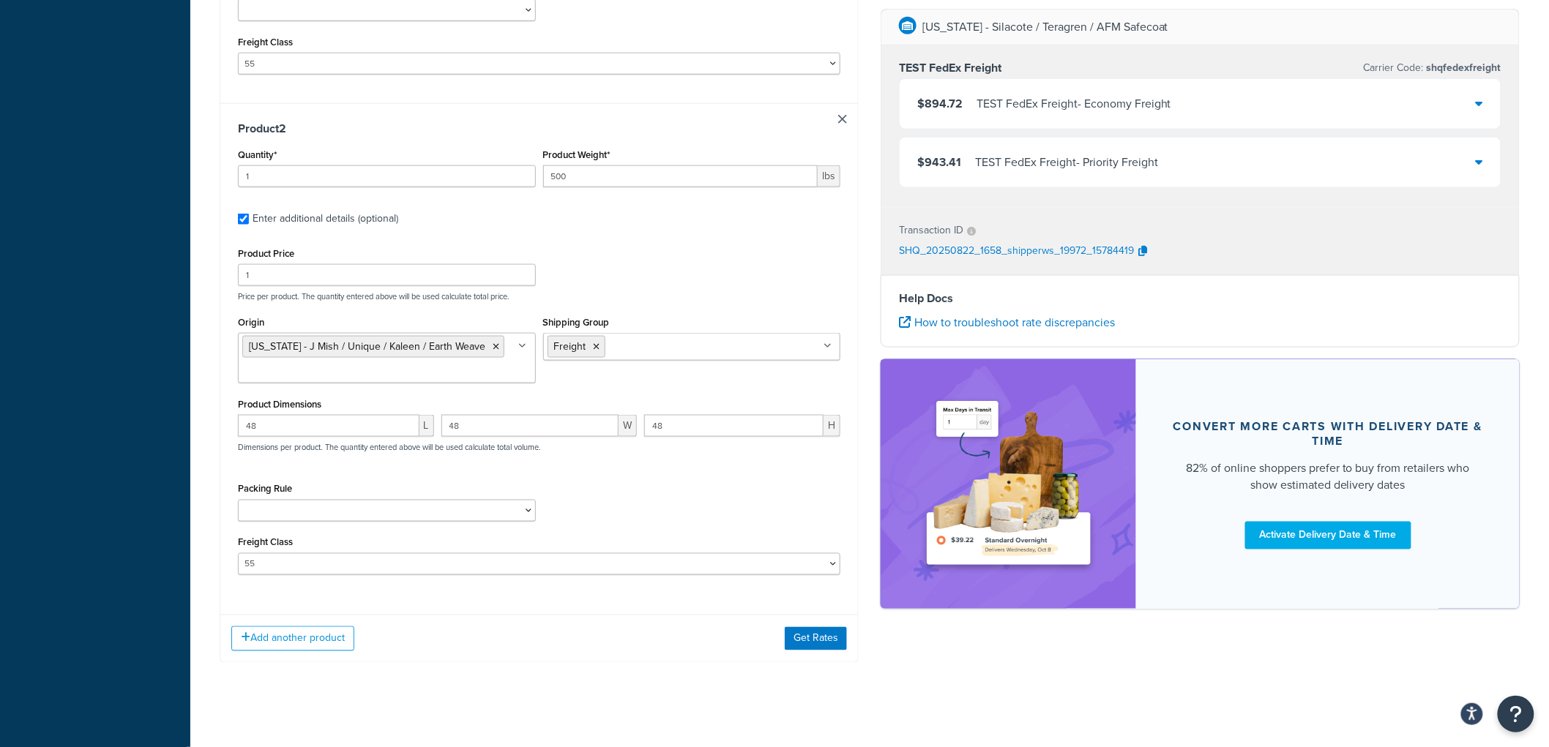
click at [1045, 660] on div "Shipping destination : Edit 100 Rd 118 Angora, Nebraska, 69331 , United States …" at bounding box center [870, 45] width 1322 height 1280
click at [808, 649] on button "Get Rates" at bounding box center [816, 638] width 62 height 23
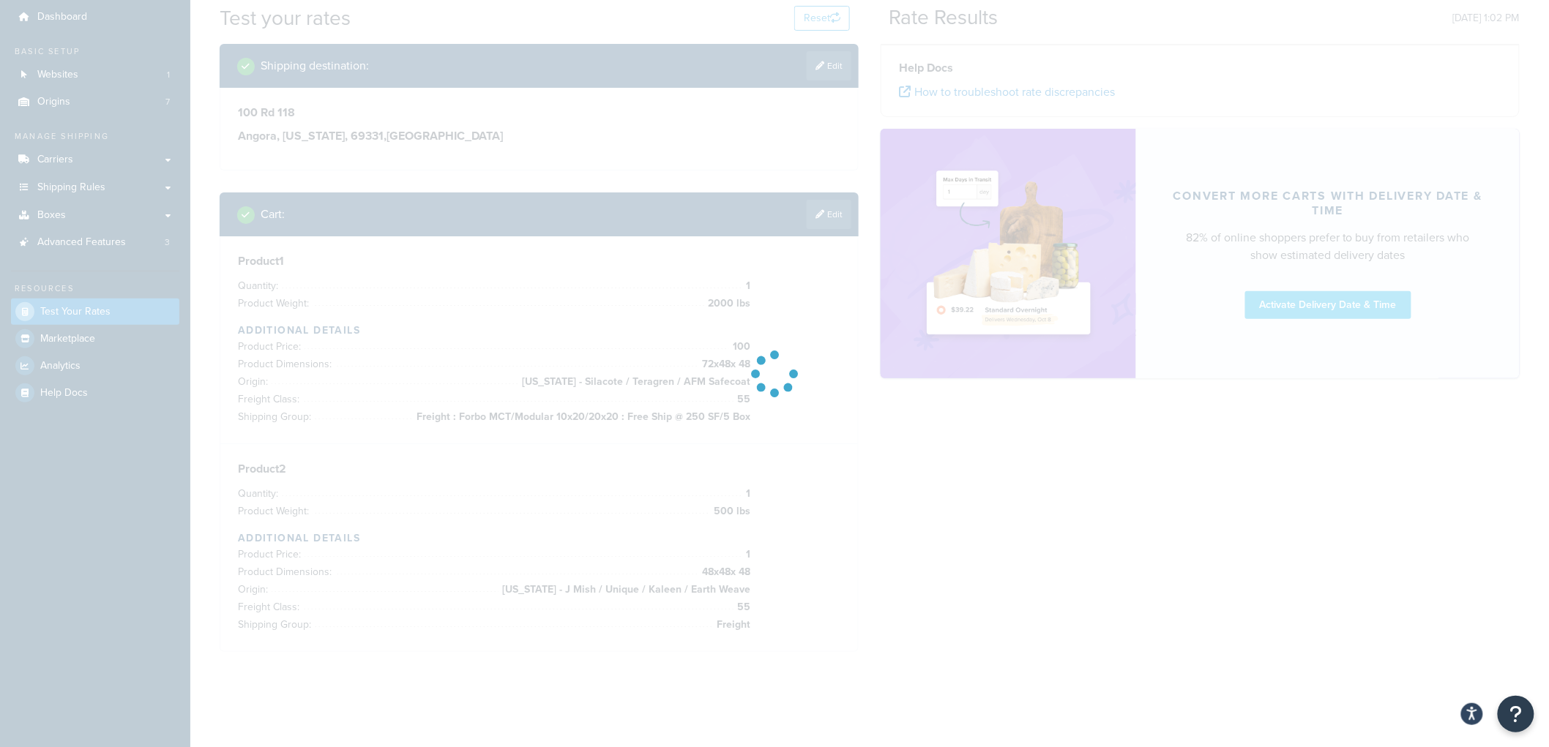
scroll to position [48, 0]
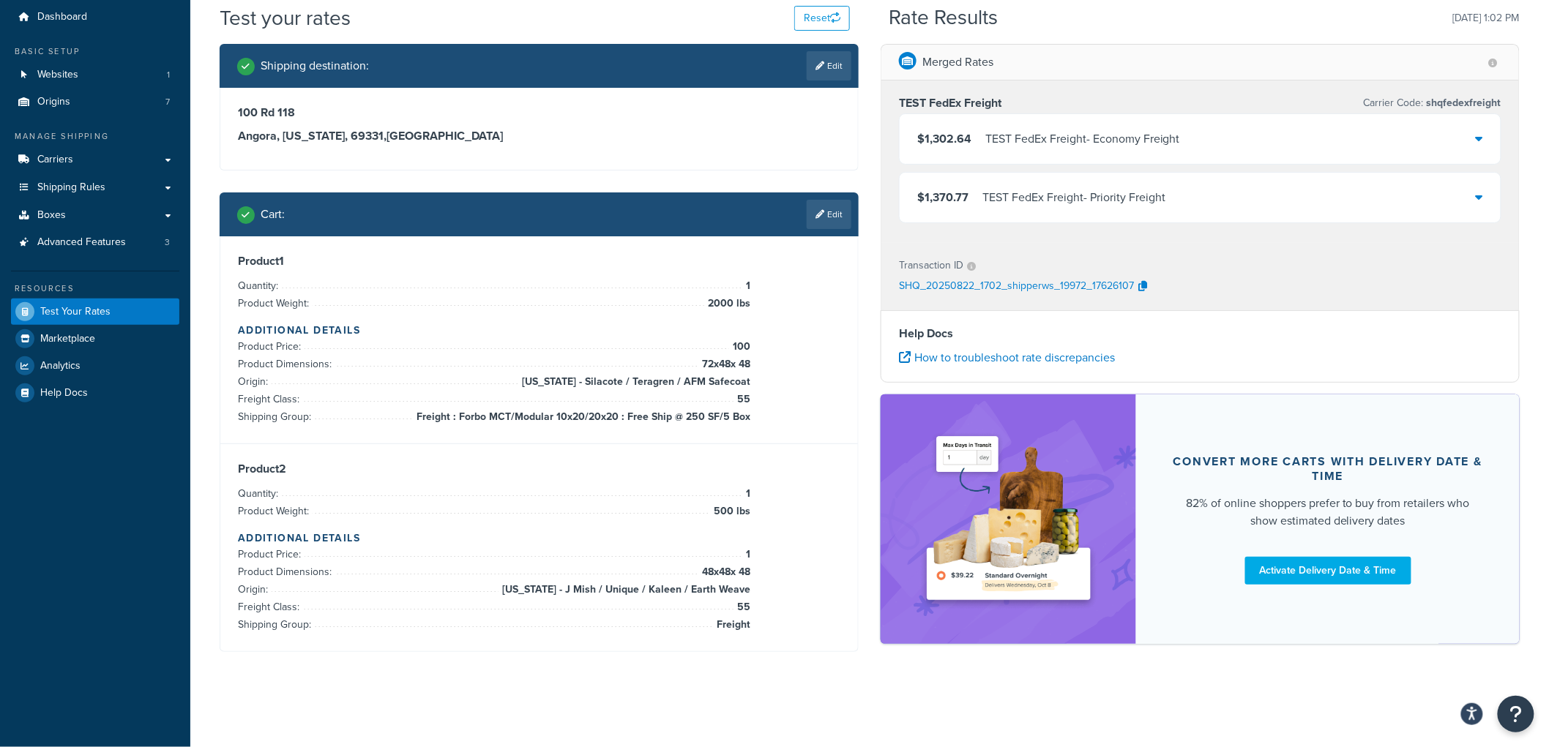
click at [1089, 145] on div "TEST FedEx Freight - Economy Freight" at bounding box center [1082, 139] width 195 height 20
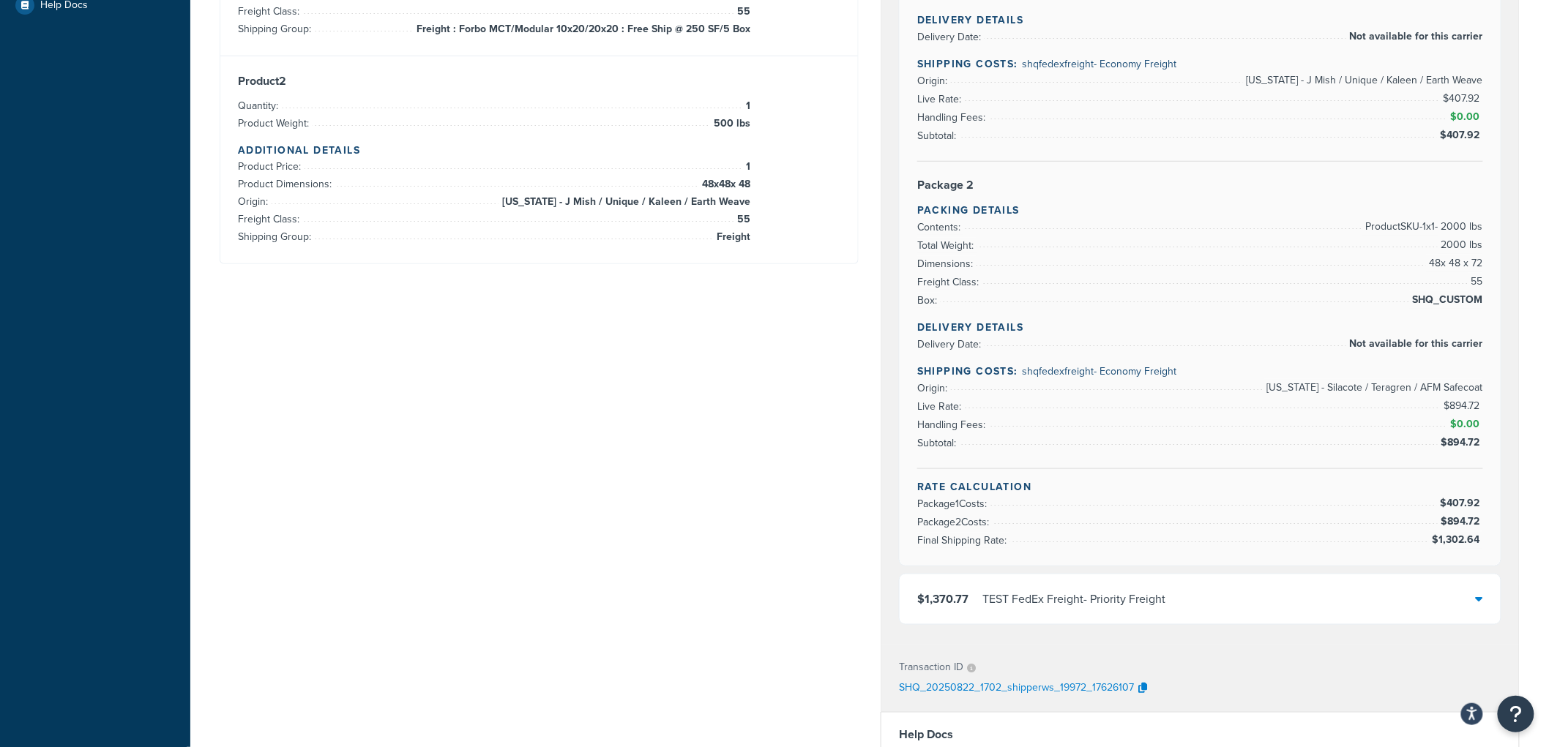
scroll to position [443, 0]
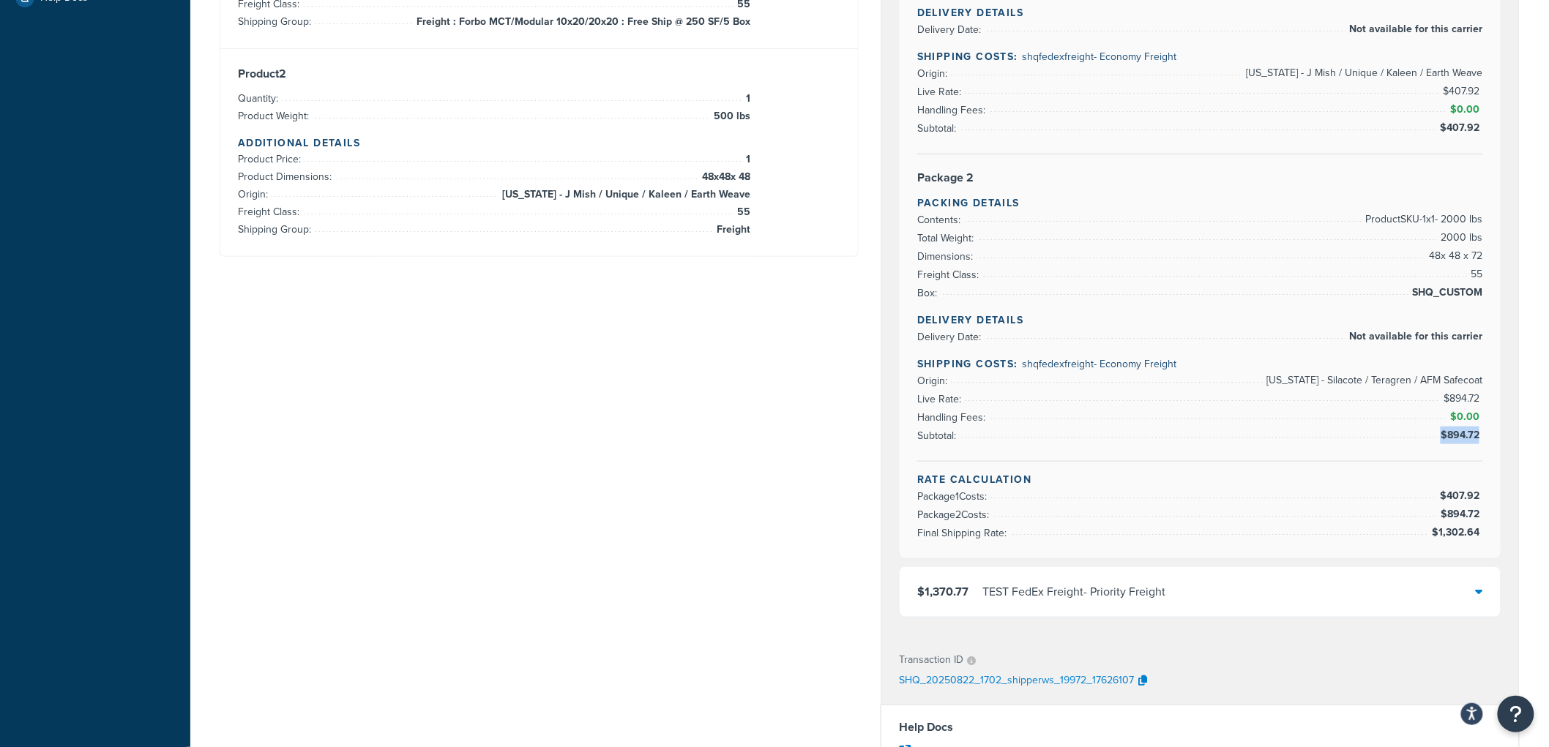
drag, startPoint x: 1444, startPoint y: 437, endPoint x: 1482, endPoint y: 433, distance: 39.0
click at [1482, 433] on span "$894.72" at bounding box center [1462, 435] width 42 height 15
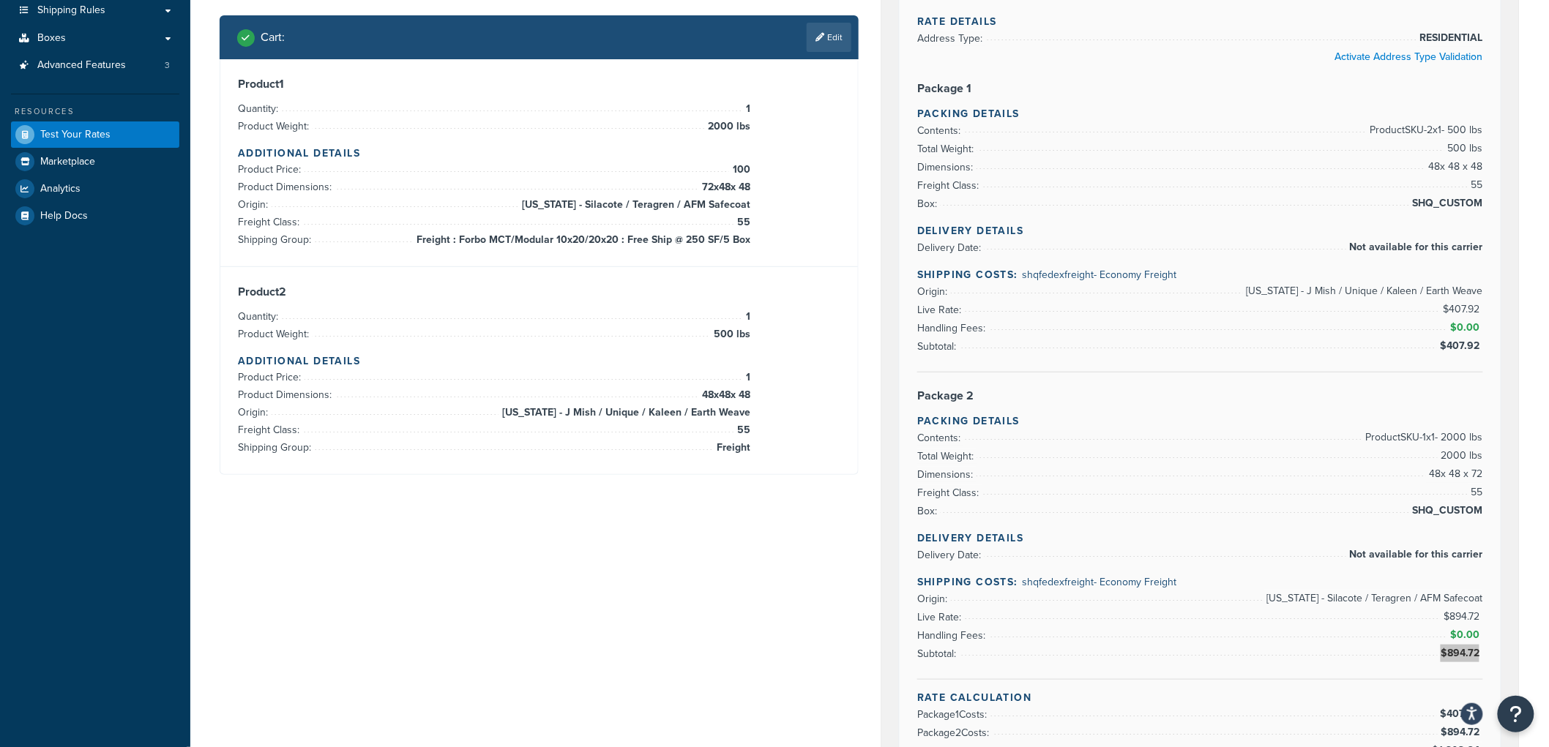
scroll to position [244, 0]
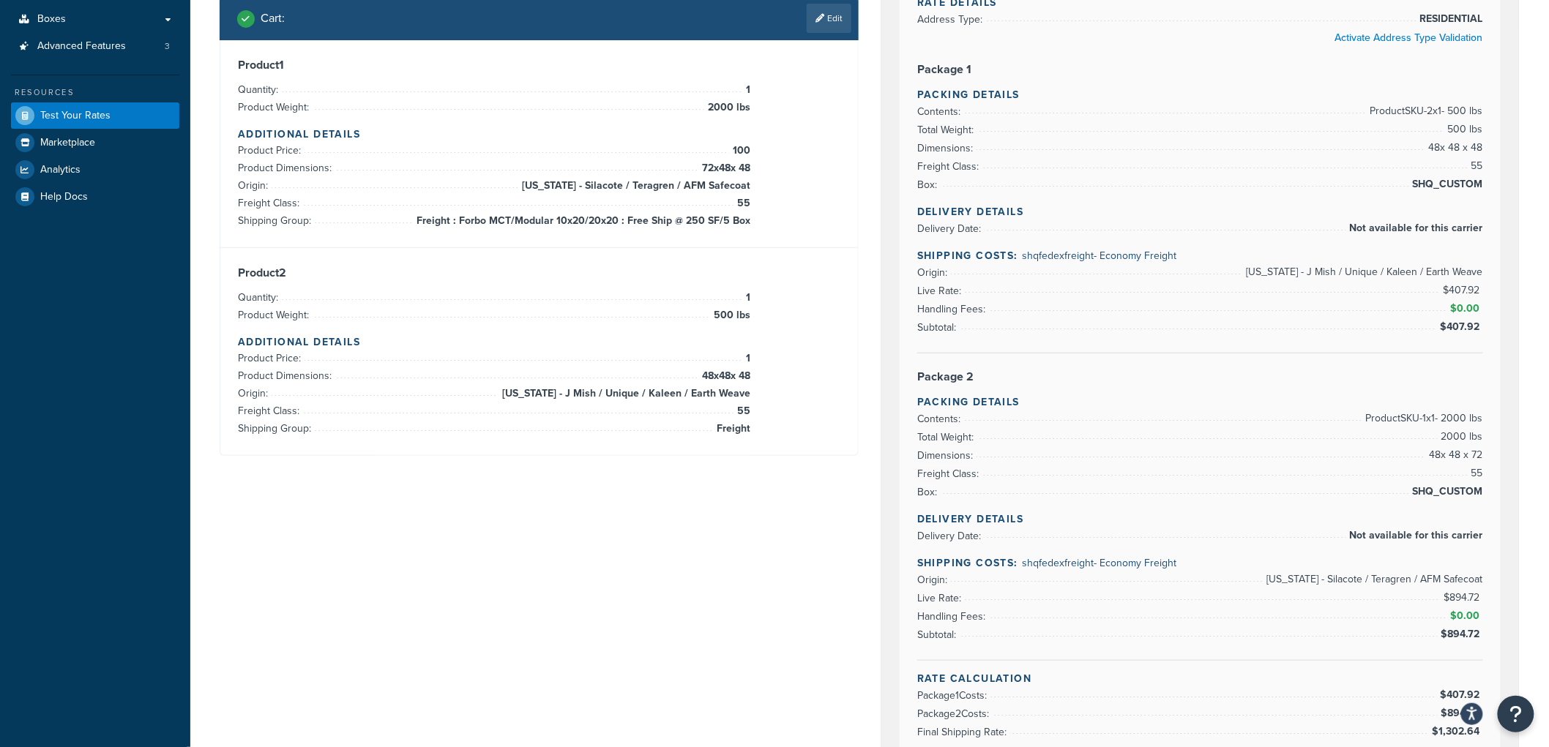
click at [1514, 286] on div "TEST FedEx Freight Carrier Code: shqfedexfreight $1,302.64 TEST FedEx Freight -…" at bounding box center [1200, 360] width 638 height 952
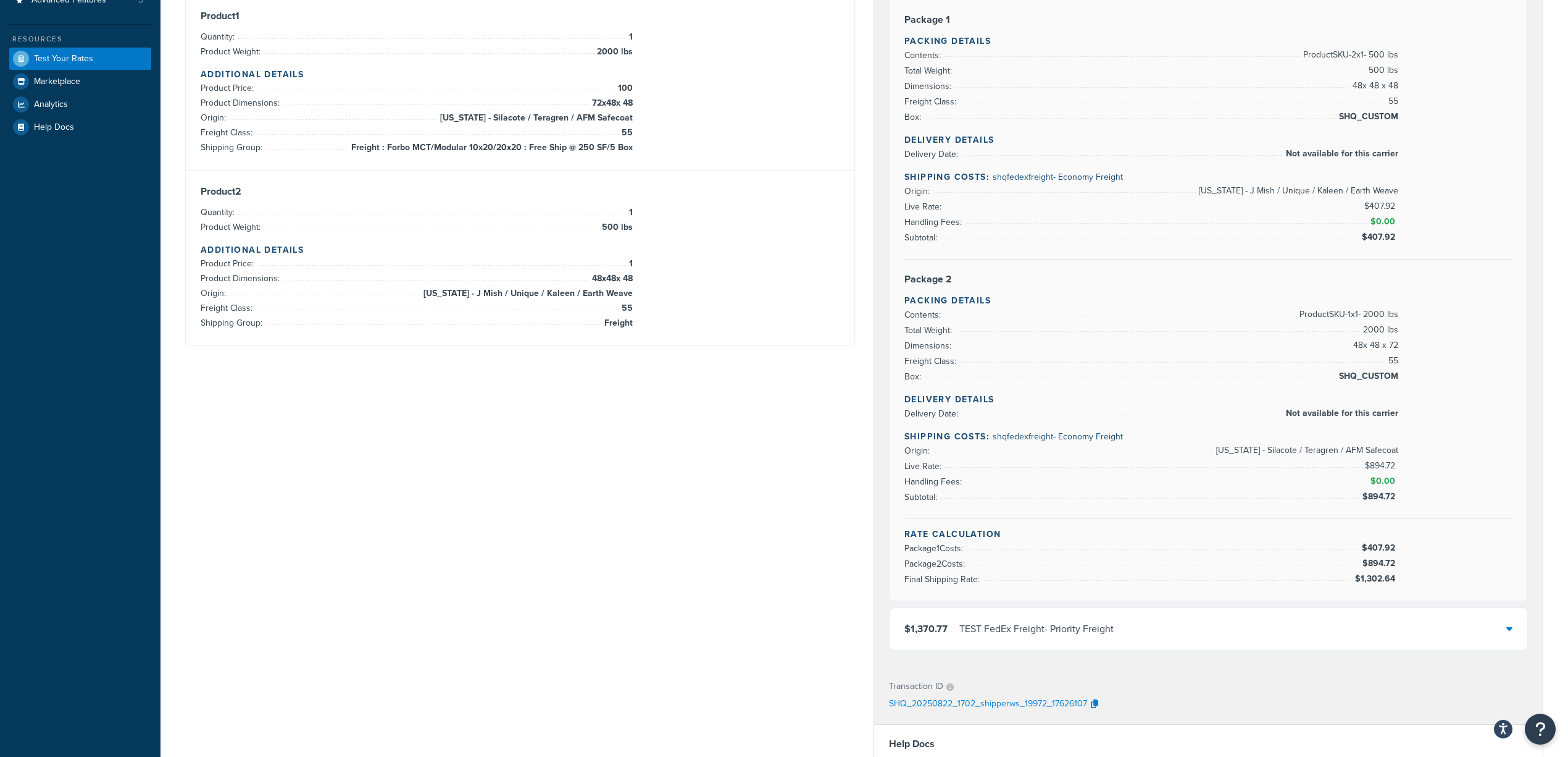
scroll to position [247, 0]
click at [821, 527] on div "Shipping destination : Edit 100 Rd 118 Angora, Nebraska, 69331 , United States …" at bounding box center [865, 423] width 1377 height 1186
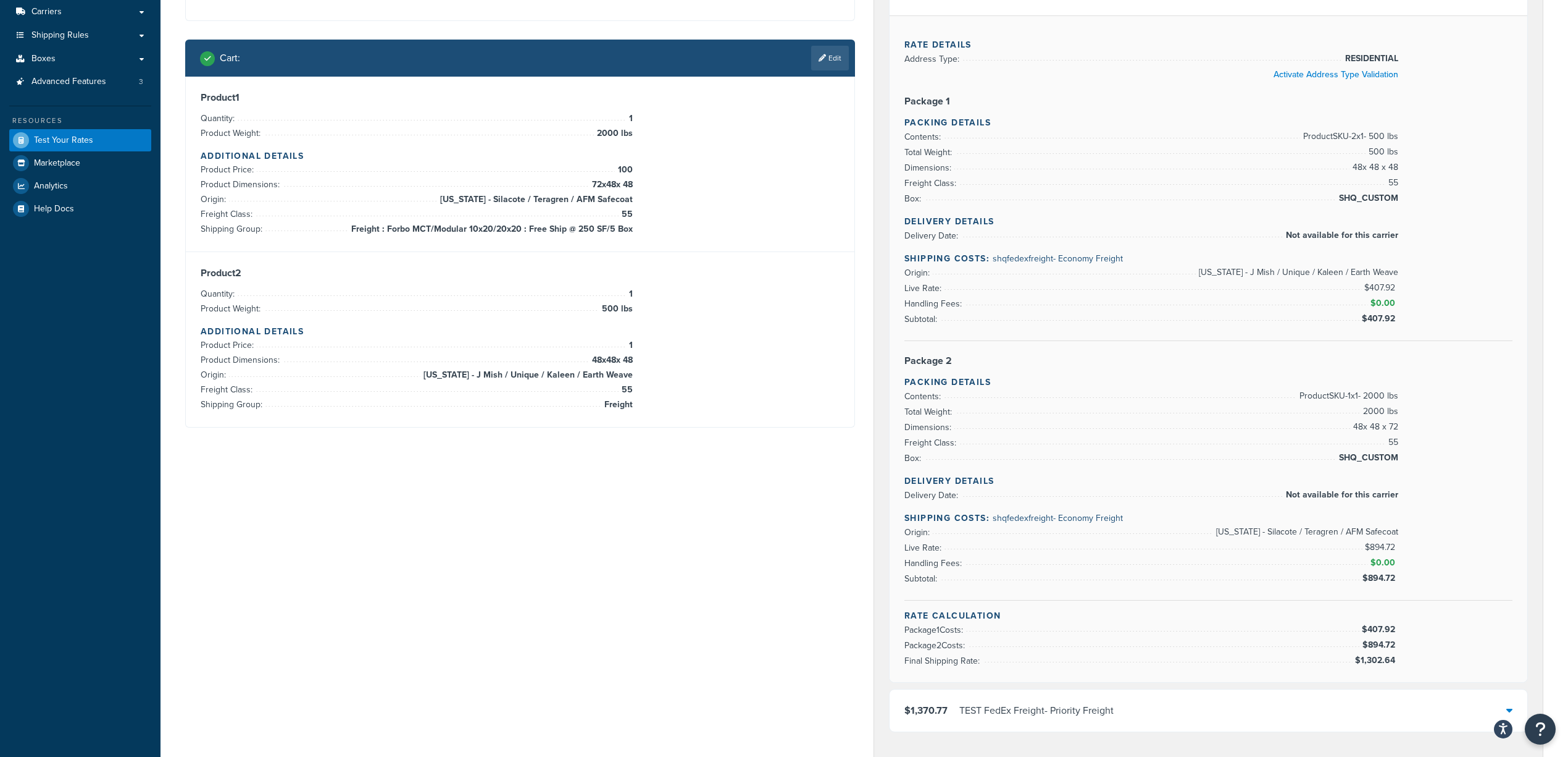
scroll to position [0, 0]
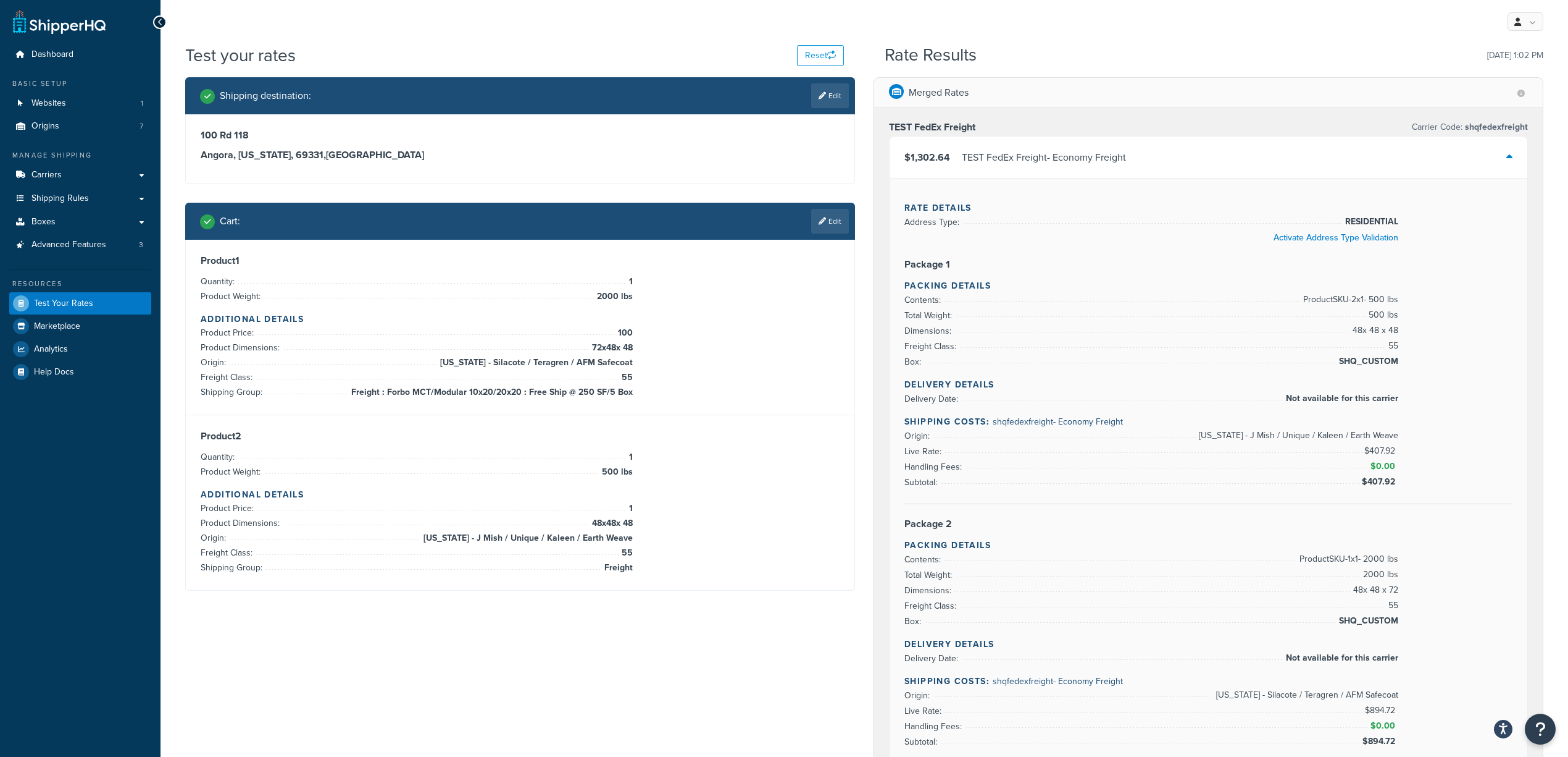
click at [1136, 159] on div "$1,302.64 TEST FedEx Freight - Economy Freight" at bounding box center [1209, 158] width 638 height 42
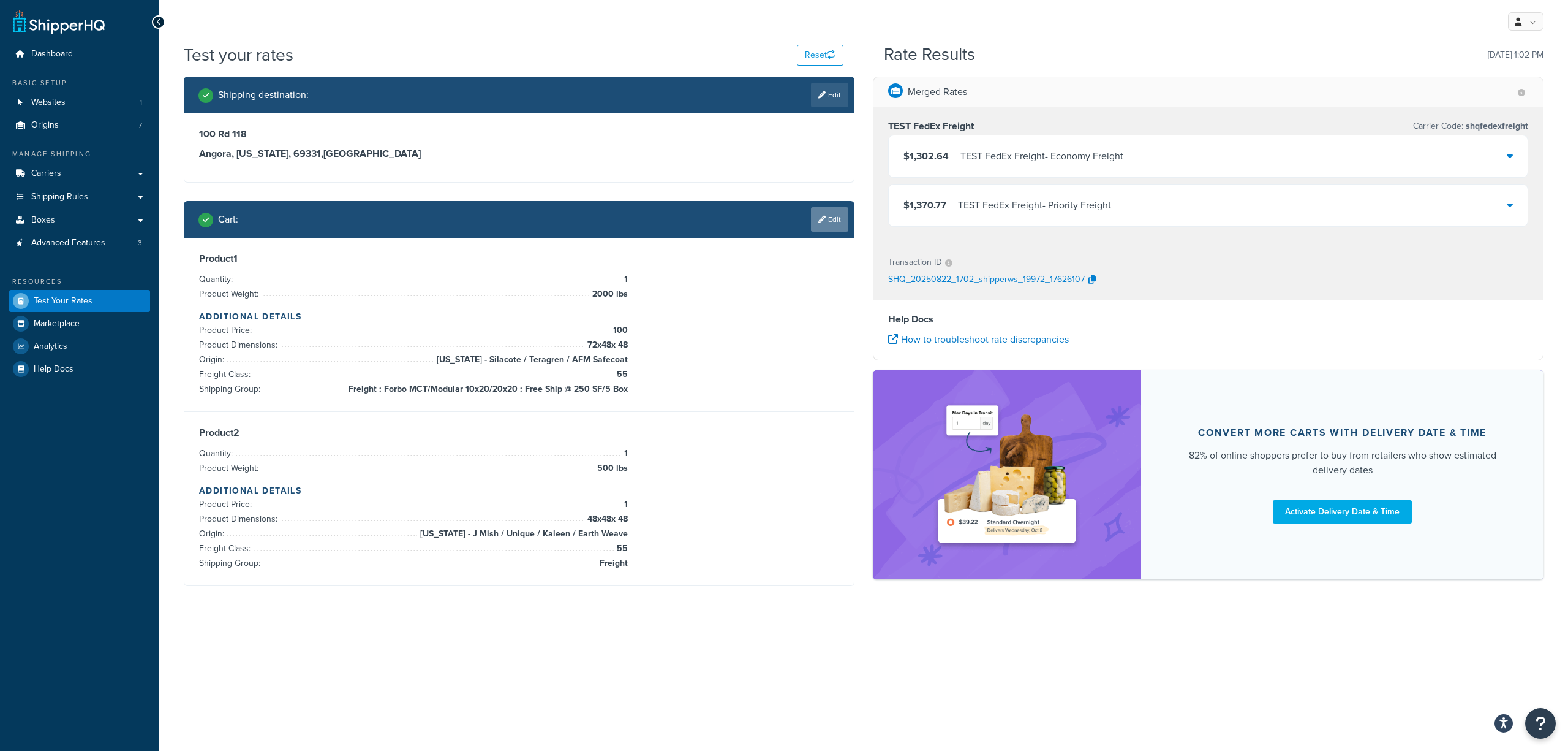
click at [831, 222] on link "Edit" at bounding box center [829, 219] width 38 height 24
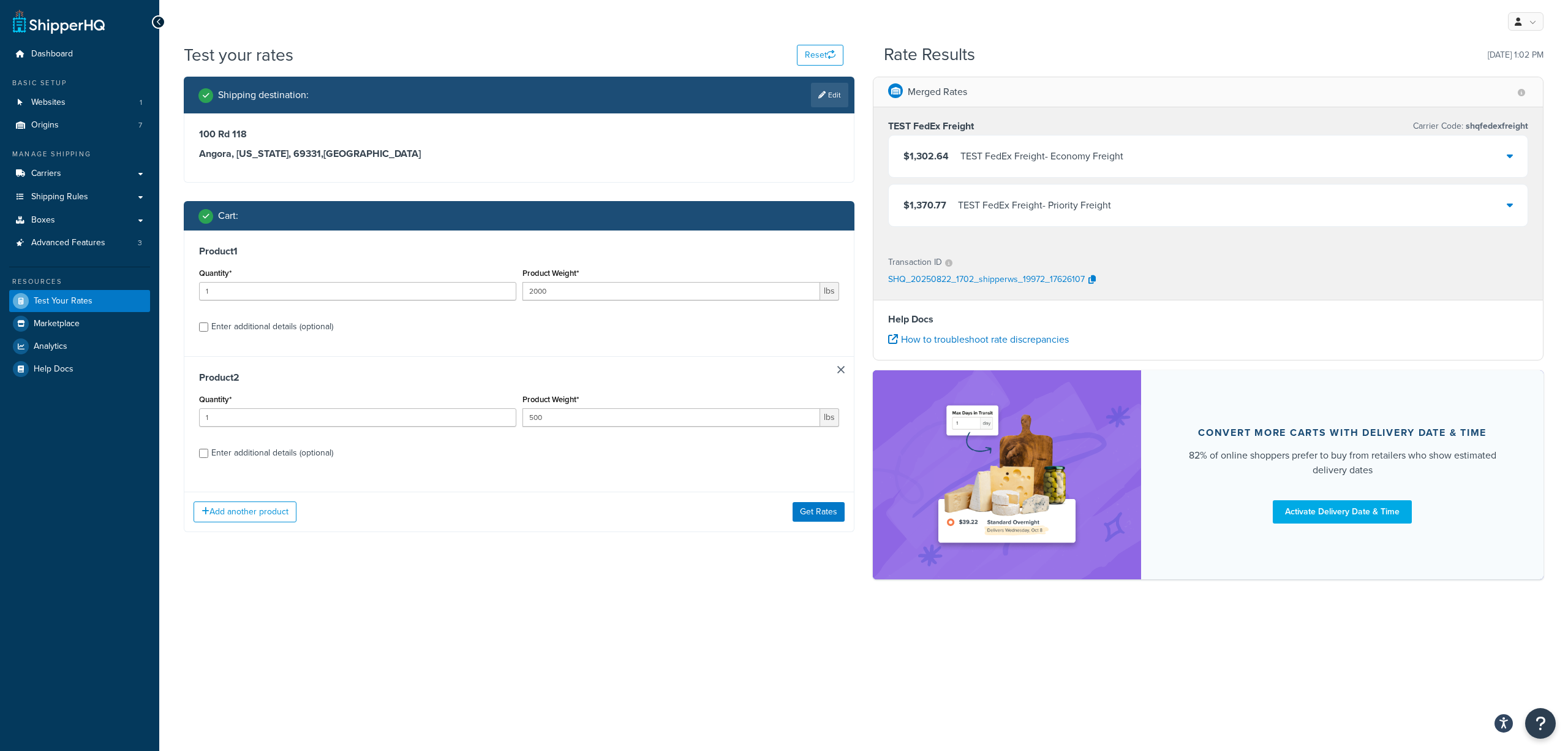
click at [300, 459] on div "Enter additional details (optional)" at bounding box center [273, 453] width 122 height 17
click at [208, 458] on input "Enter additional details (optional)" at bounding box center [203, 453] width 9 height 9
checkbox input "true"
select select "55"
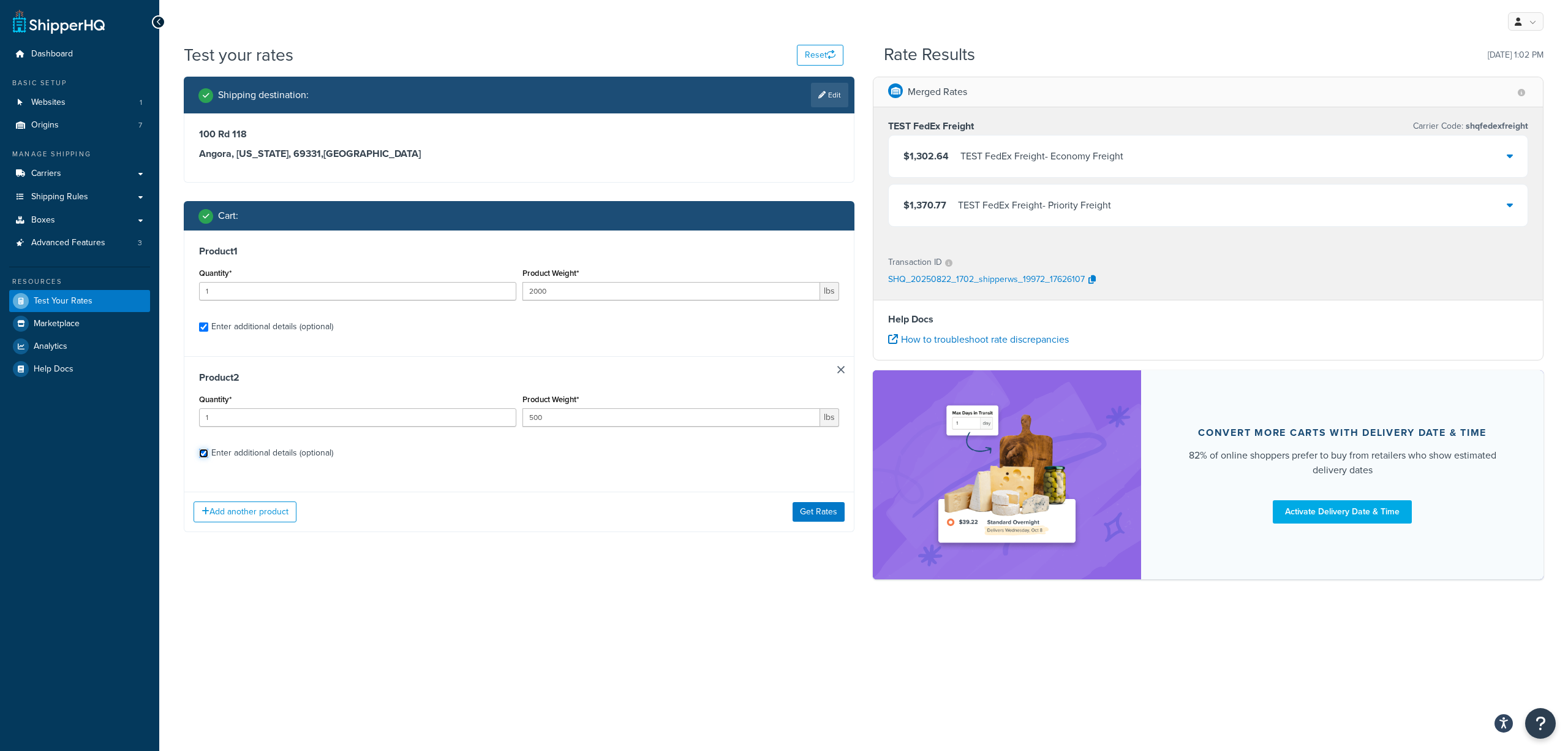
select select "55"
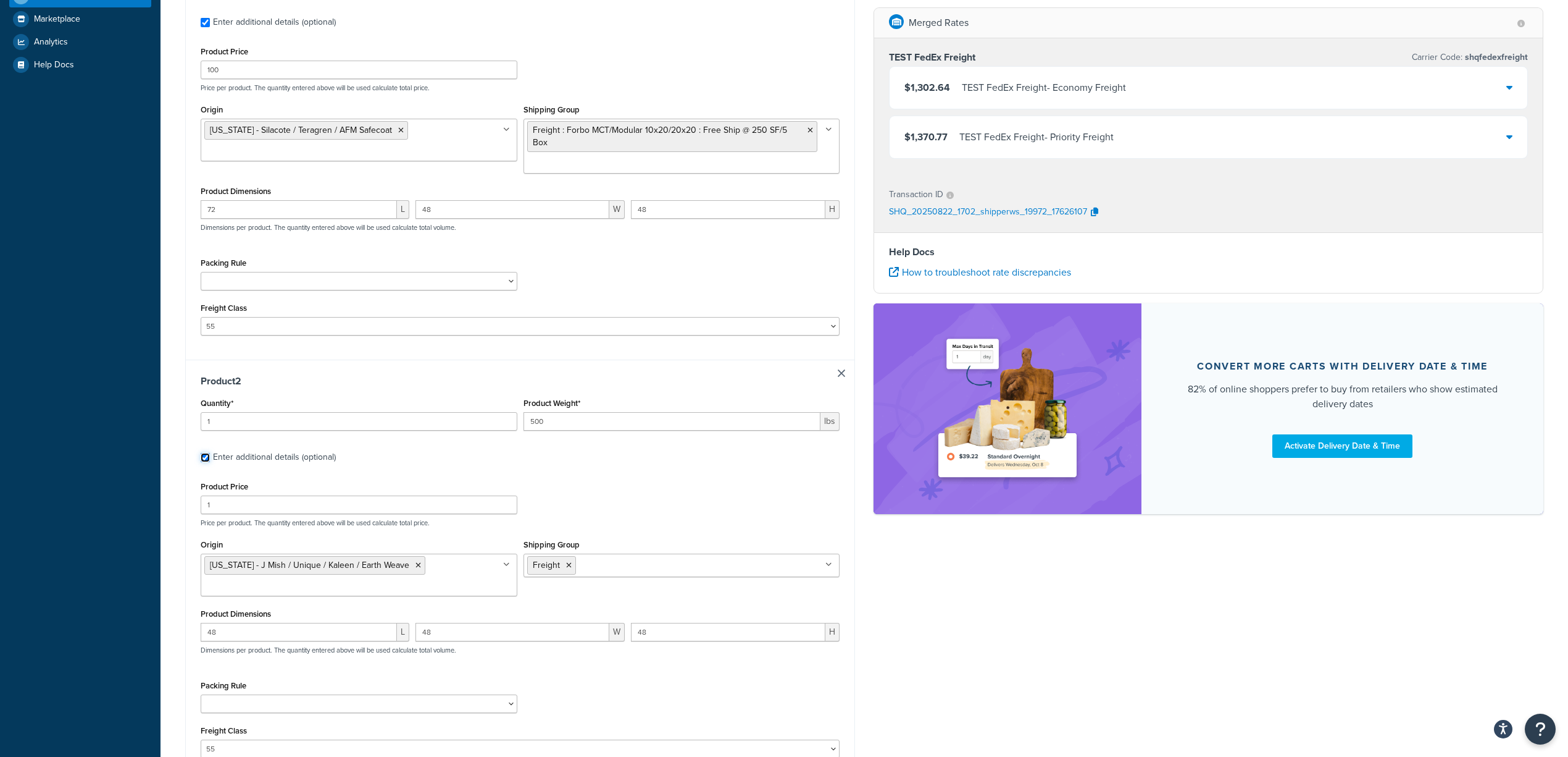
scroll to position [329, 0]
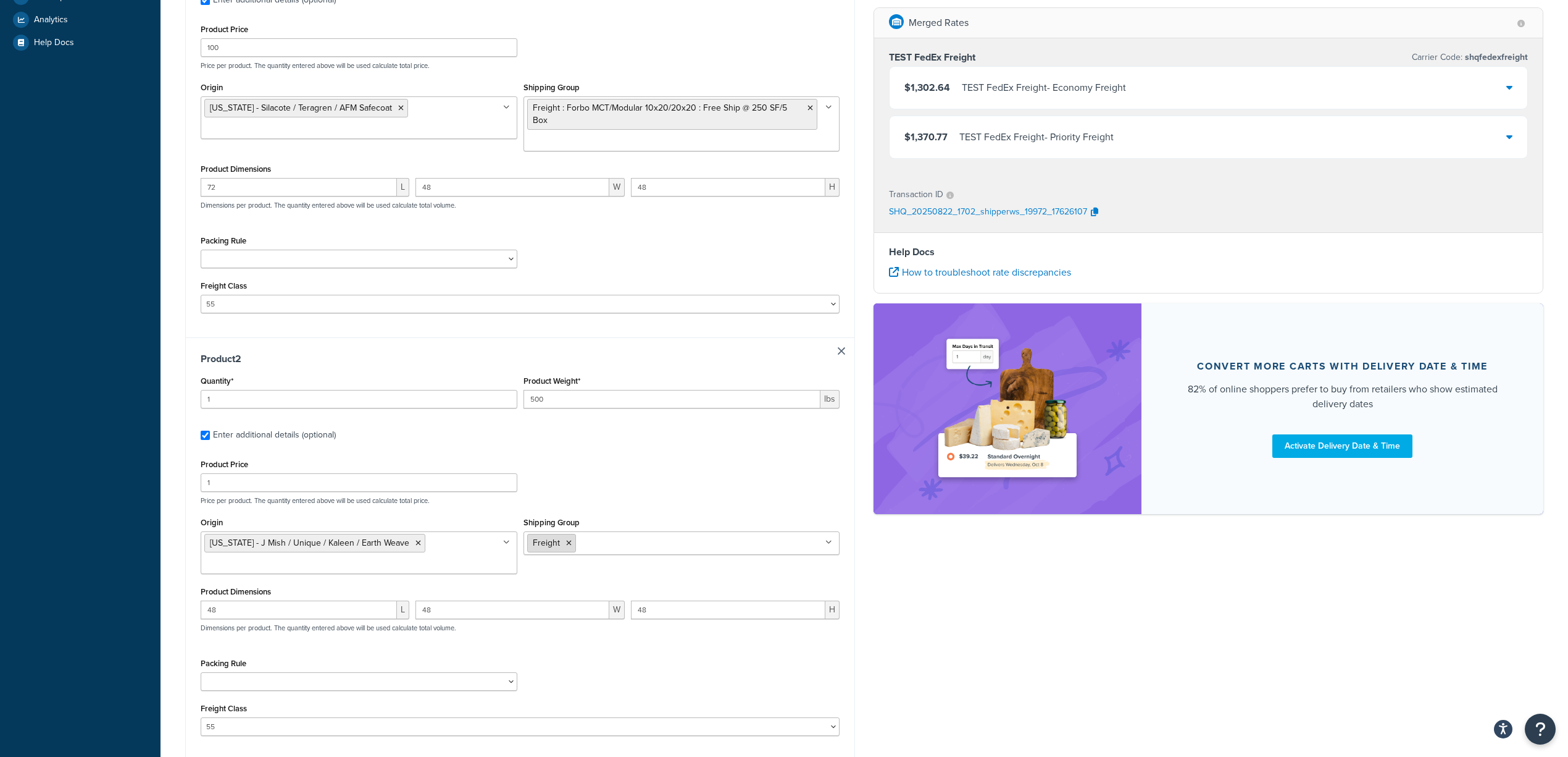
click at [566, 539] on icon at bounding box center [568, 543] width 6 height 8
click at [579, 536] on input "Shipping Group" at bounding box center [582, 543] width 110 height 14
type input "parce"
click at [670, 457] on div "Product Price 1 Price per product. The quantity entered above will be used calc…" at bounding box center [520, 480] width 645 height 49
drag, startPoint x: 574, startPoint y: 388, endPoint x: 447, endPoint y: 386, distance: 127.0
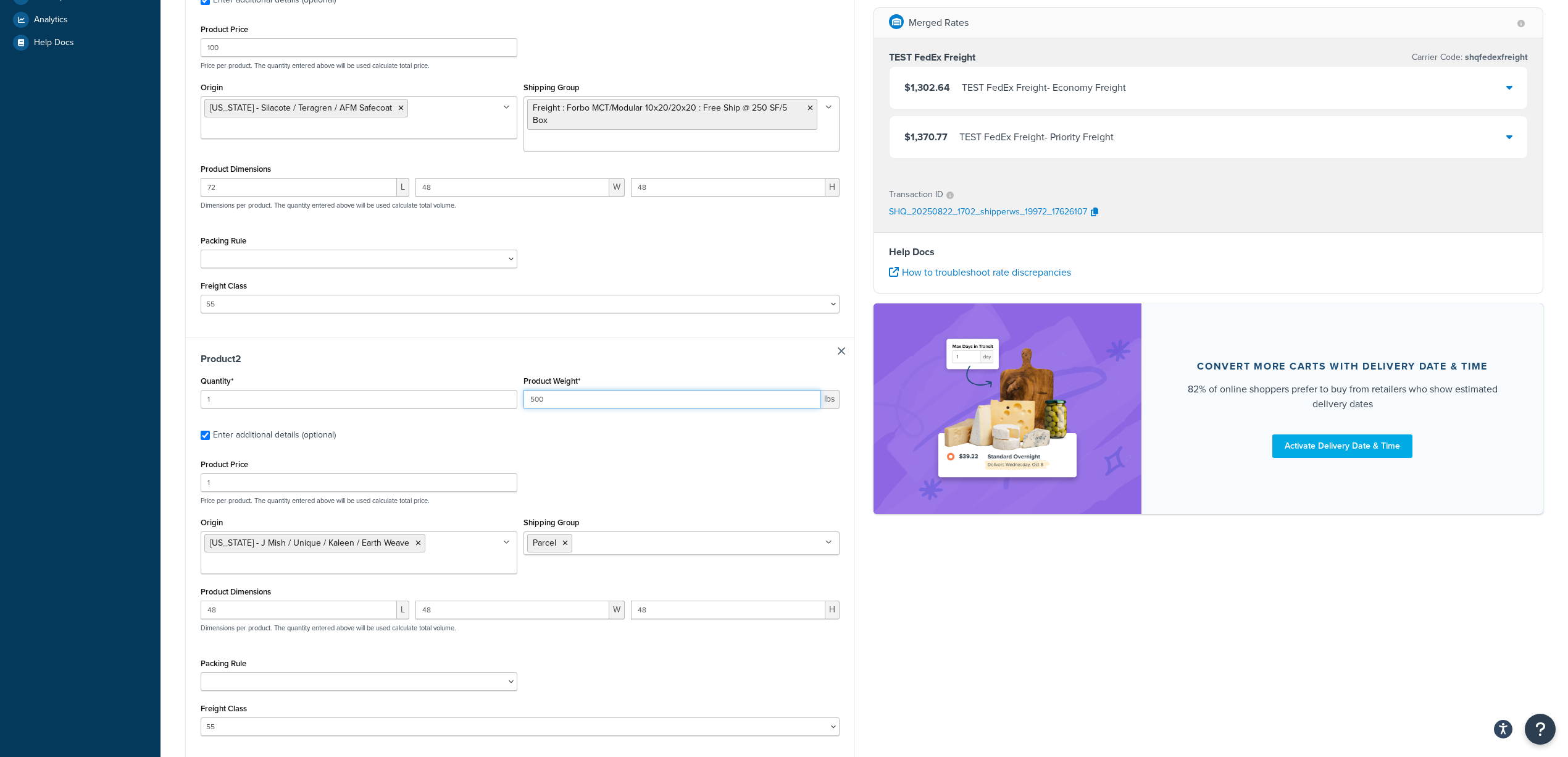
click at [447, 386] on div "Quantity* 1 Product Weight* 500 lbs" at bounding box center [520, 394] width 645 height 45
type input "20"
click at [687, 483] on div "Product Price 1 Price per product. The quantity entered above will be used calc…" at bounding box center [520, 480] width 645 height 49
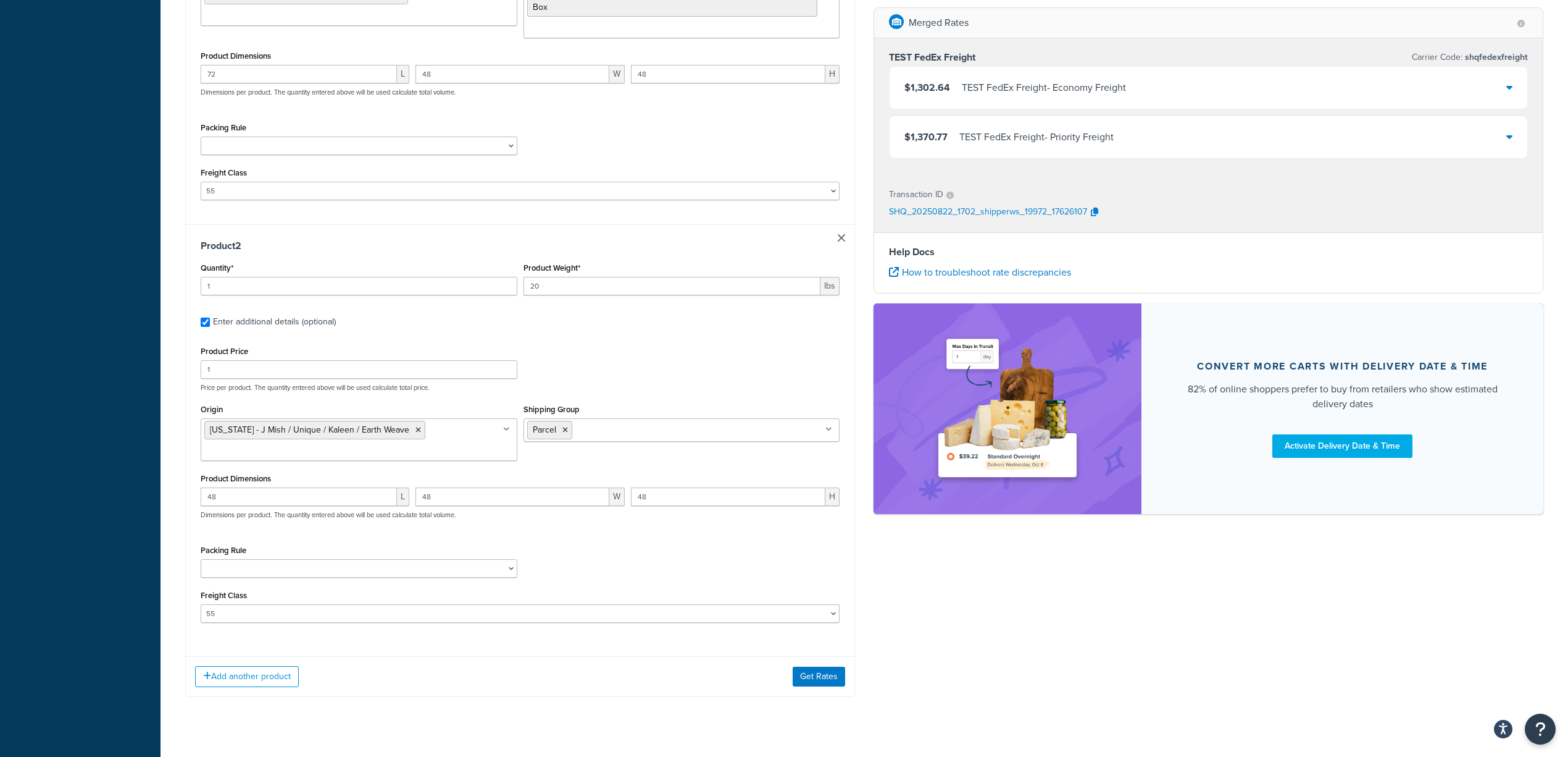
scroll to position [455, 0]
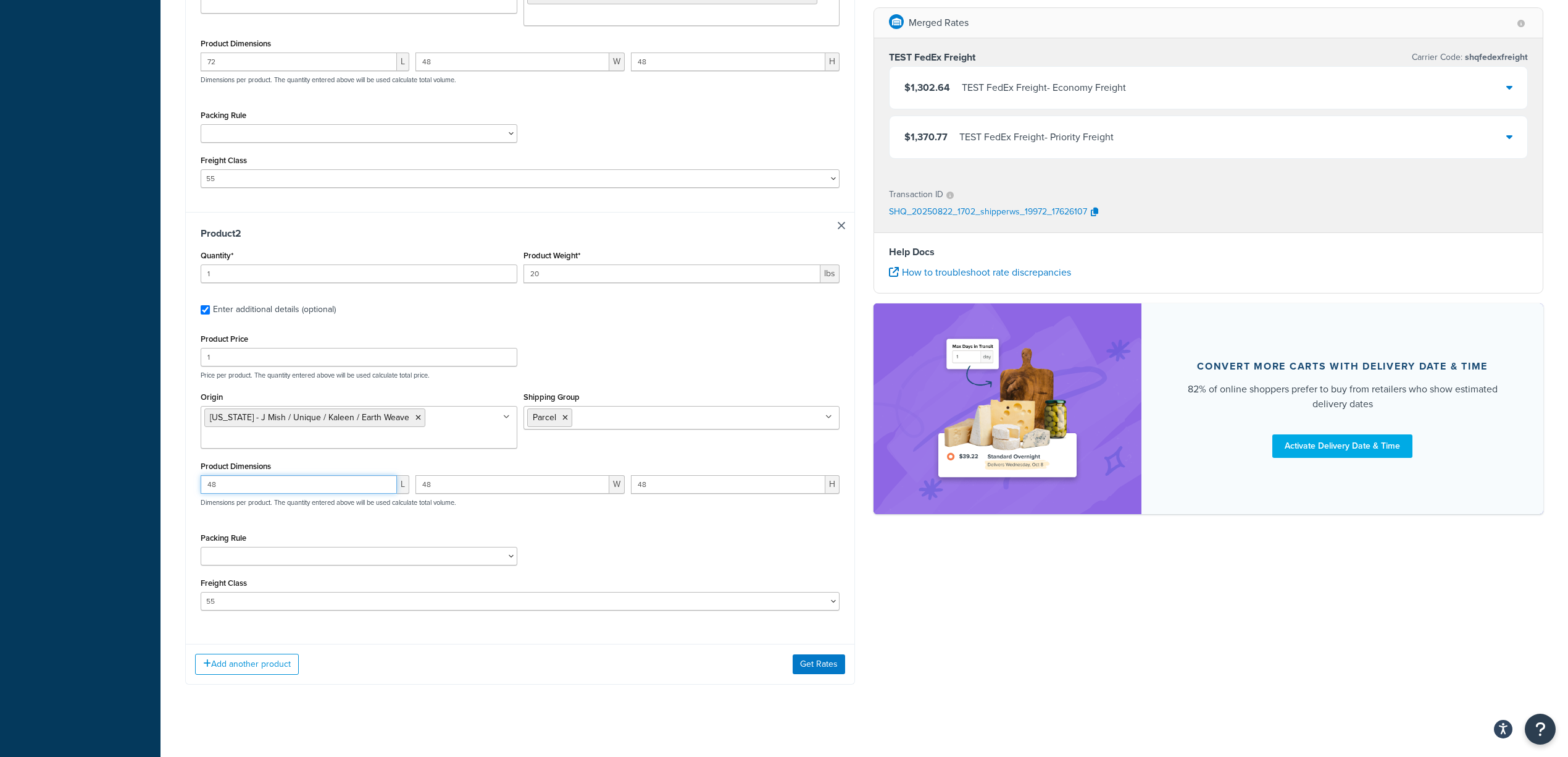
drag, startPoint x: 235, startPoint y: 476, endPoint x: 148, endPoint y: 465, distance: 87.7
click at [148, 465] on div "Dashboard Basic Setup Websites 1 Origins 7 Manage Shipping Carriers Carriers Al…" at bounding box center [784, 154] width 1568 height 1219
type input "10"
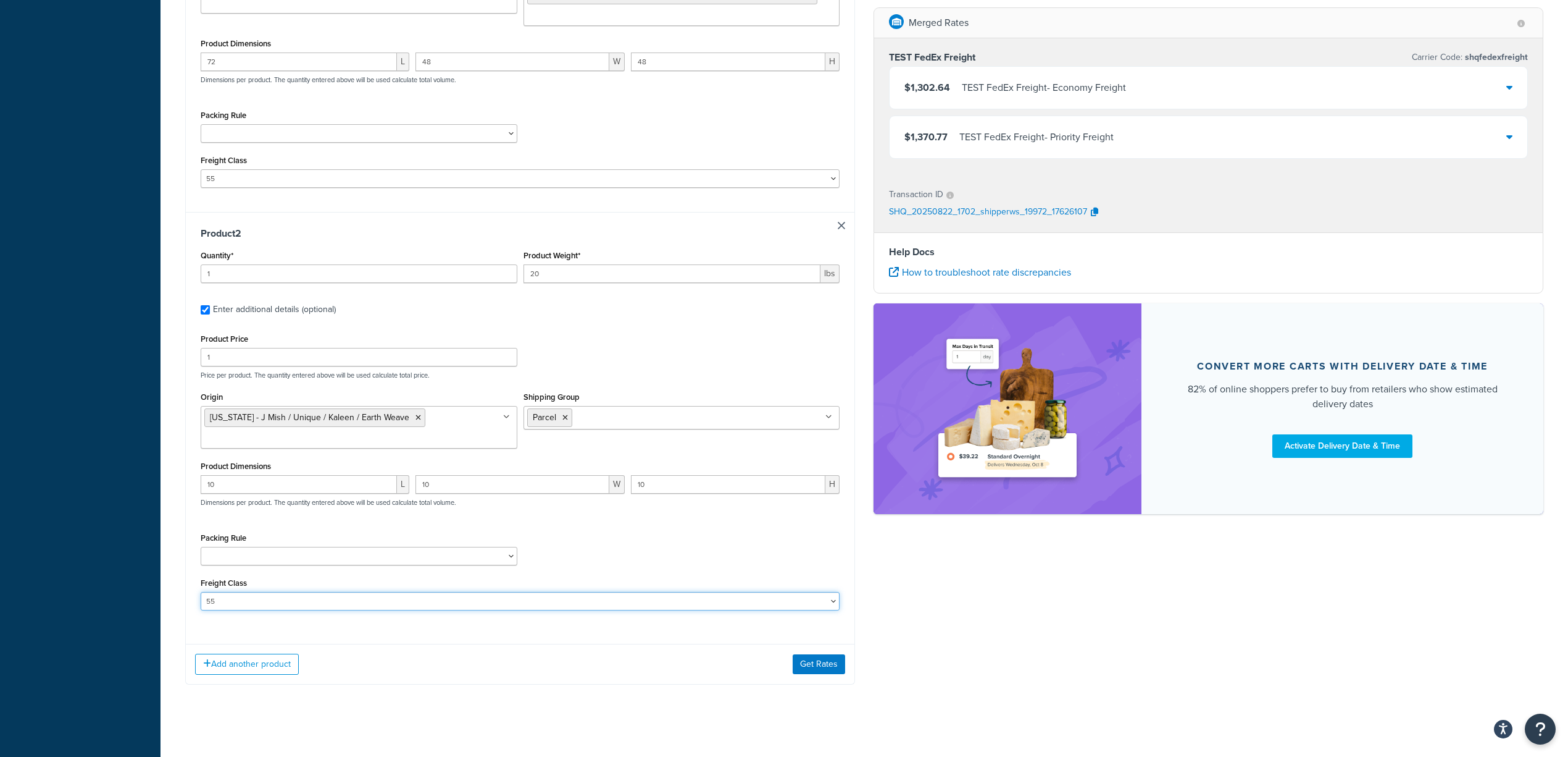
click at [524, 592] on select "50 55 60 65 70 77.5 85 92.5 100 110 125 150 175 200 250 300 400 500" at bounding box center [520, 601] width 639 height 19
select select
click at [201, 592] on select "50 55 60 65 70 77.5 85 92.5 100 110 125 150 175 200 250 300 400 500" at bounding box center [520, 601] width 639 height 19
click at [788, 536] on div "Packing Rule Carpet Roll GBS Boxed Flooring Quietwalk Some packing rule" at bounding box center [520, 551] width 645 height 45
click at [824, 630] on button "Get Rates" at bounding box center [819, 663] width 52 height 19
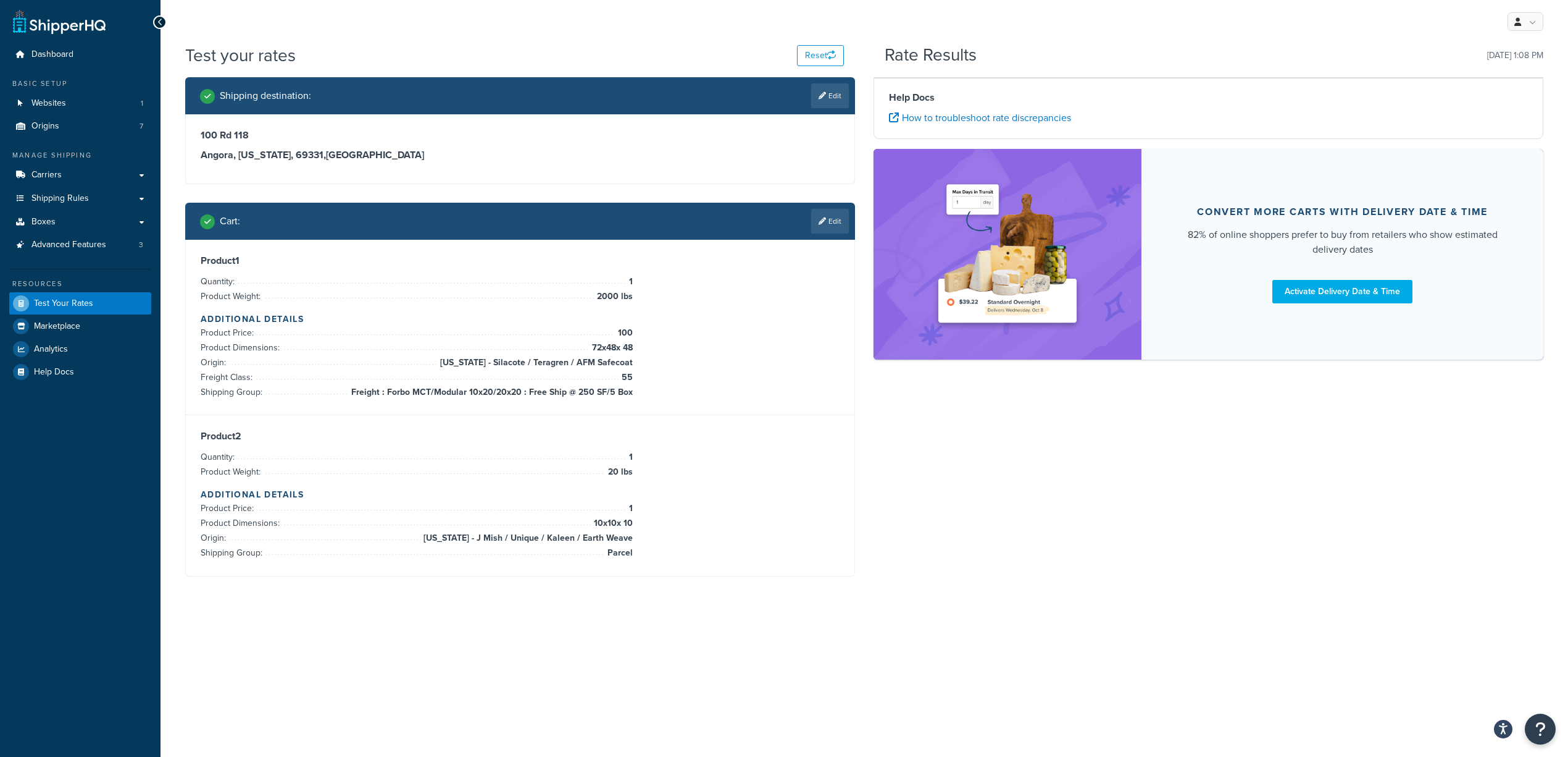
scroll to position [0, 0]
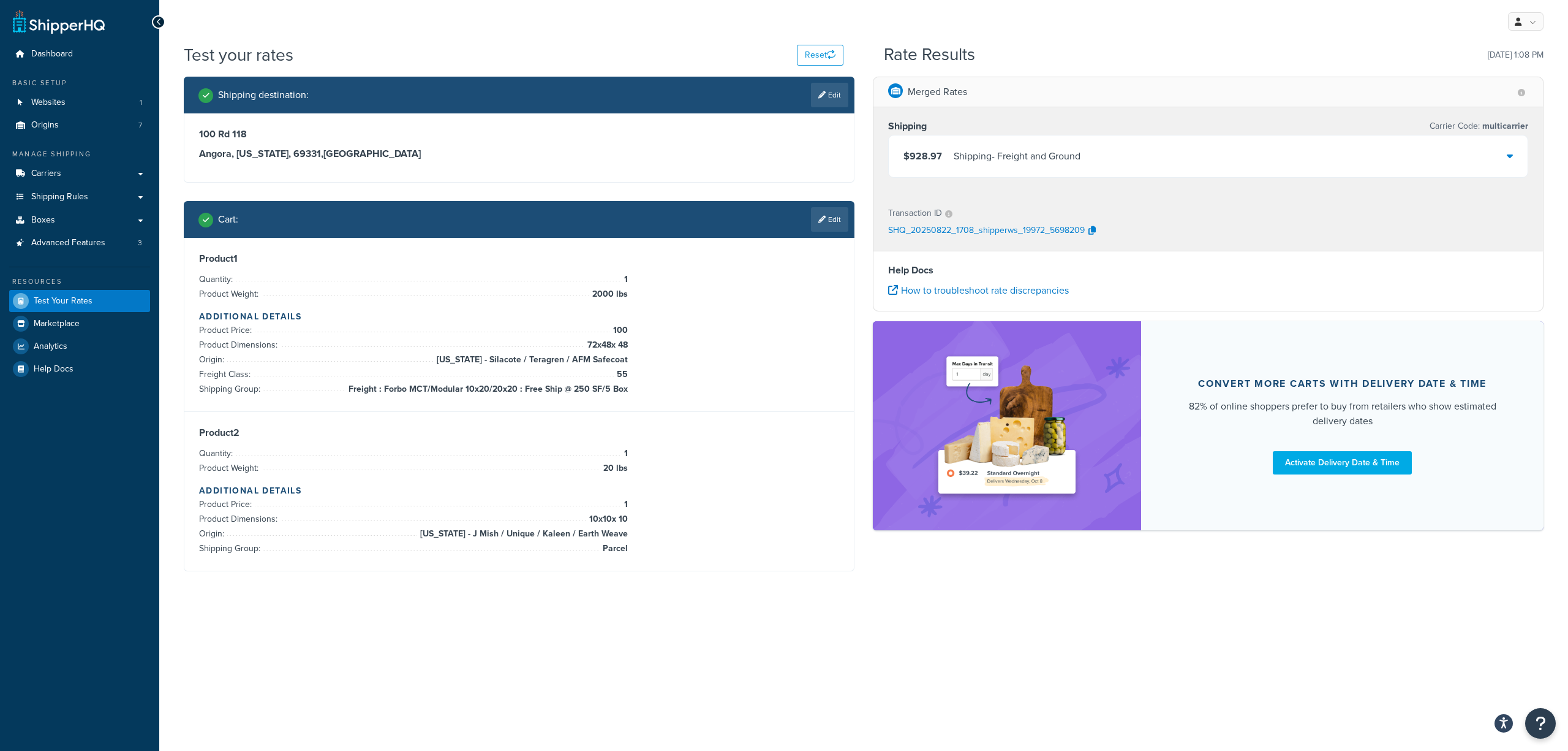
click at [1146, 157] on div "$928.97 Shipping - Freight and Ground" at bounding box center [1208, 157] width 639 height 42
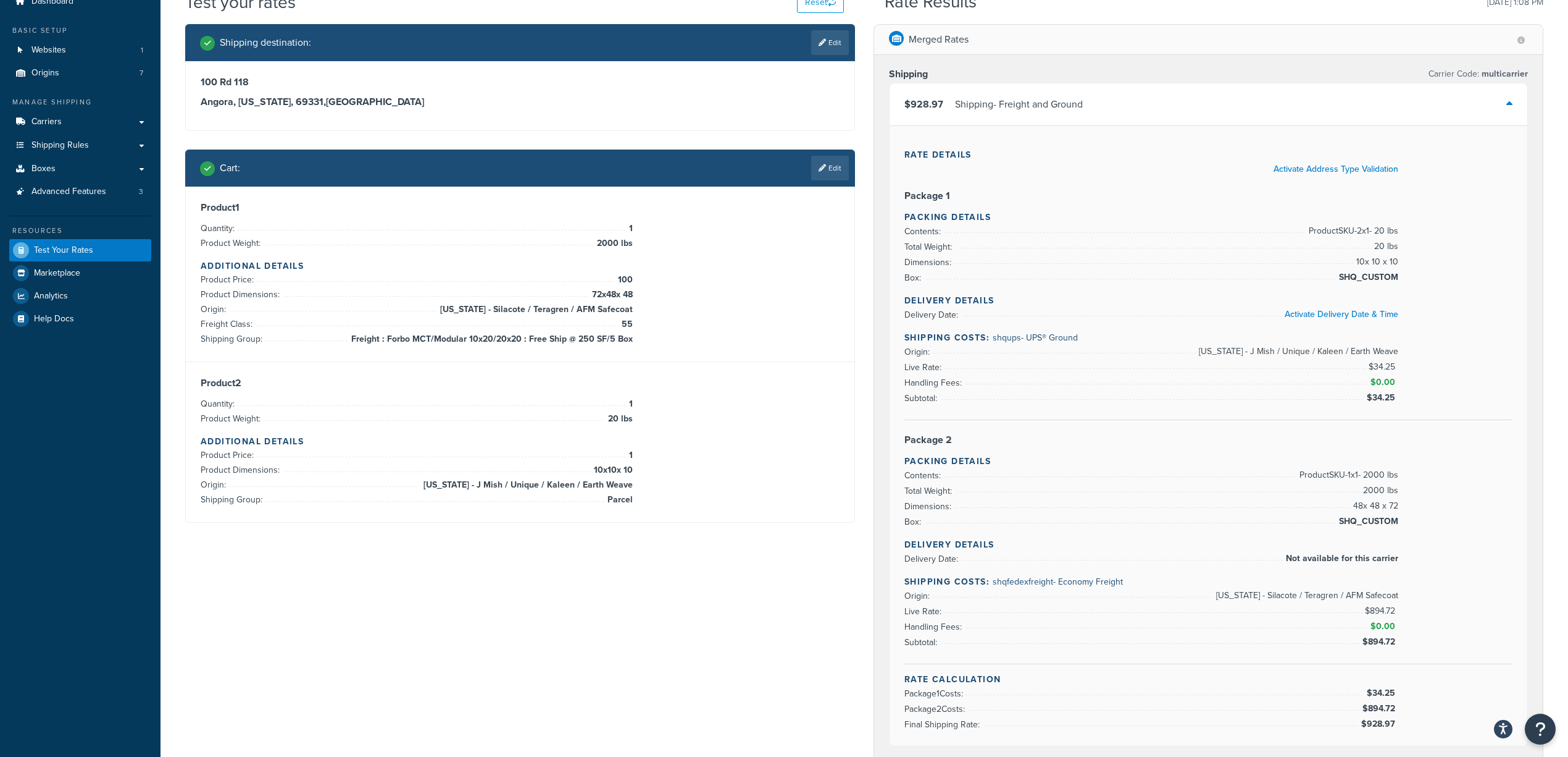
scroll to position [82, 0]
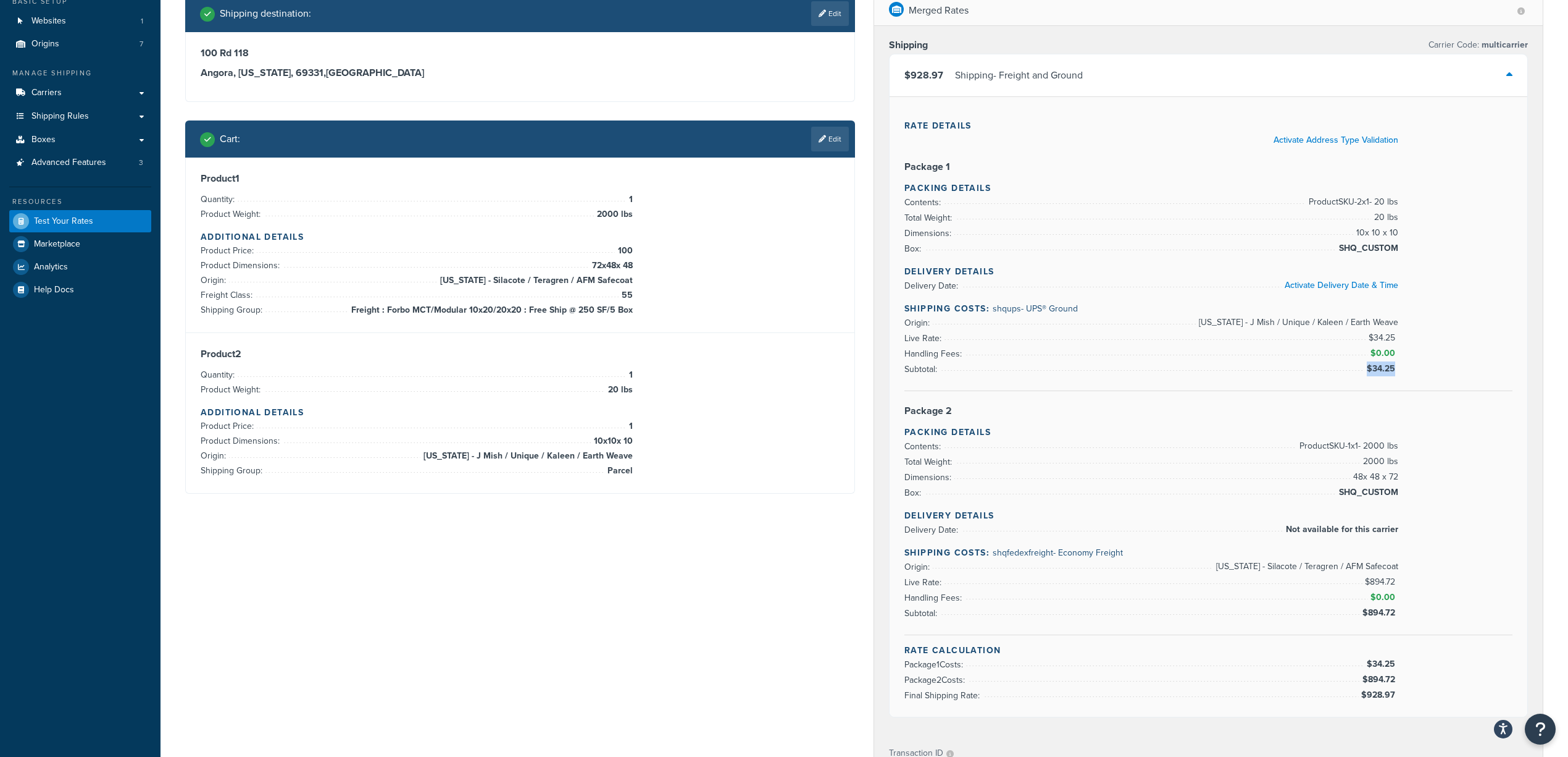
drag, startPoint x: 1388, startPoint y: 361, endPoint x: 1400, endPoint y: 362, distance: 12.0
click at [1317, 359] on div "Delivery Details Delivery Date: Activate Delivery Date & Time Shipping Costs: s…" at bounding box center [1208, 327] width 608 height 126
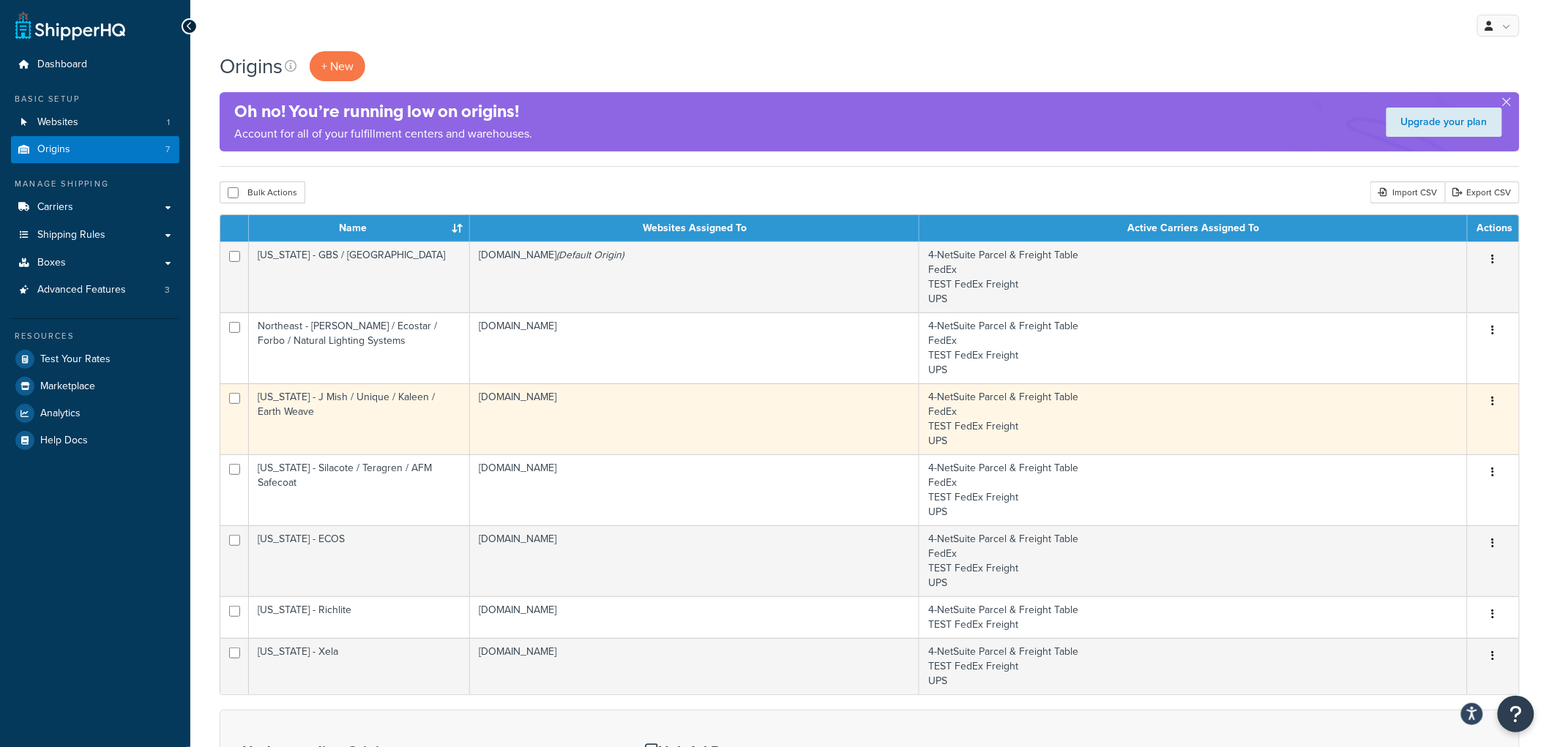
click at [403, 411] on td "[US_STATE] - J Mish / Unique / Kaleen / Earth Weave" at bounding box center [359, 419] width 221 height 71
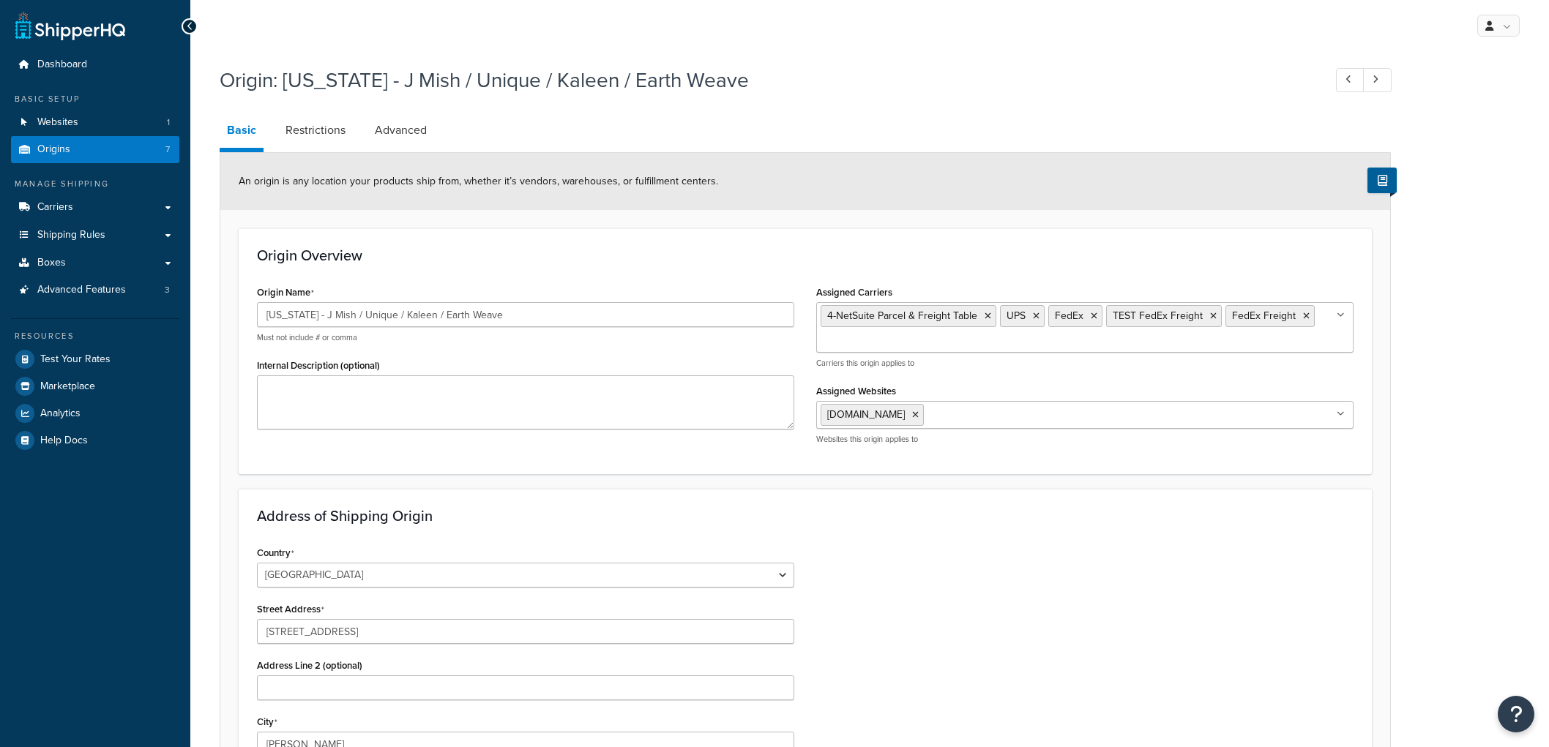
select select "10"
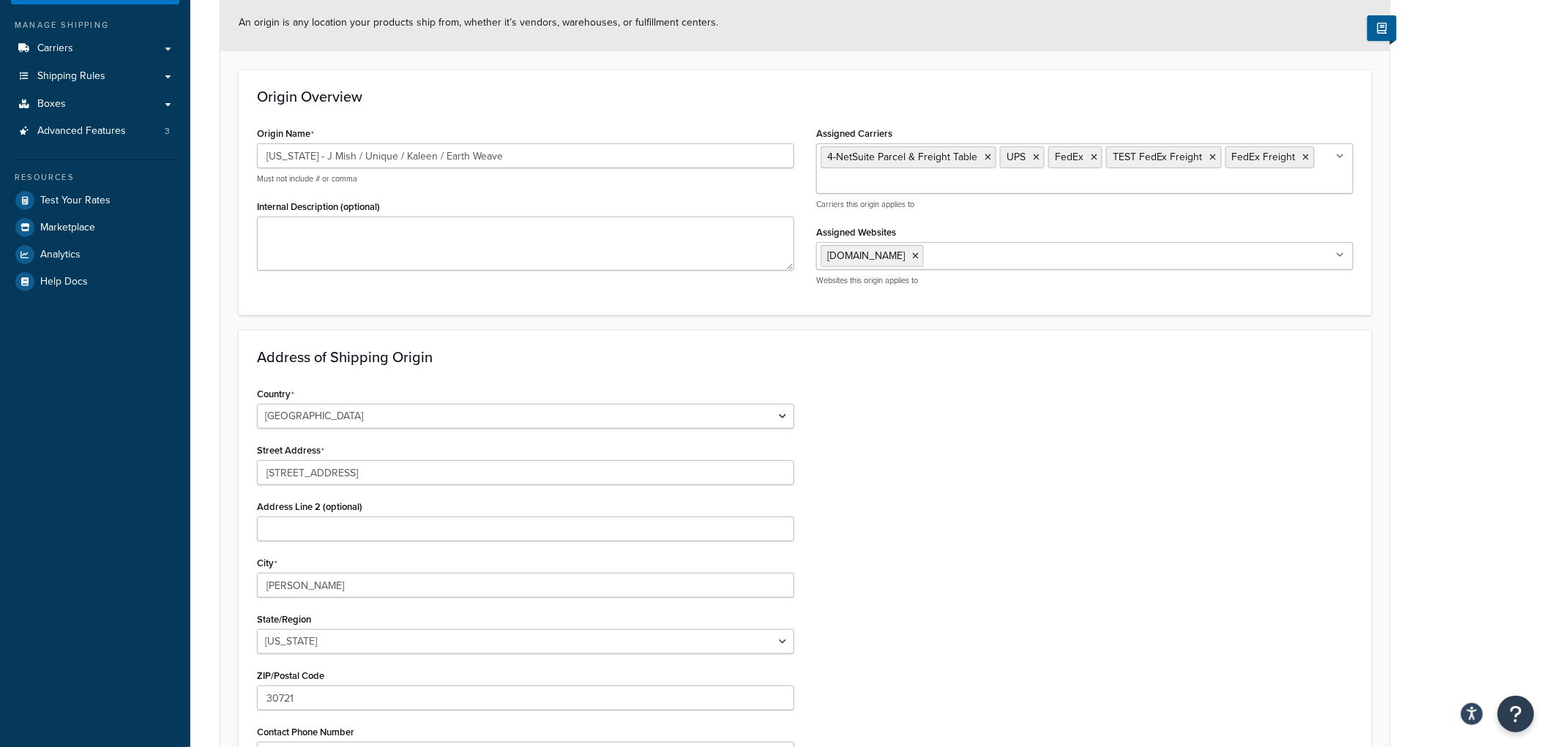
scroll to position [163, 0]
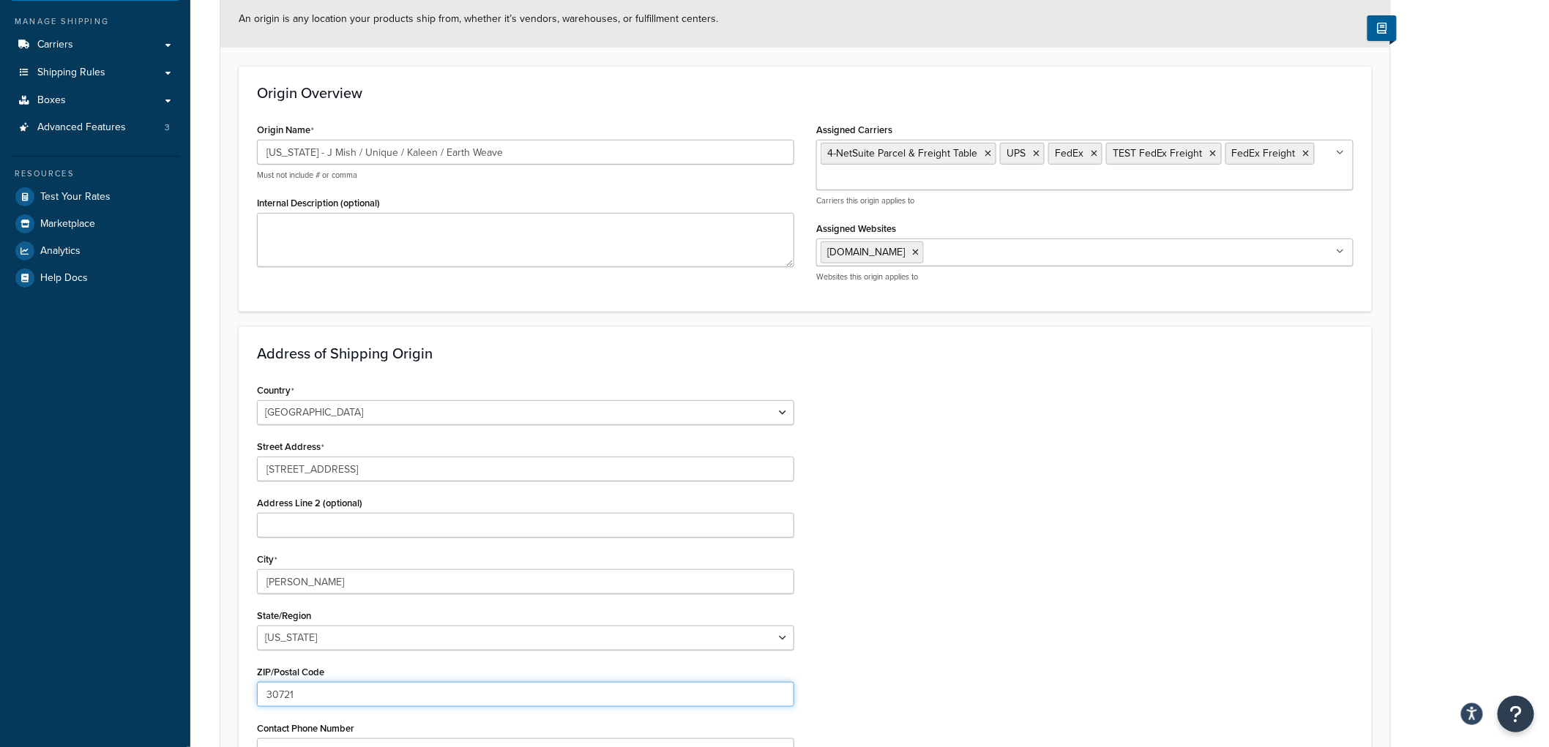
click at [300, 690] on input "30721" at bounding box center [525, 694] width 537 height 25
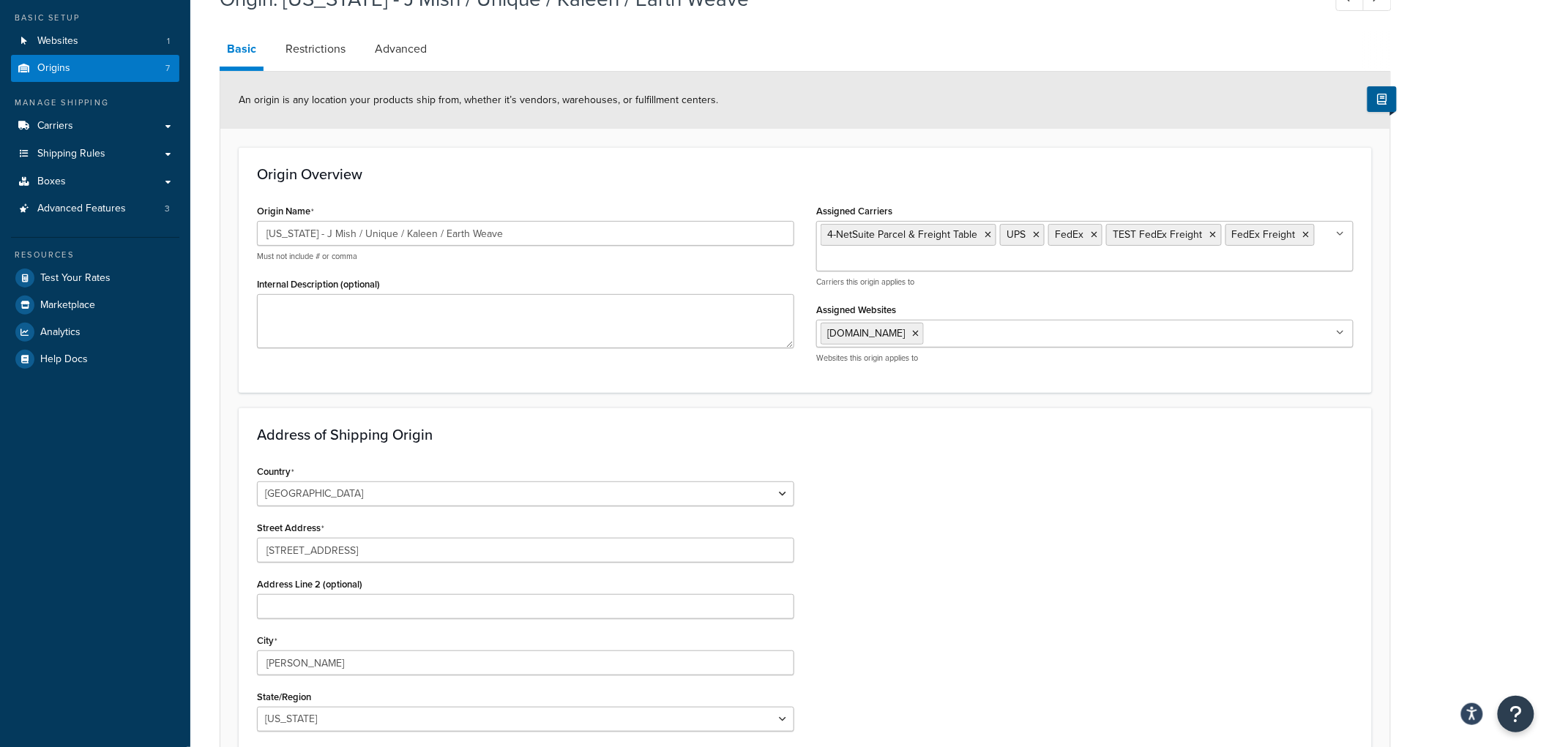
scroll to position [0, 0]
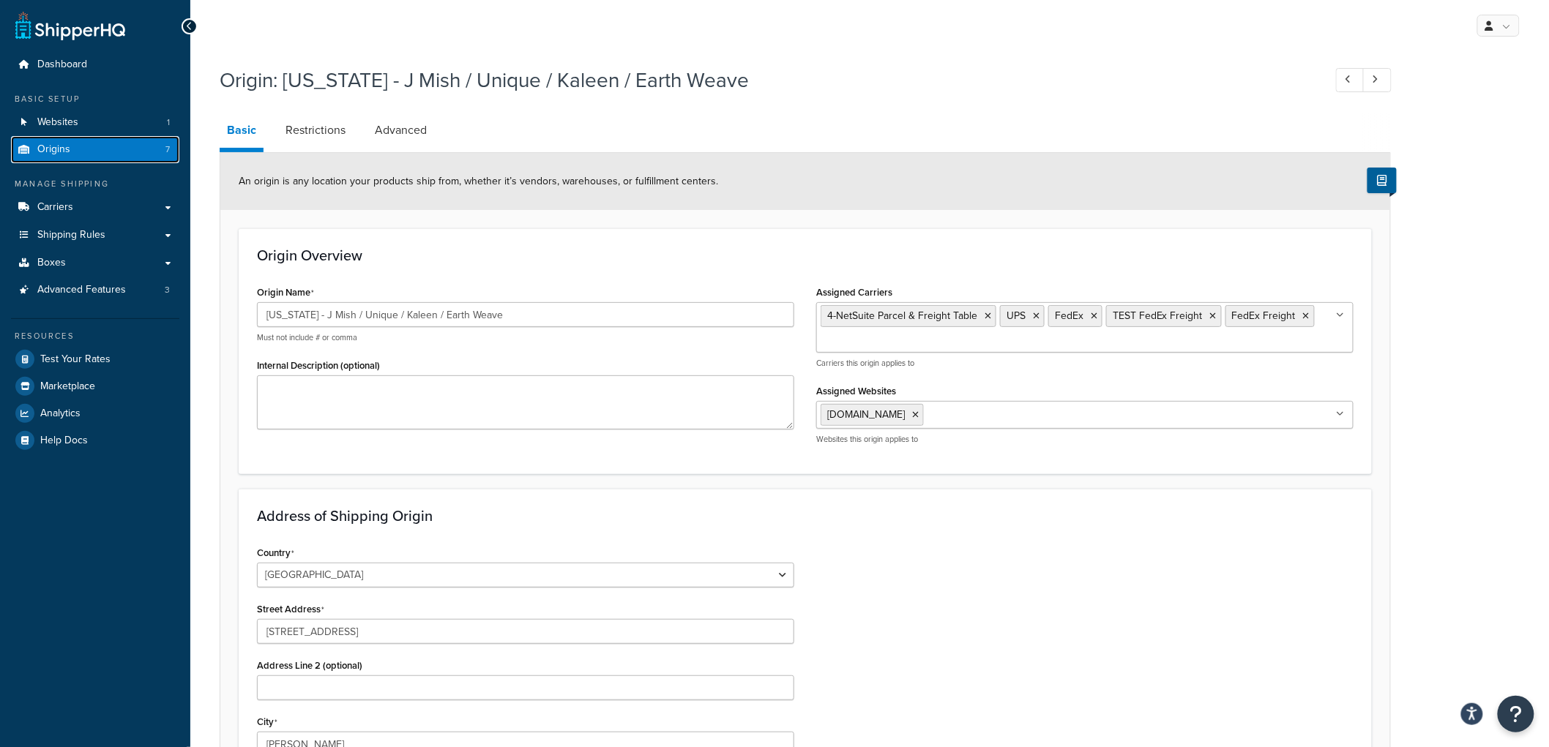
click at [128, 150] on link "Origins 7" at bounding box center [95, 149] width 168 height 27
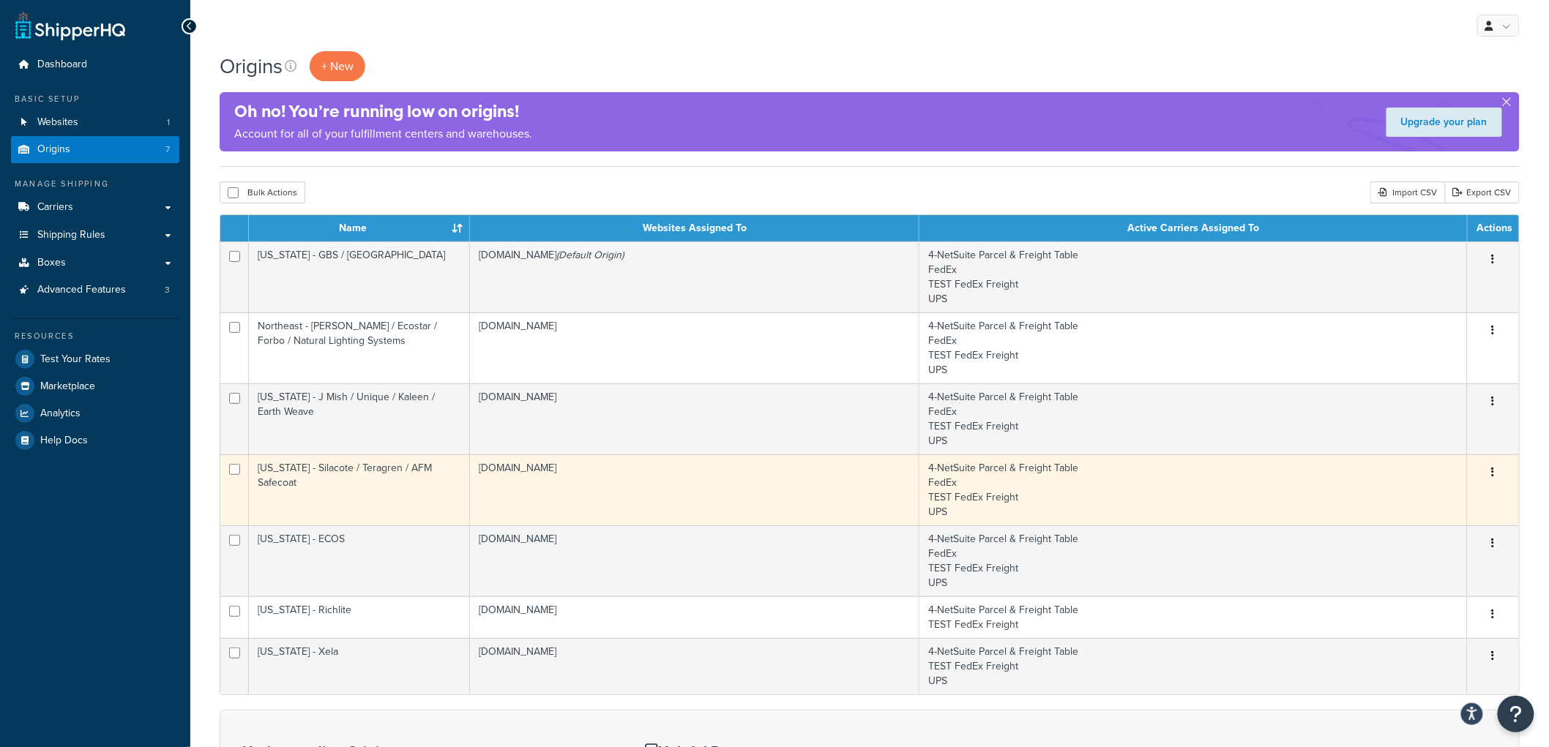
click at [389, 471] on td "[US_STATE] - Silacote / Teragren / AFM Safecoat" at bounding box center [359, 490] width 221 height 71
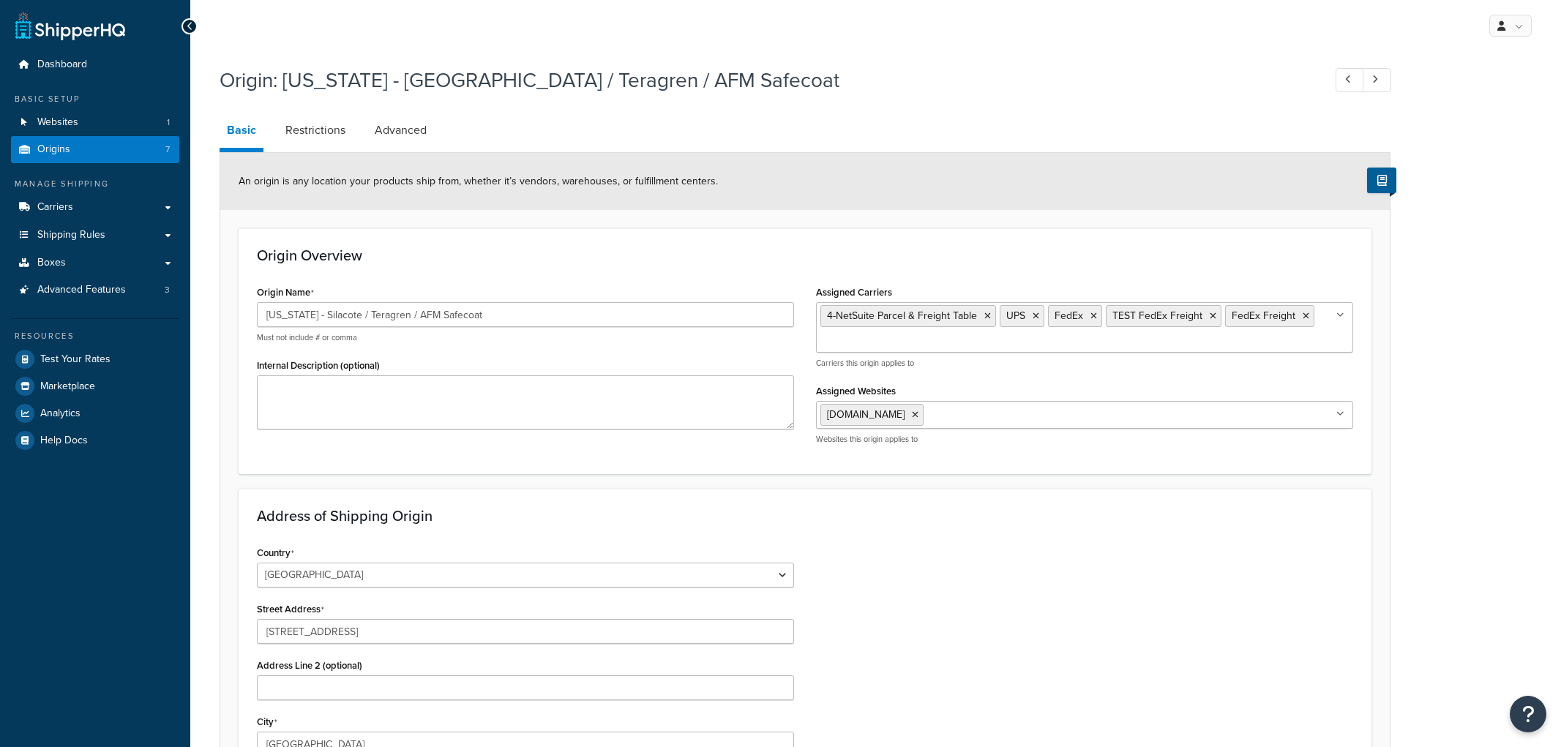
select select "5"
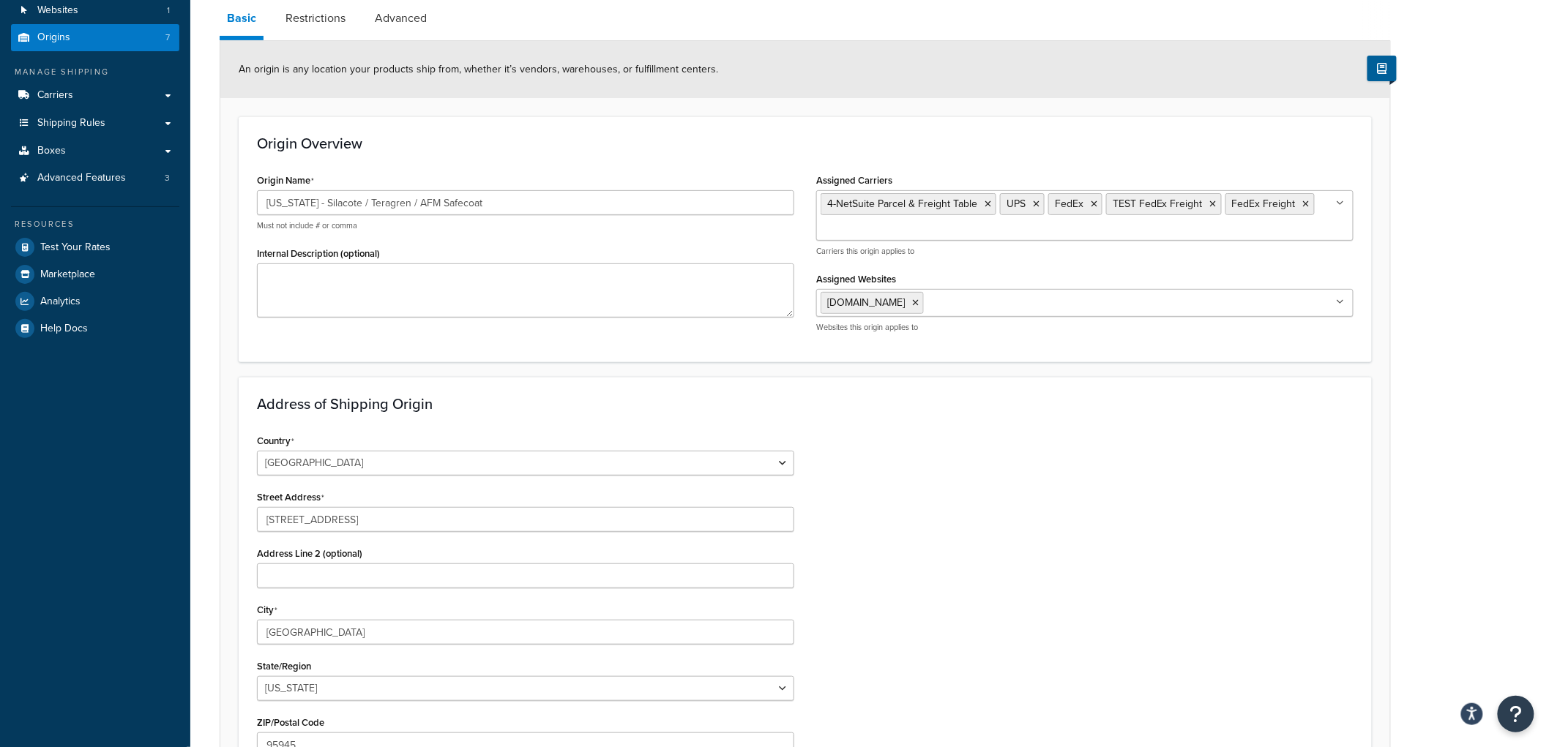
scroll to position [325, 0]
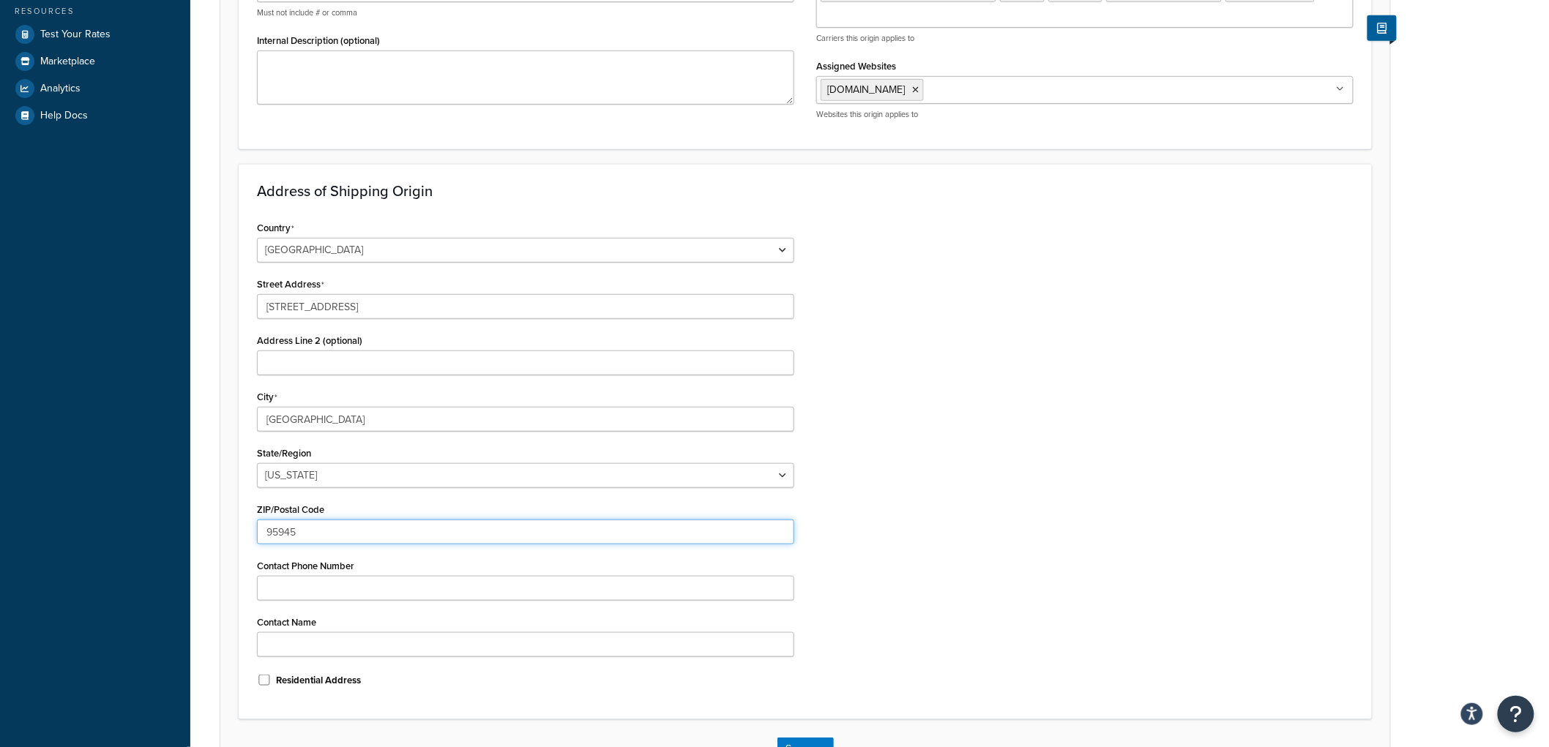
drag, startPoint x: 335, startPoint y: 528, endPoint x: 233, endPoint y: 520, distance: 102.8
click at [206, 515] on div "Origin: California - Silacote / Teragren / AFM Safecoat Basic Restrictions Adva…" at bounding box center [869, 275] width 1359 height 1083
drag, startPoint x: 1093, startPoint y: 310, endPoint x: 986, endPoint y: 297, distance: 107.7
click at [1087, 310] on div "Country United States United Kingdom Afghanistan Åland Islands Albania Algeria …" at bounding box center [805, 459] width 1119 height 484
click at [1181, 391] on div "Country United States United Kingdom Afghanistan Åland Islands Albania Algeria …" at bounding box center [805, 459] width 1119 height 484
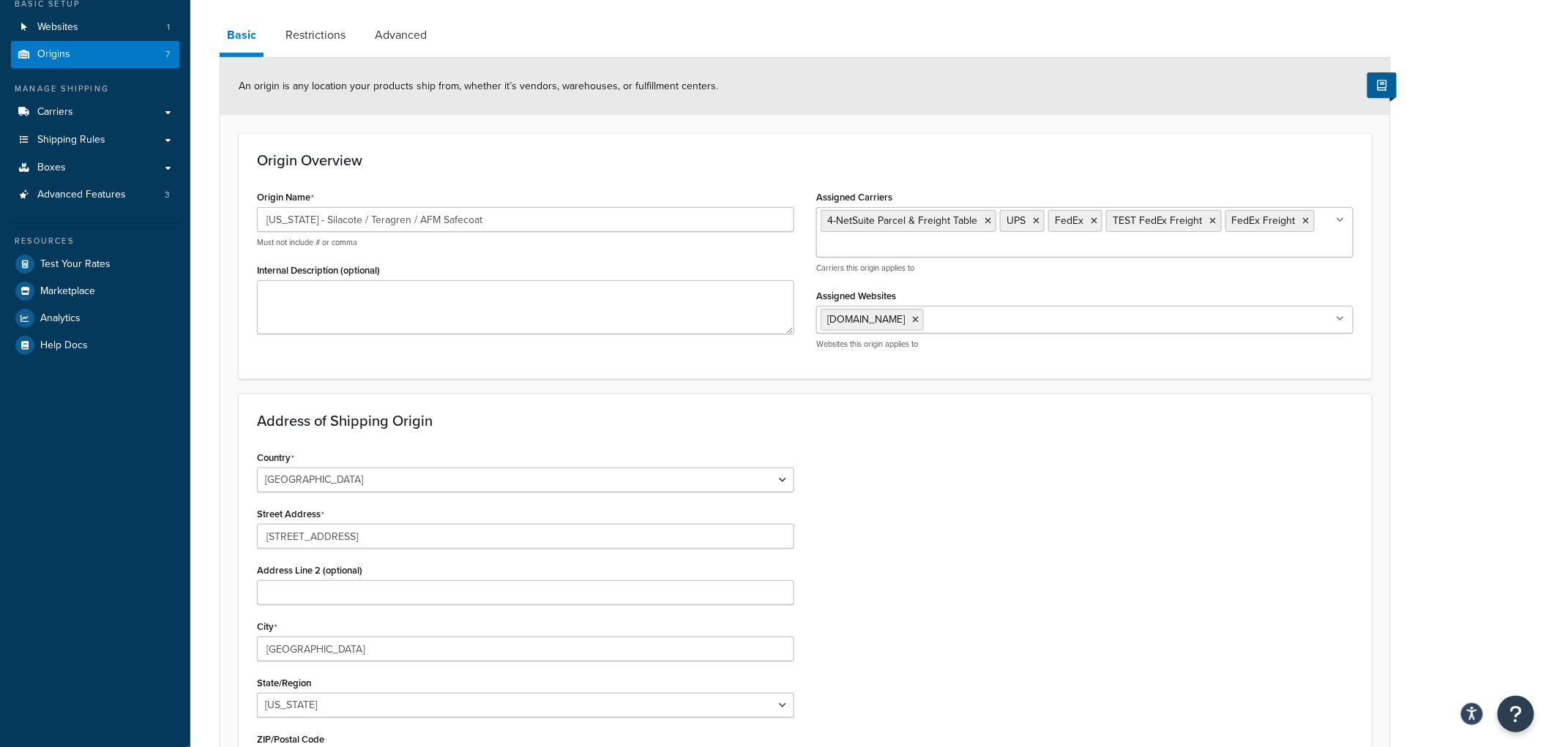
scroll to position [81, 0]
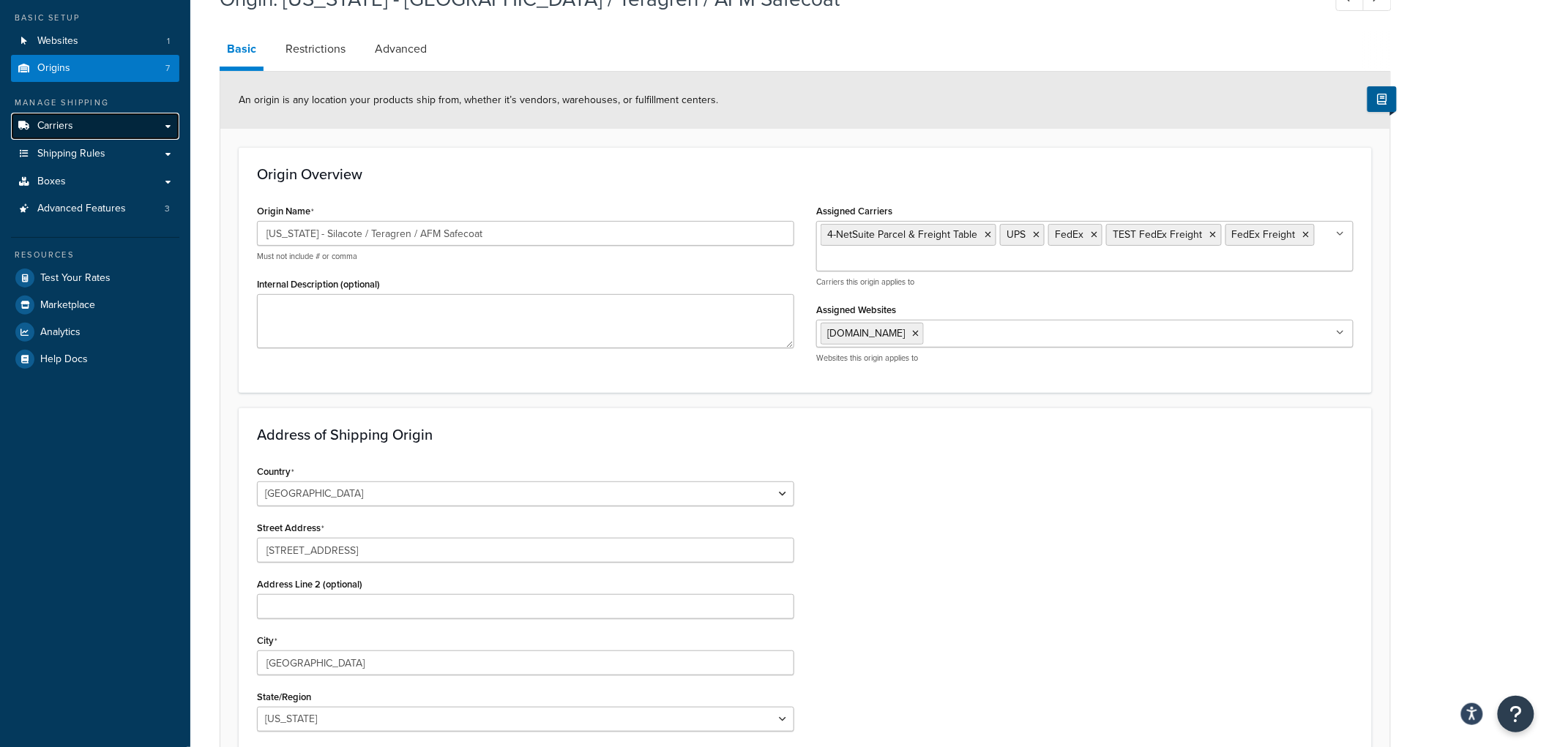
click at [113, 122] on link "Carriers" at bounding box center [95, 126] width 168 height 27
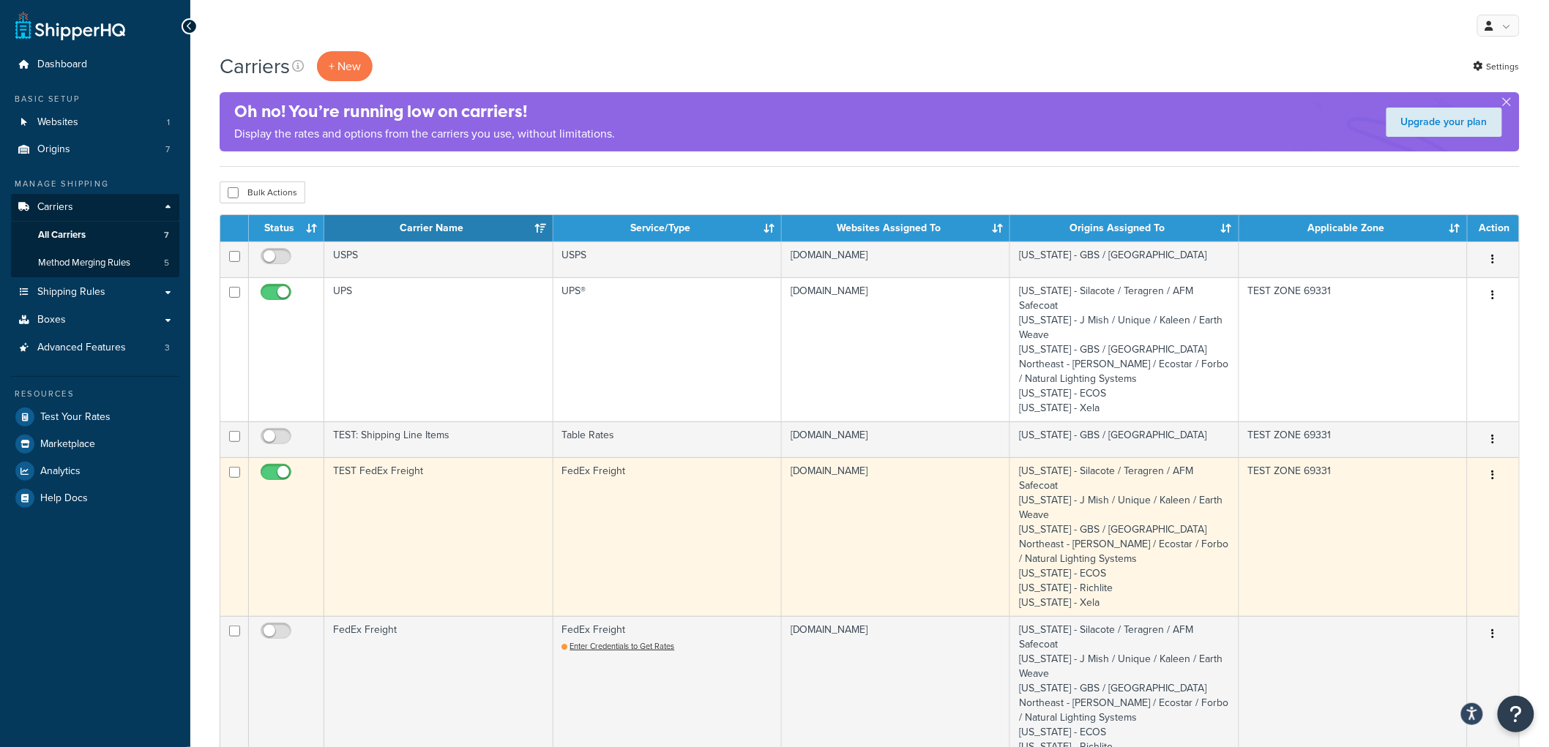
click at [481, 502] on td "TEST FedEx Freight" at bounding box center [438, 537] width 228 height 159
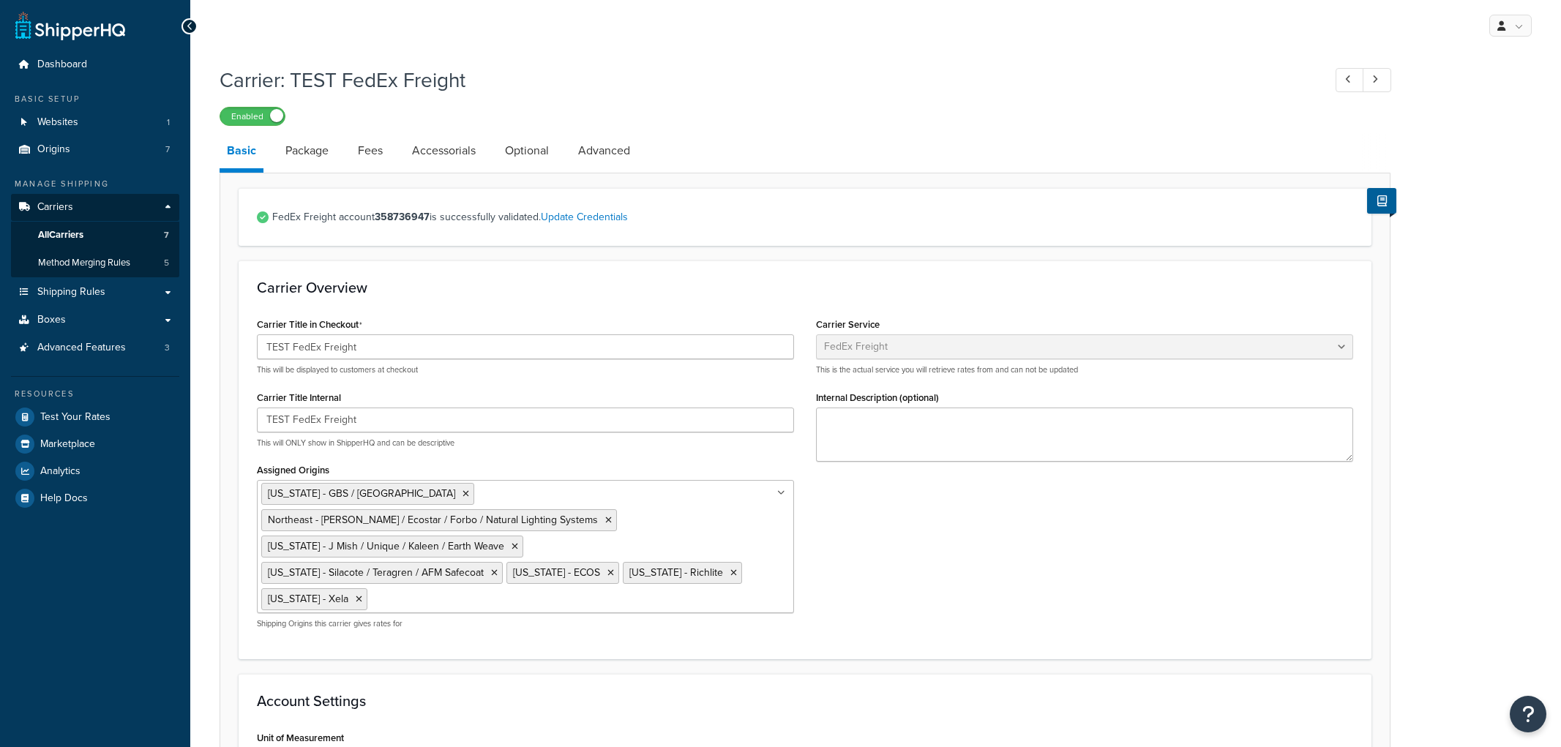
select select "fedExFreight"
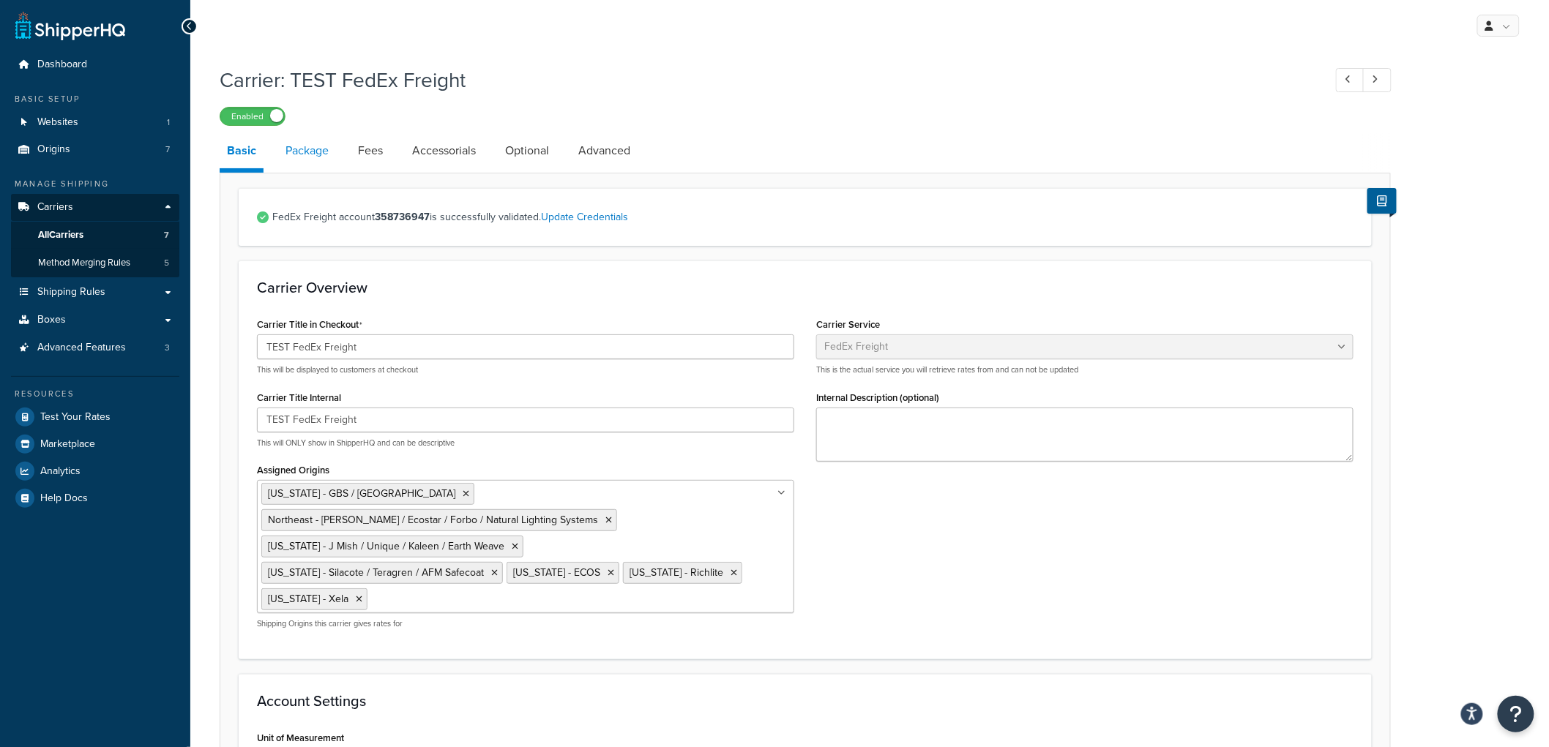
click at [326, 161] on link "Package" at bounding box center [307, 150] width 58 height 35
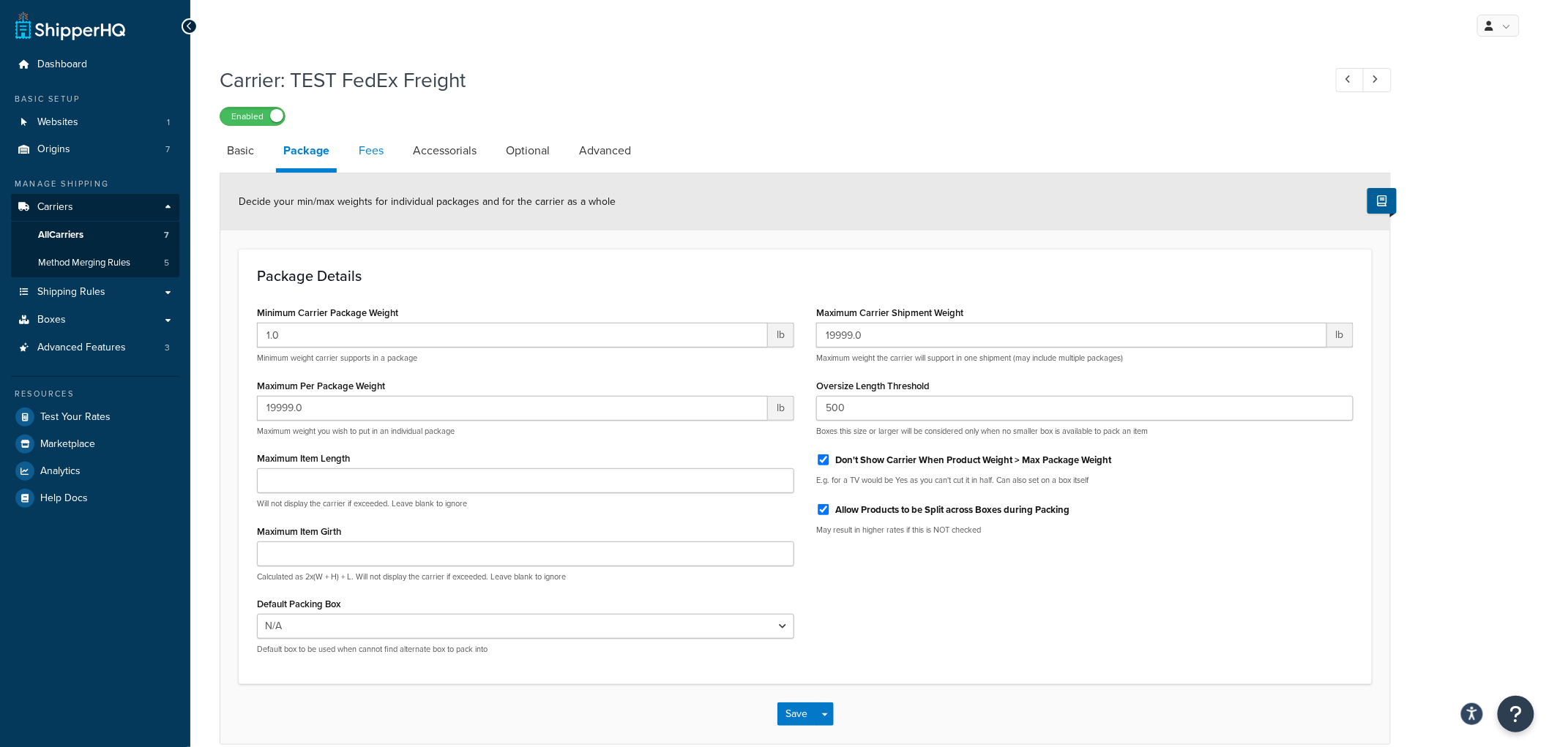
click at [362, 152] on link "Fees" at bounding box center [371, 150] width 40 height 35
select select "AFTER"
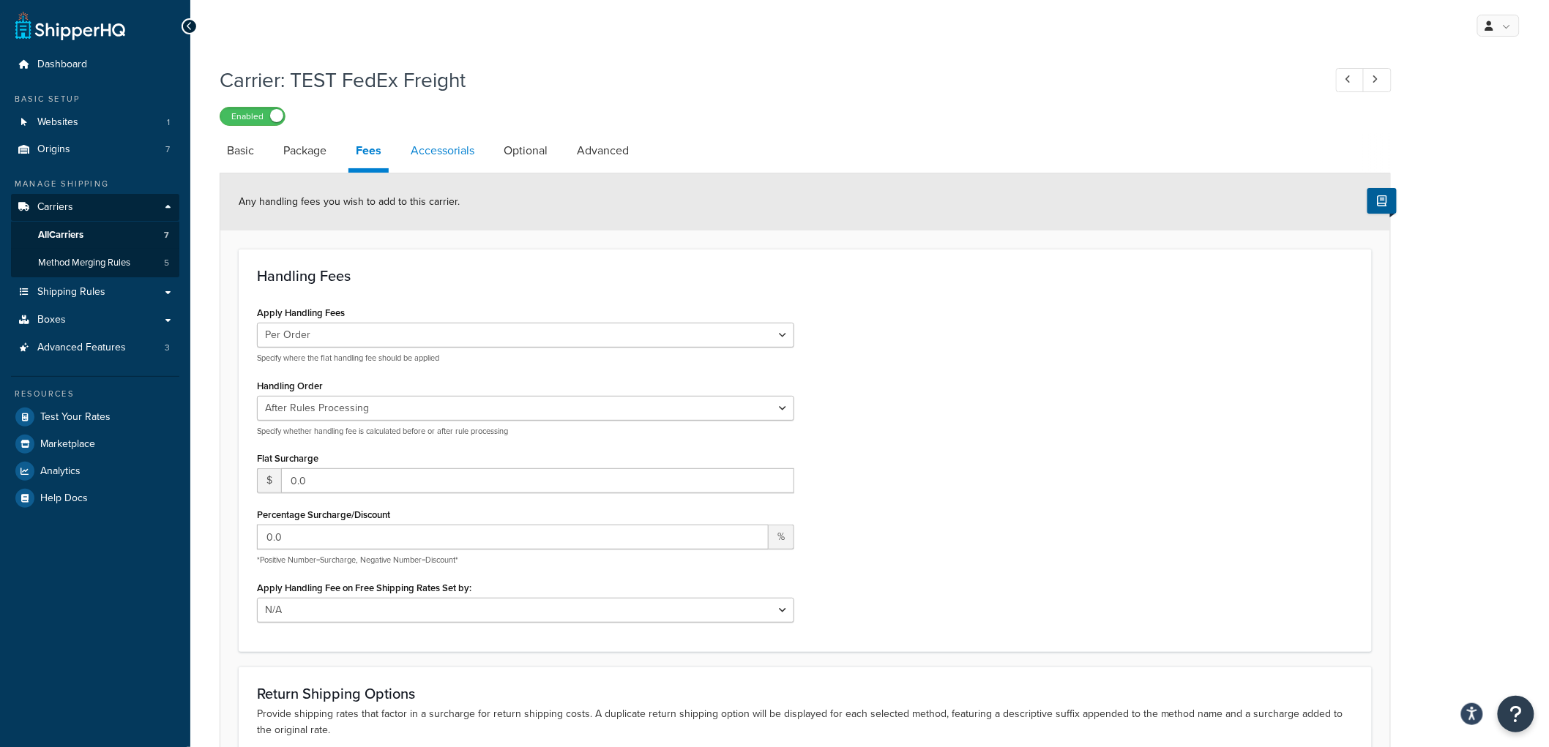
click at [460, 160] on link "Accessorials" at bounding box center [442, 150] width 78 height 35
select select "residential"
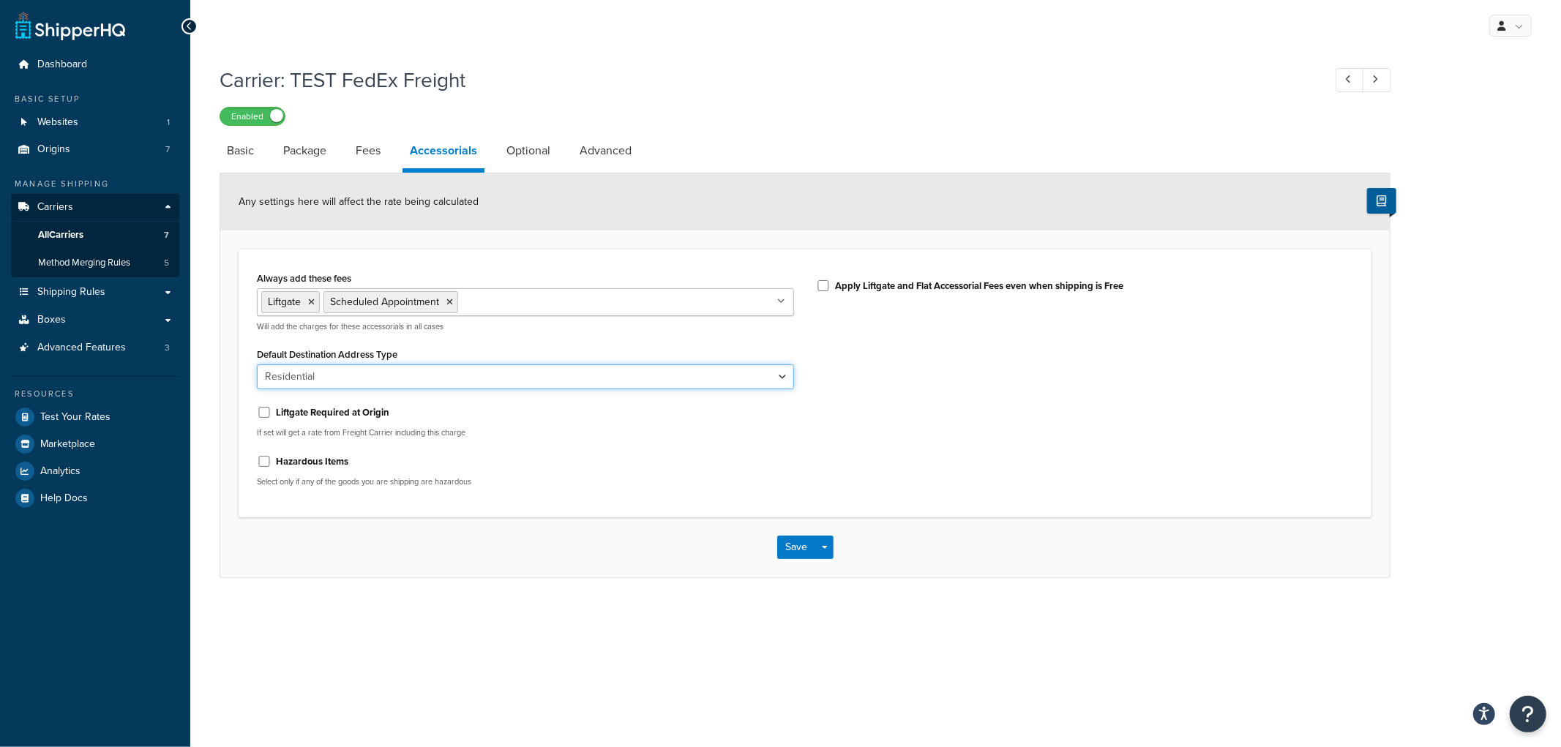
click at [427, 376] on select "Business Residential" at bounding box center [525, 377] width 537 height 25
click at [979, 396] on div "Always add these fees Liftgate Scheduled Appointment Address Type Inside Delive…" at bounding box center [805, 383] width 1119 height 231
click at [922, 448] on div "Always add these fees Liftgate Scheduled Appointment Address Type Inside Delive…" at bounding box center [805, 383] width 1119 height 231
